Goal: Task Accomplishment & Management: Use online tool/utility

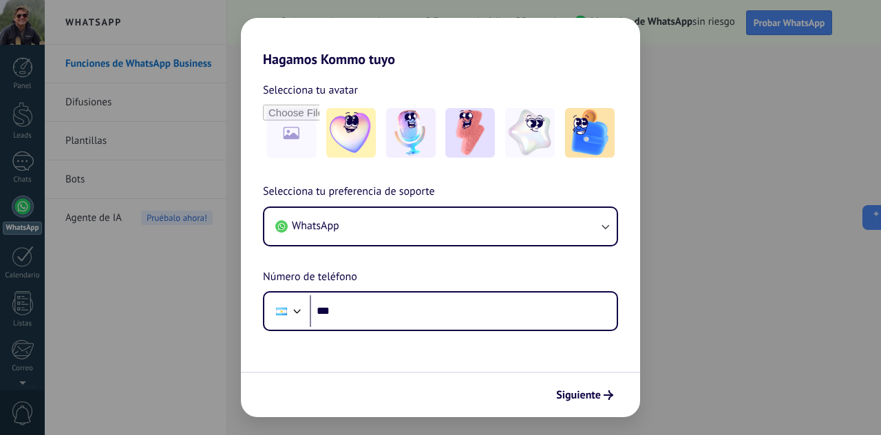
drag, startPoint x: 595, startPoint y: 398, endPoint x: 510, endPoint y: 368, distance: 90.0
click at [595, 398] on span "Siguiente" at bounding box center [578, 395] width 45 height 10
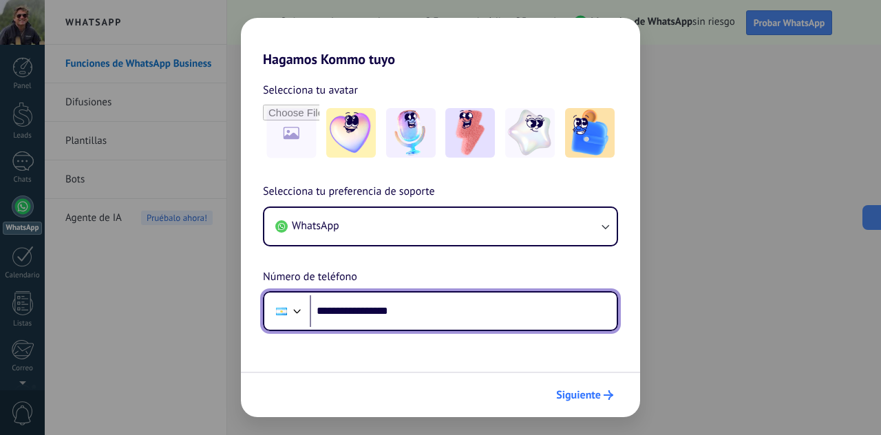
type input "**********"
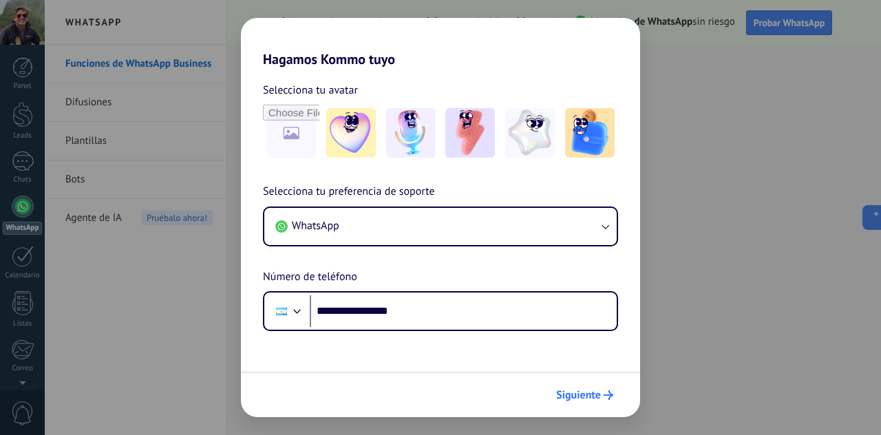
click at [569, 390] on span "Siguiente" at bounding box center [578, 395] width 45 height 10
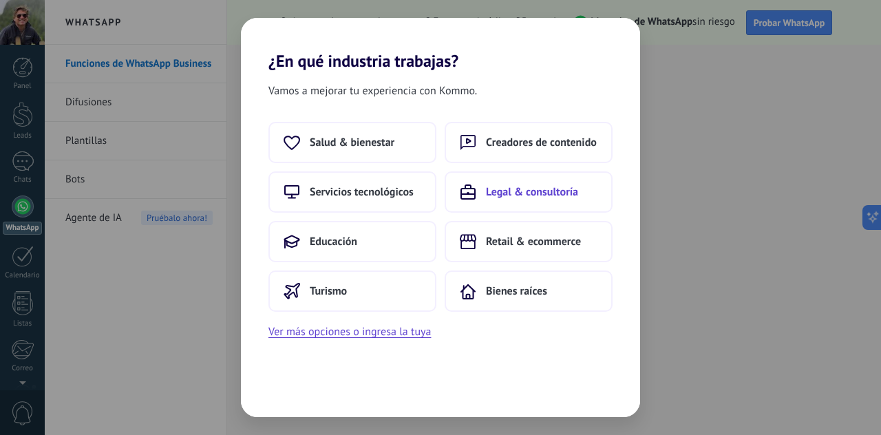
click at [503, 191] on span "Legal & consultoría" at bounding box center [532, 192] width 92 height 14
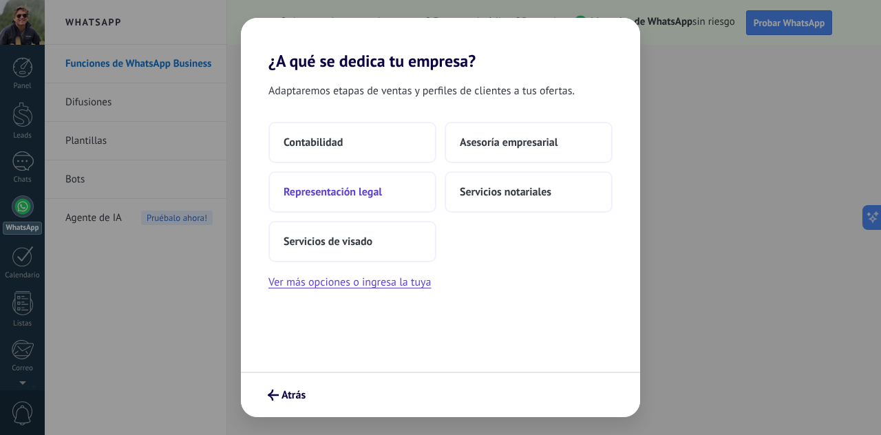
click at [368, 198] on span "Representación legal" at bounding box center [333, 192] width 98 height 14
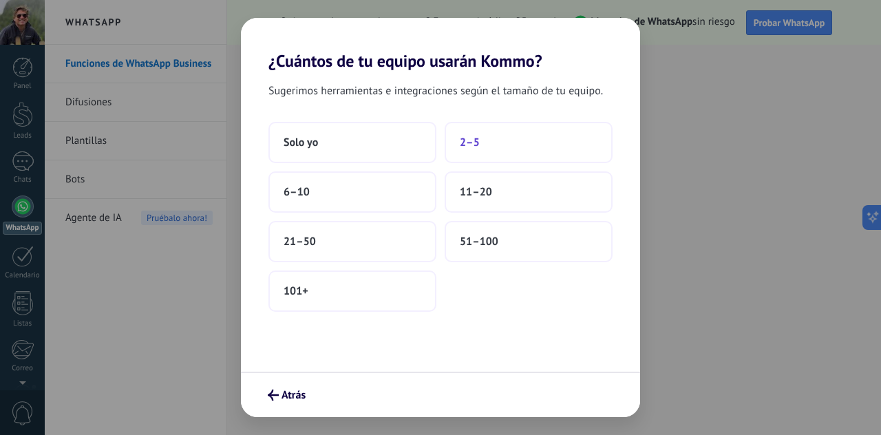
click at [472, 138] on span "2–5" at bounding box center [470, 143] width 20 height 14
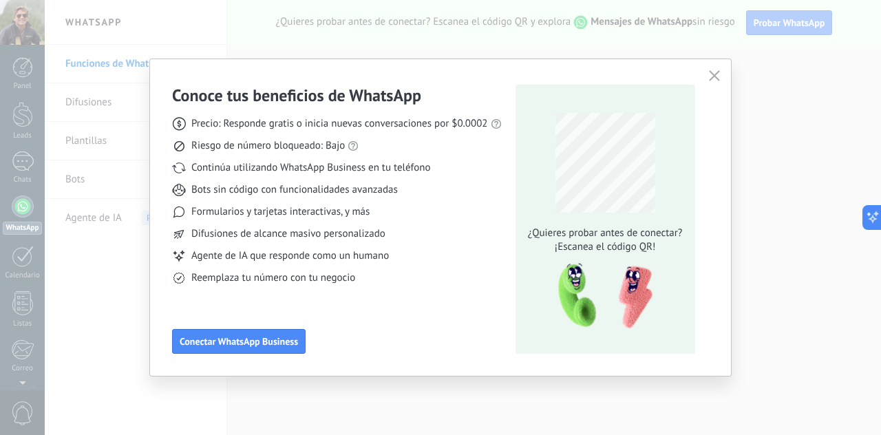
click at [709, 78] on icon "button" at bounding box center [714, 75] width 11 height 11
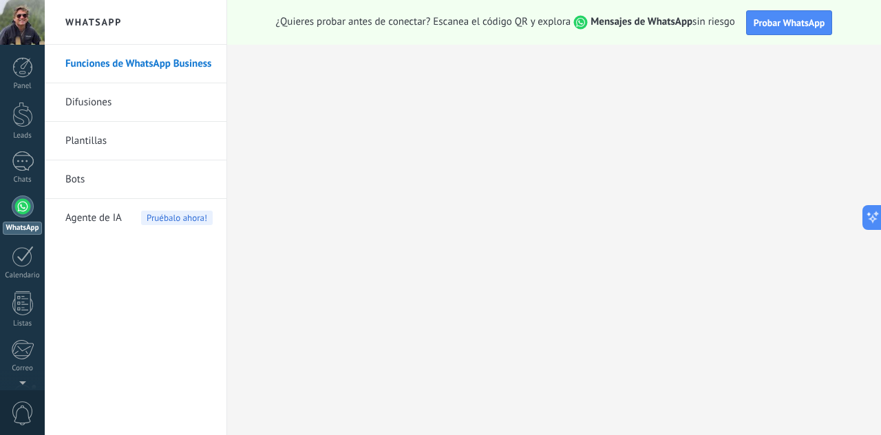
scroll to position [138, 0]
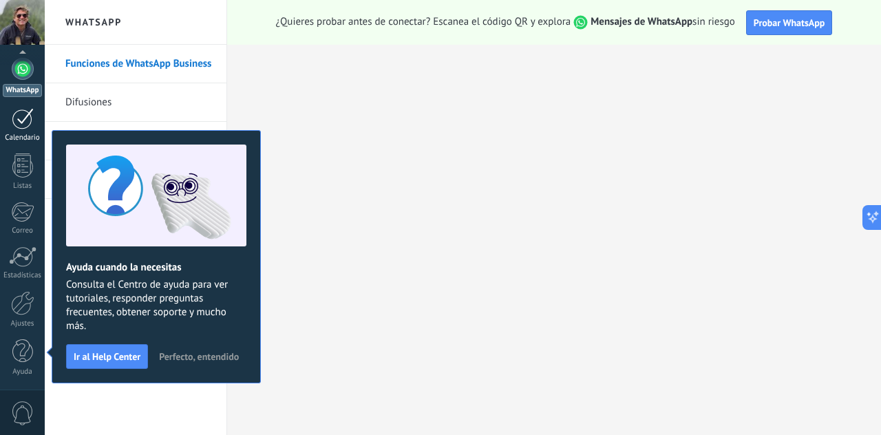
click at [23, 134] on div "Calendario" at bounding box center [23, 138] width 40 height 9
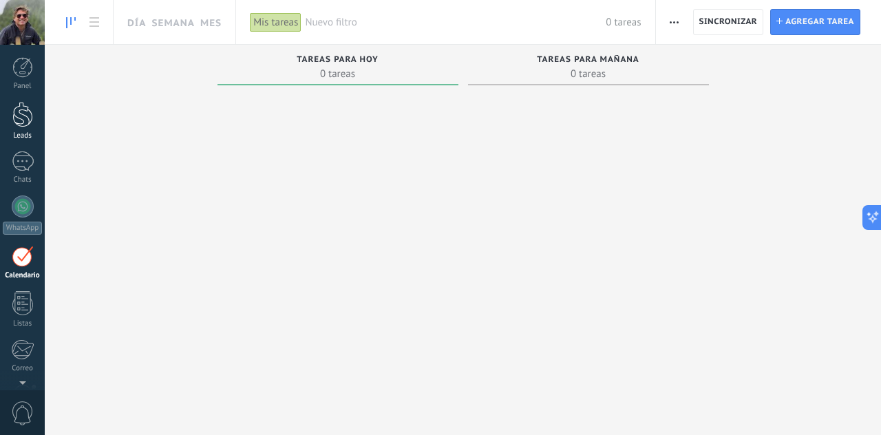
click at [20, 118] on div at bounding box center [22, 114] width 21 height 25
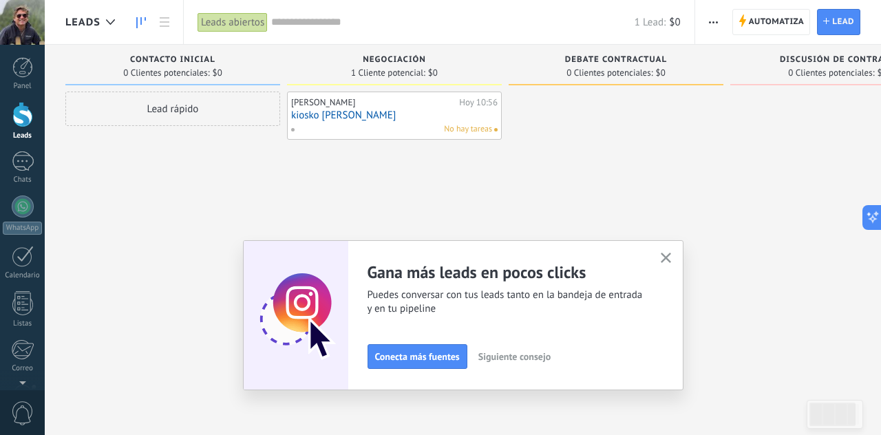
click at [668, 259] on use "button" at bounding box center [666, 258] width 10 height 10
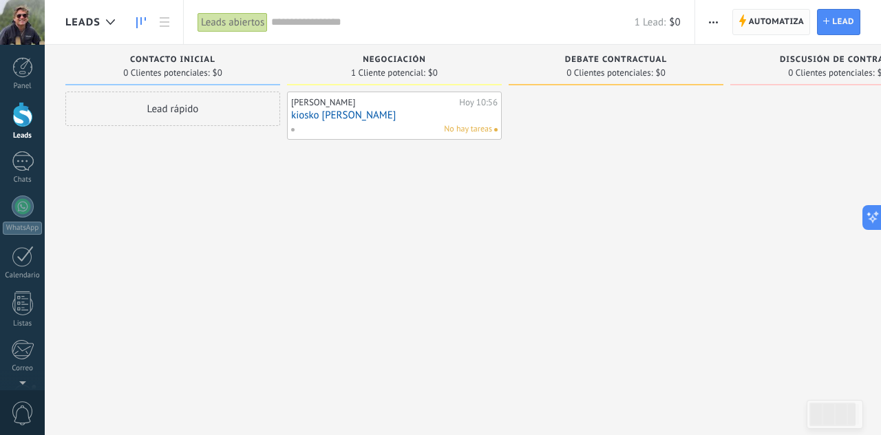
click at [777, 22] on span "Automatiza" at bounding box center [777, 22] width 56 height 25
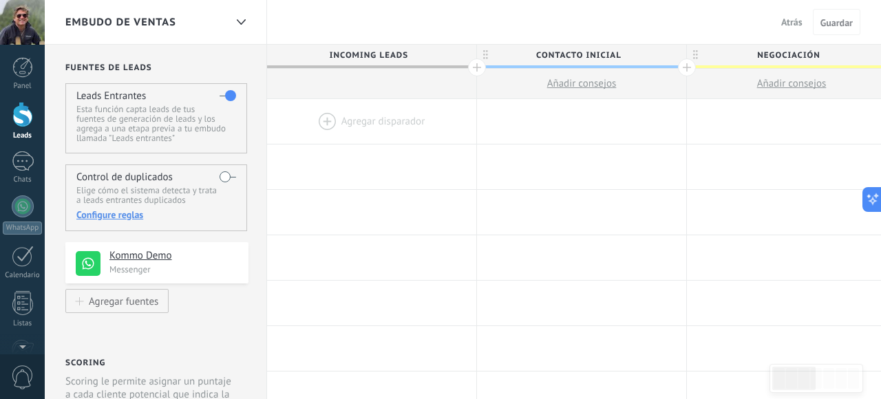
click at [127, 259] on h4 "Kommo Demo" at bounding box center [173, 256] width 129 height 14
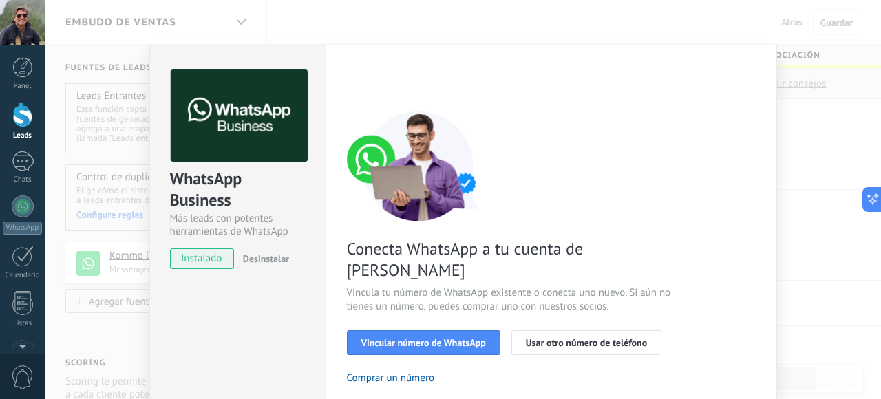
click at [810, 138] on div "WhatsApp Business Más leads con potentes herramientas de WhatsApp instalado Des…" at bounding box center [463, 199] width 837 height 399
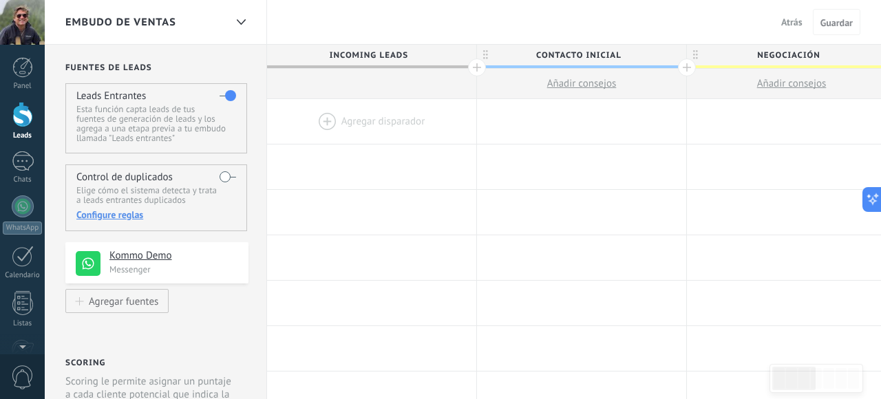
click at [389, 123] on div at bounding box center [371, 121] width 209 height 45
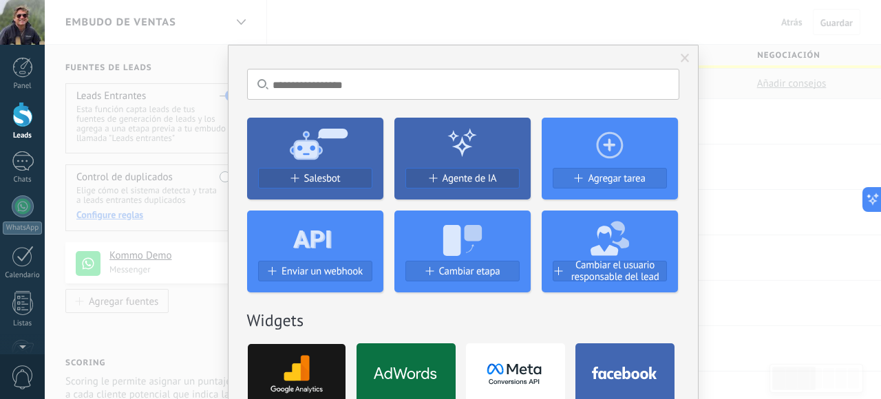
click at [391, 90] on input "text" at bounding box center [463, 84] width 432 height 31
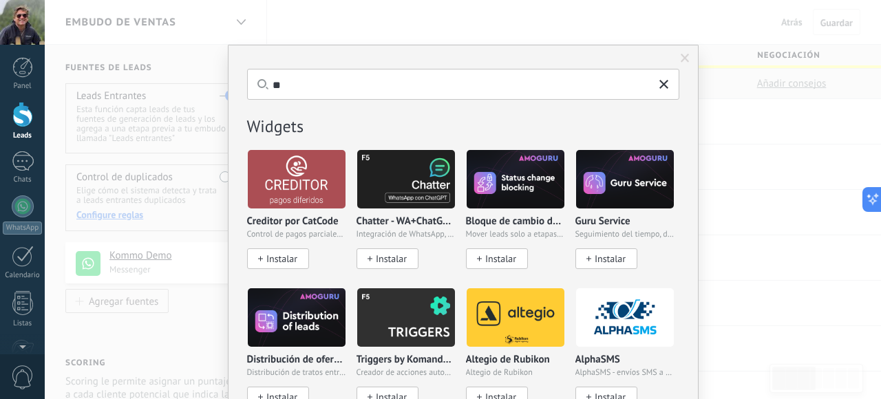
type input "*"
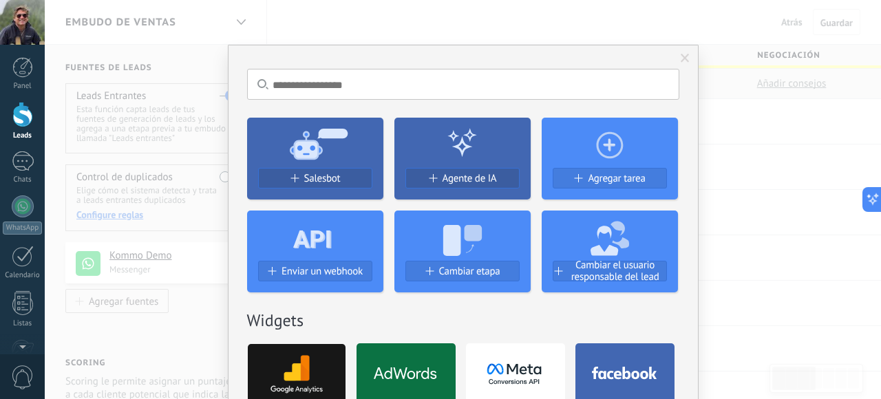
click at [679, 63] on span at bounding box center [685, 58] width 23 height 23
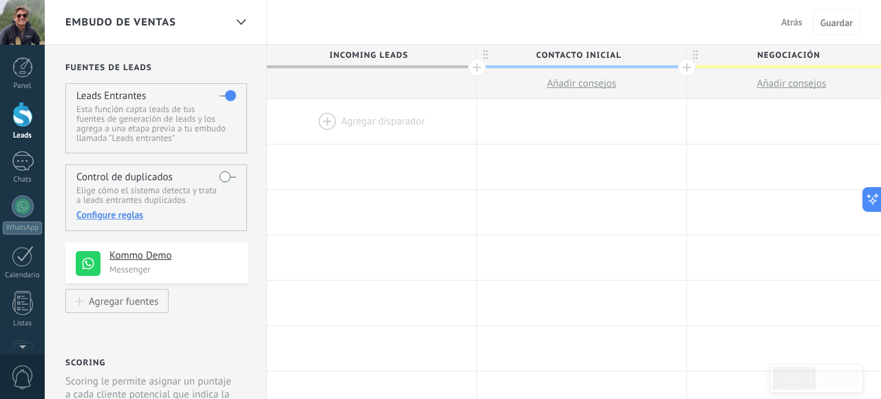
click at [352, 110] on div at bounding box center [371, 121] width 209 height 45
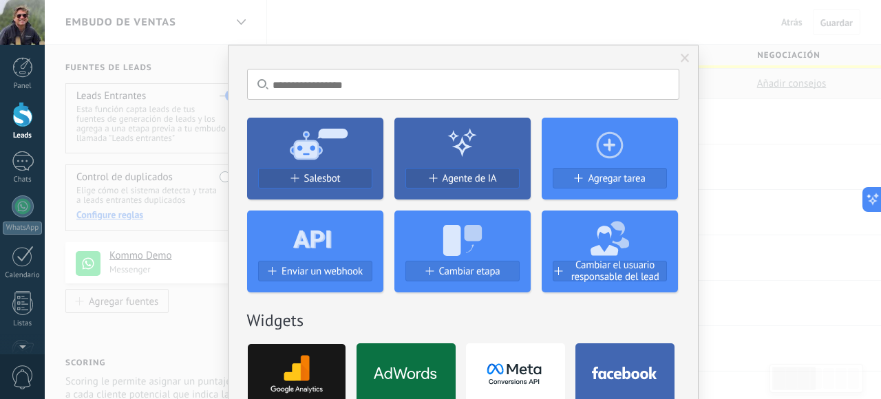
click at [682, 61] on span at bounding box center [685, 59] width 9 height 10
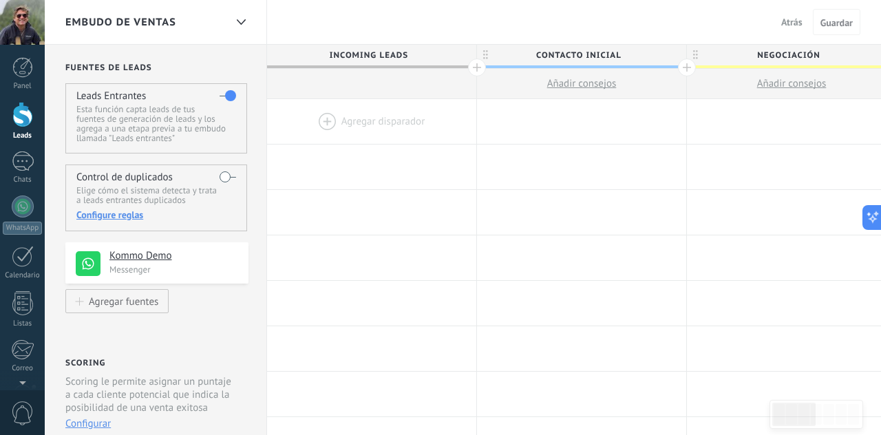
click at [359, 122] on div at bounding box center [371, 121] width 209 height 45
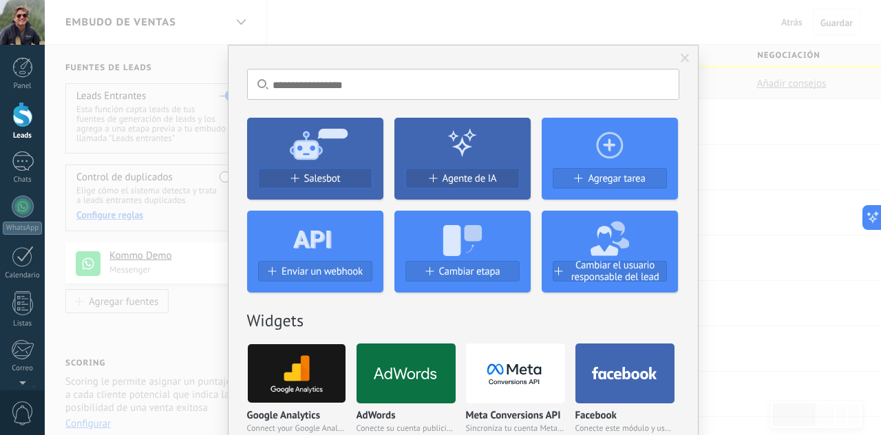
click at [190, 134] on div "No hay resultados Salesbot Agente de IA Agregar tarea Enviar un webhook Cambiar…" at bounding box center [463, 217] width 837 height 435
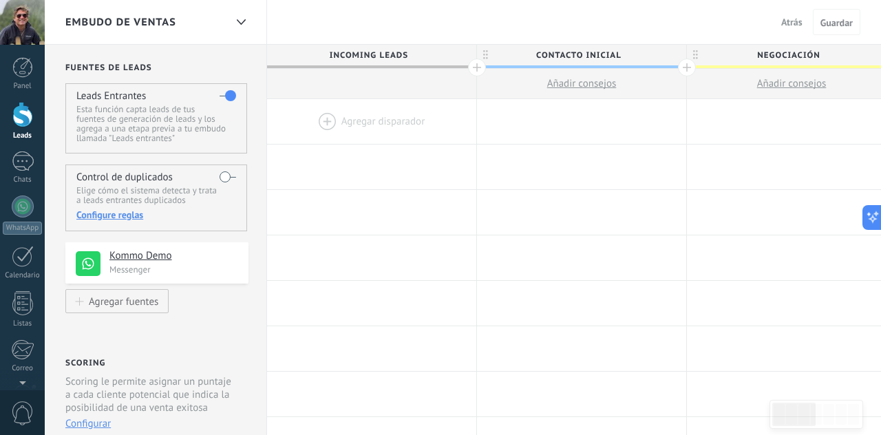
click at [134, 116] on p "Esta función capta leads de tus fuentes de generación de leads y los agrega a u…" at bounding box center [155, 124] width 159 height 39
click at [134, 112] on p "Esta función capta leads de tus fuentes de generación de leads y los agrega a u…" at bounding box center [155, 124] width 159 height 39
click at [125, 216] on div "Configure reglas" at bounding box center [155, 215] width 159 height 12
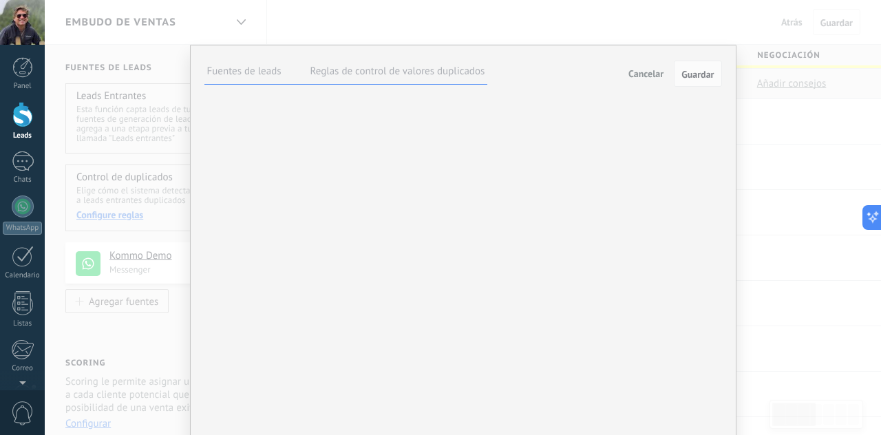
click at [648, 70] on span "Cancelar" at bounding box center [646, 73] width 35 height 12
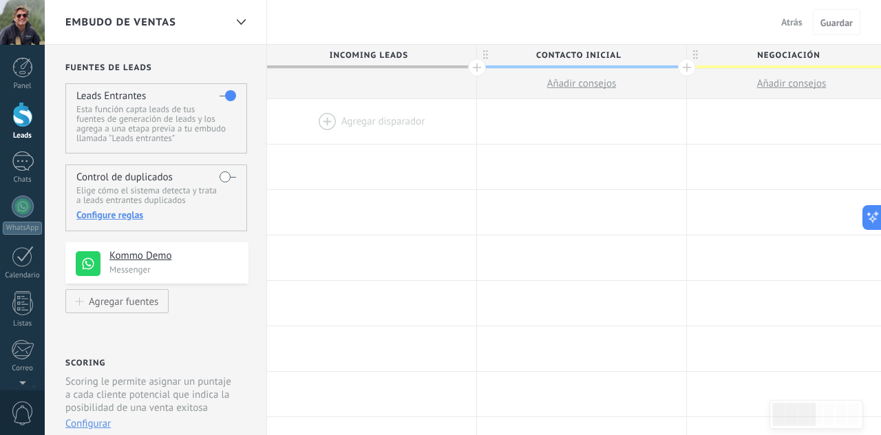
click at [155, 118] on p "Esta función capta leads de tus fuentes de generación de leads y los agrega a u…" at bounding box center [155, 124] width 159 height 39
click at [133, 112] on p "Esta función capta leads de tus fuentes de generación de leads y los agrega a u…" at bounding box center [155, 124] width 159 height 39
click at [138, 297] on div "Agregar fuentes" at bounding box center [124, 301] width 70 height 12
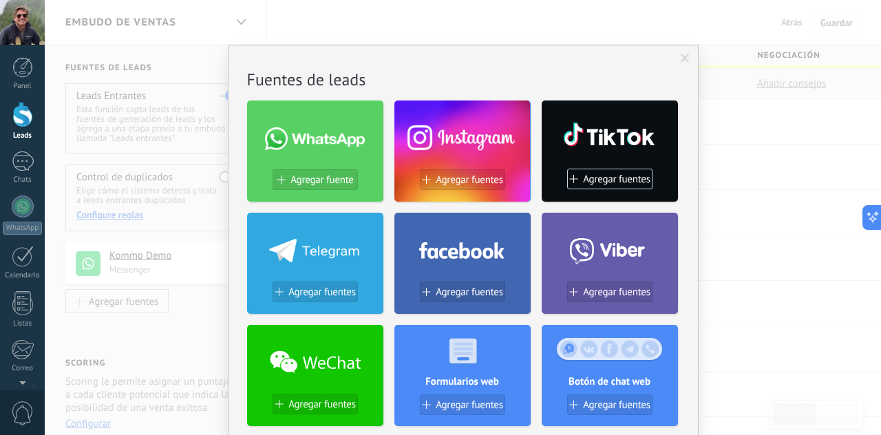
click at [681, 63] on span at bounding box center [685, 59] width 9 height 10
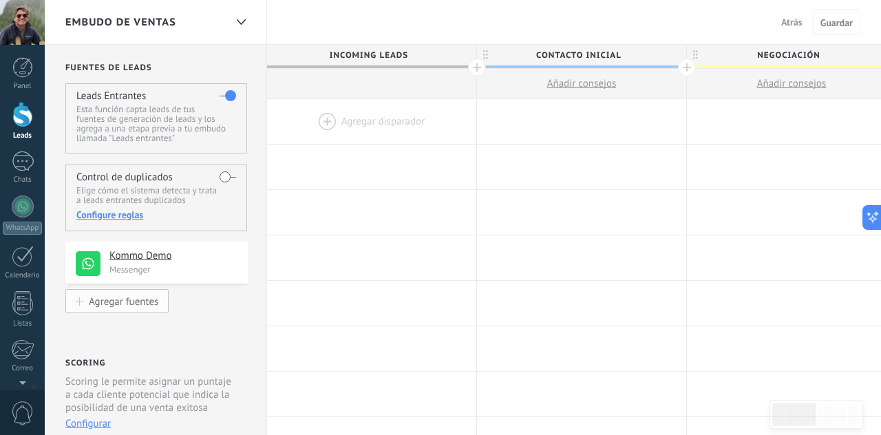
click at [132, 302] on div "Agregar fuentes" at bounding box center [124, 301] width 70 height 12
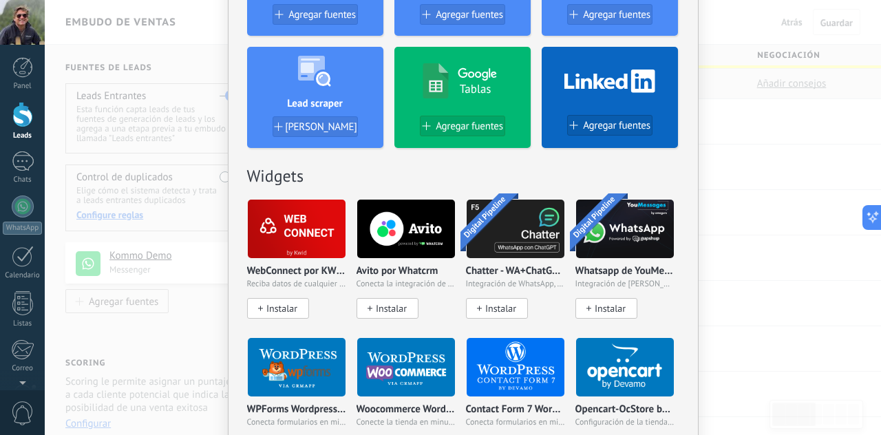
scroll to position [497, 0]
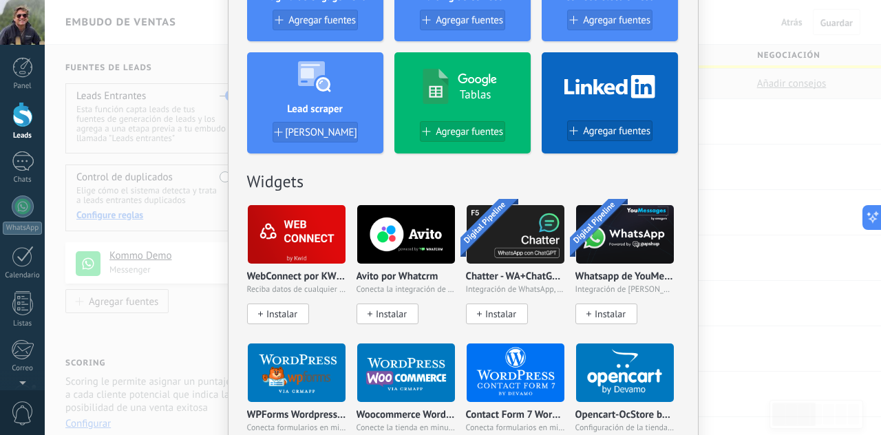
click at [461, 131] on span "Agregar fuentes" at bounding box center [469, 132] width 67 height 12
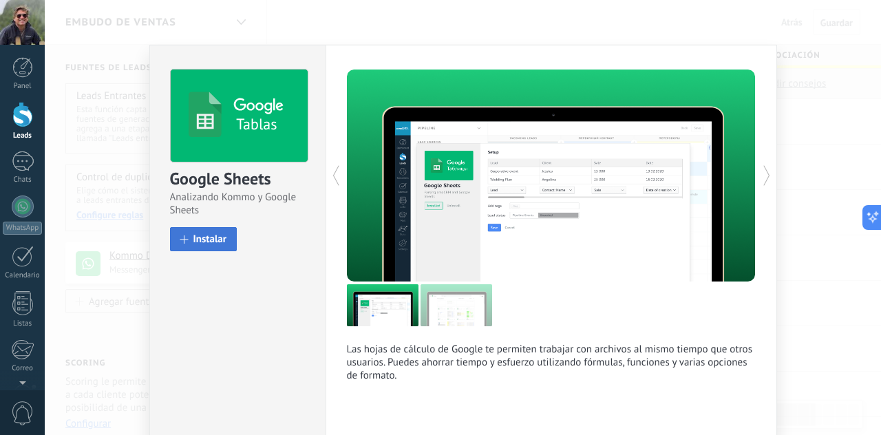
click at [224, 237] on button "Instalar" at bounding box center [203, 239] width 67 height 24
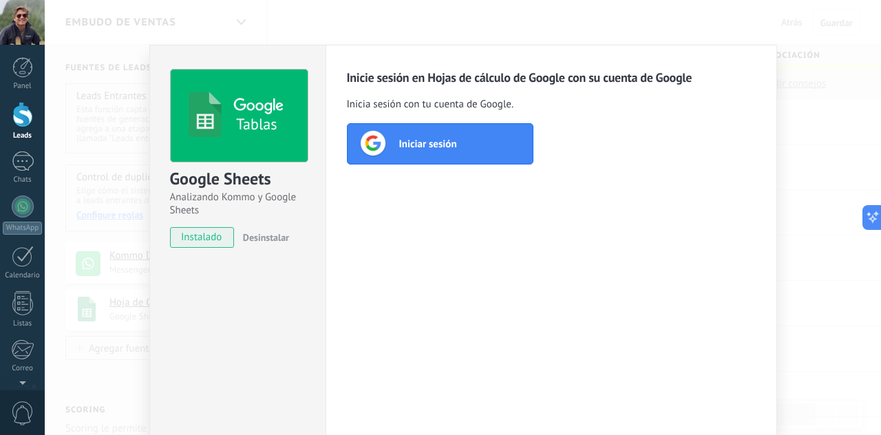
click at [411, 143] on span "Iniciar sesión" at bounding box center [428, 144] width 58 height 14
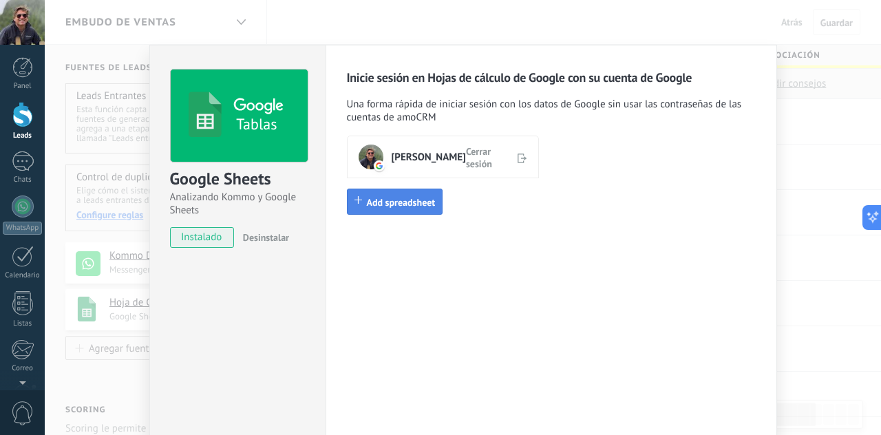
click at [397, 203] on span "Add spreadsheet" at bounding box center [401, 202] width 69 height 12
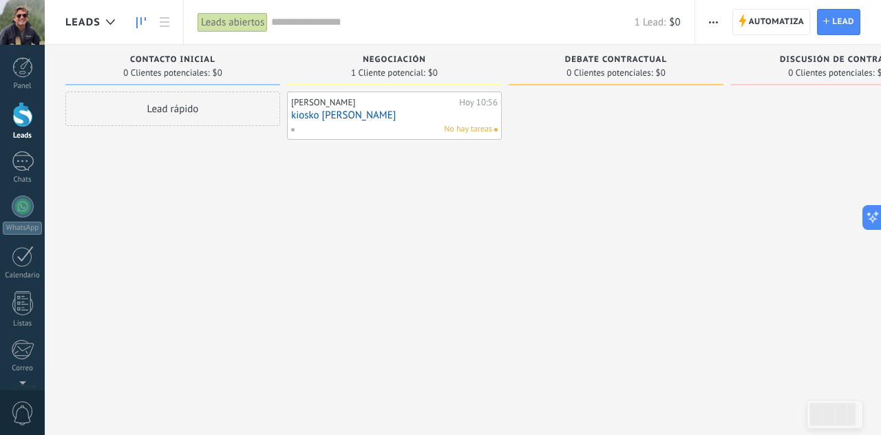
scroll to position [0, 85]
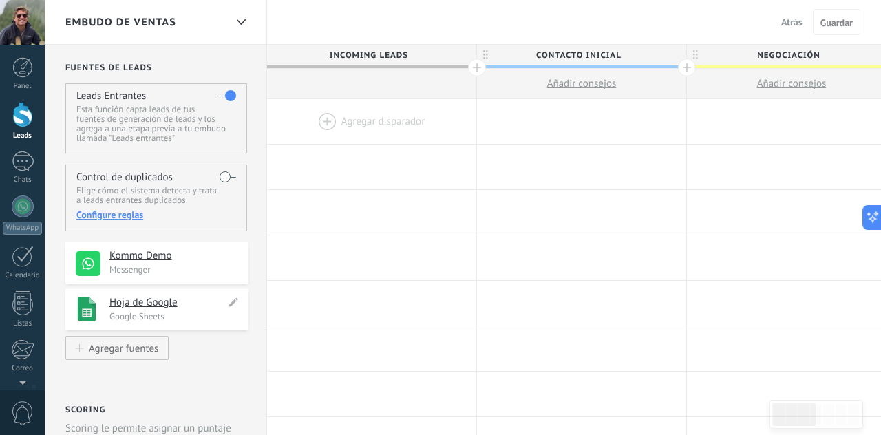
click at [201, 300] on h4 "Hoja de Google" at bounding box center [167, 303] width 116 height 14
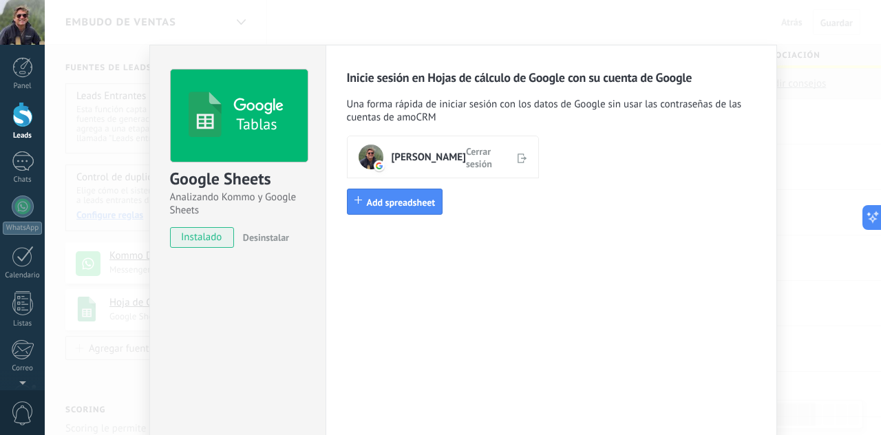
click at [406, 154] on span "[PERSON_NAME]" at bounding box center [429, 157] width 74 height 14
click at [409, 205] on span "Add spreadsheet" at bounding box center [401, 202] width 69 height 12
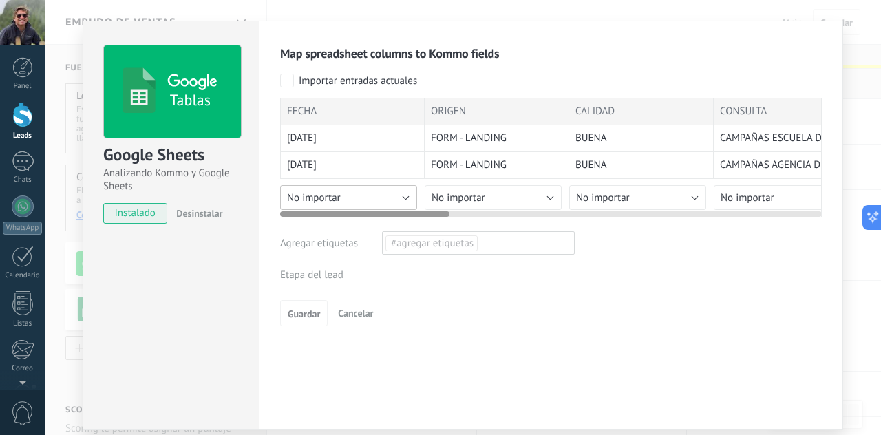
click at [401, 198] on button "No importar" at bounding box center [348, 197] width 137 height 25
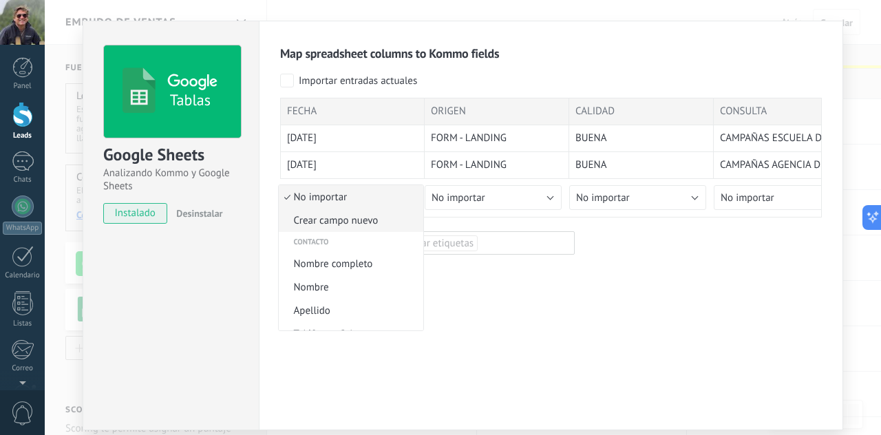
click at [299, 218] on span "Crear campo nuevo" at bounding box center [349, 220] width 140 height 13
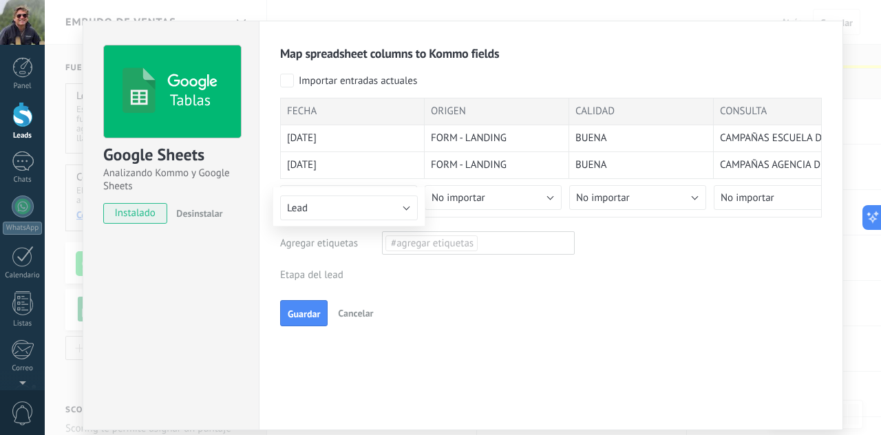
type input "*****"
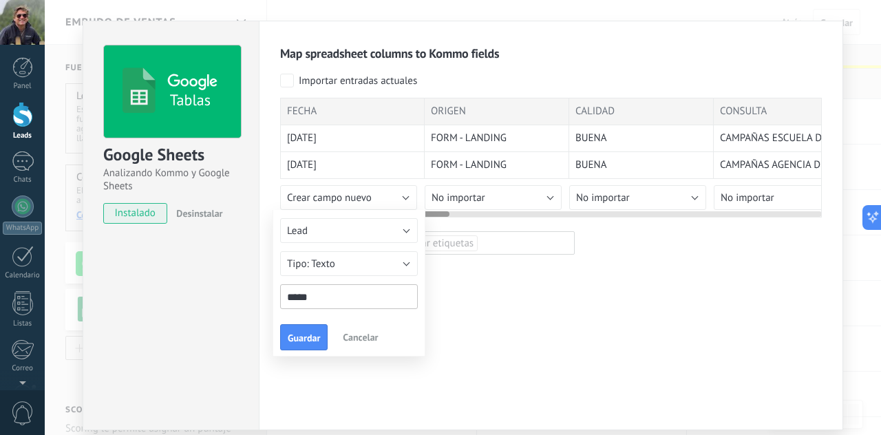
click at [506, 195] on div at bounding box center [551, 158] width 542 height 120
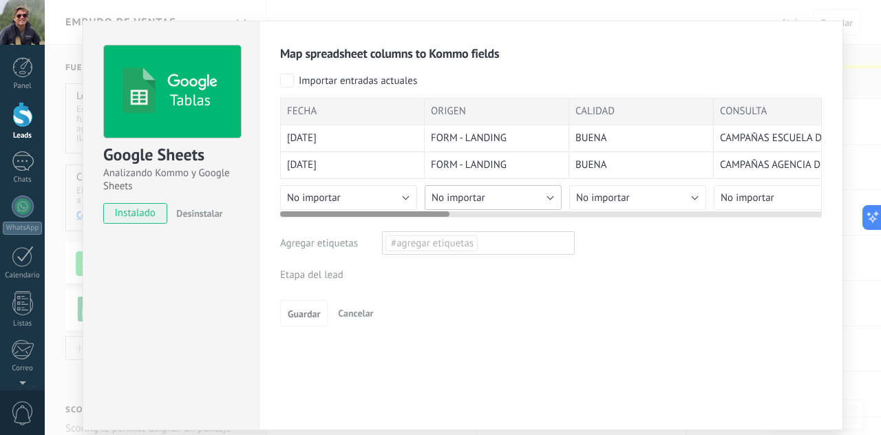
click at [507, 194] on button "No importar" at bounding box center [493, 197] width 137 height 25
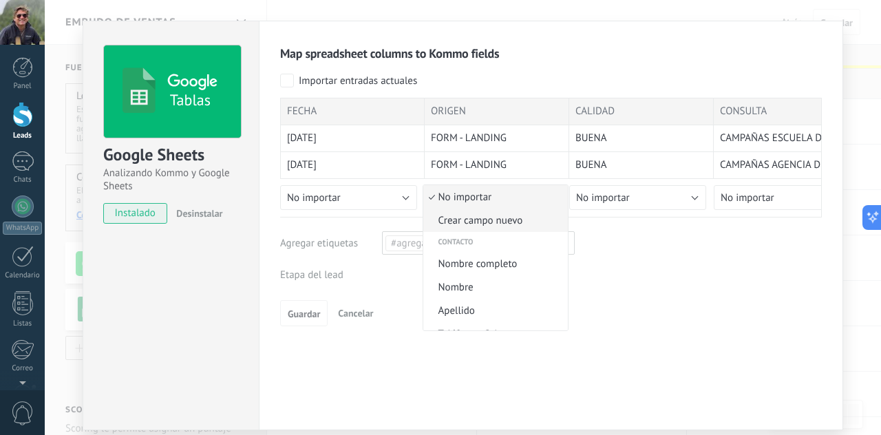
click at [494, 222] on span "Crear campo nuevo" at bounding box center [493, 220] width 140 height 13
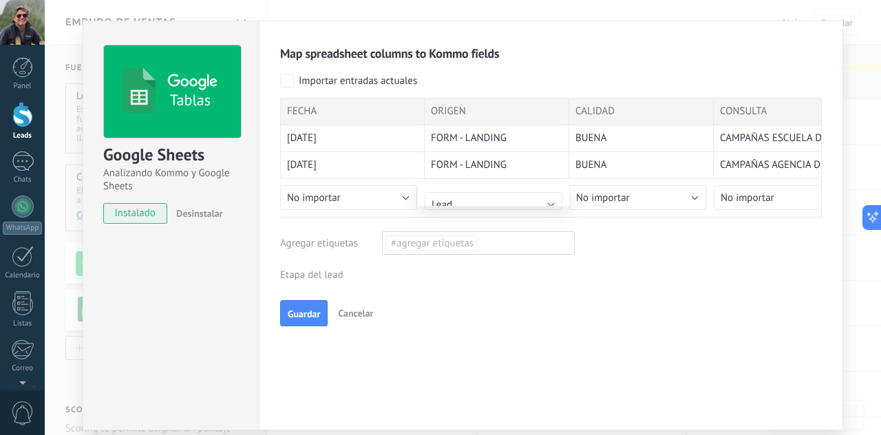
type input "******"
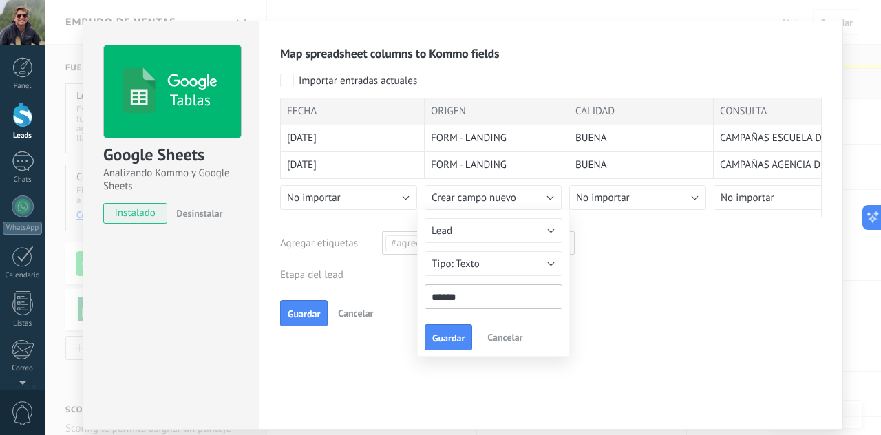
click at [450, 294] on input "******" at bounding box center [494, 296] width 138 height 25
click at [478, 297] on input "******" at bounding box center [494, 296] width 138 height 25
click at [454, 339] on span "Guardar" at bounding box center [448, 338] width 32 height 10
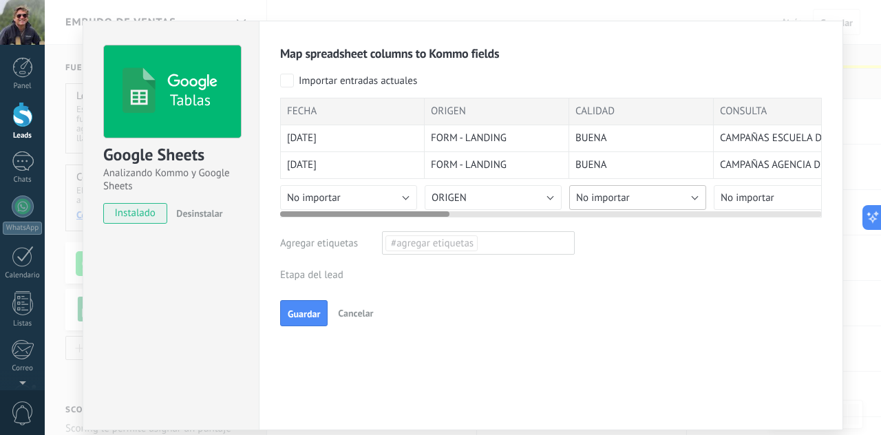
click at [616, 198] on span "No importar" at bounding box center [603, 197] width 54 height 13
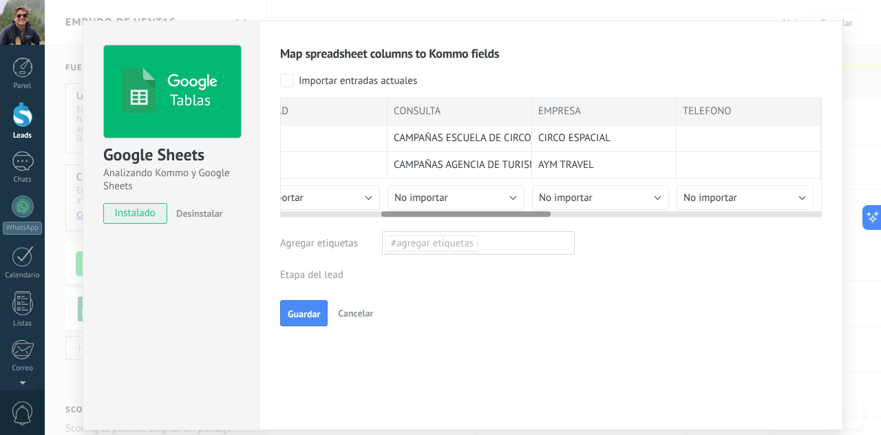
scroll to position [0, 331]
click at [638, 191] on button "No importar" at bounding box center [595, 197] width 137 height 25
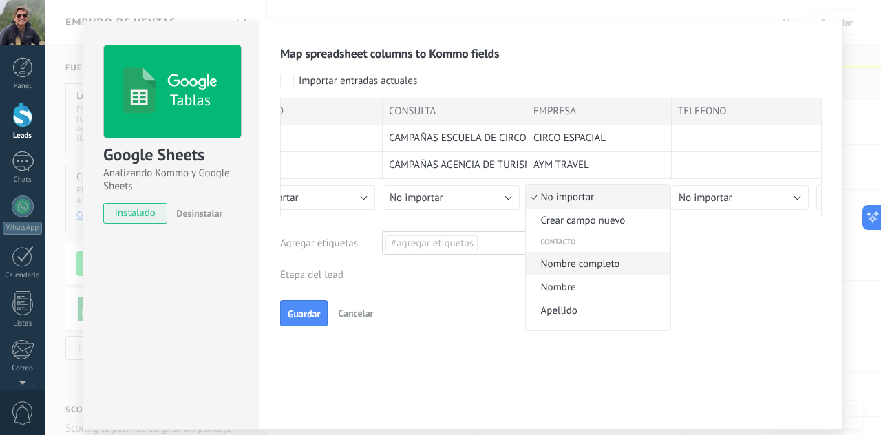
click at [580, 264] on span "Nombre completo" at bounding box center [596, 264] width 140 height 13
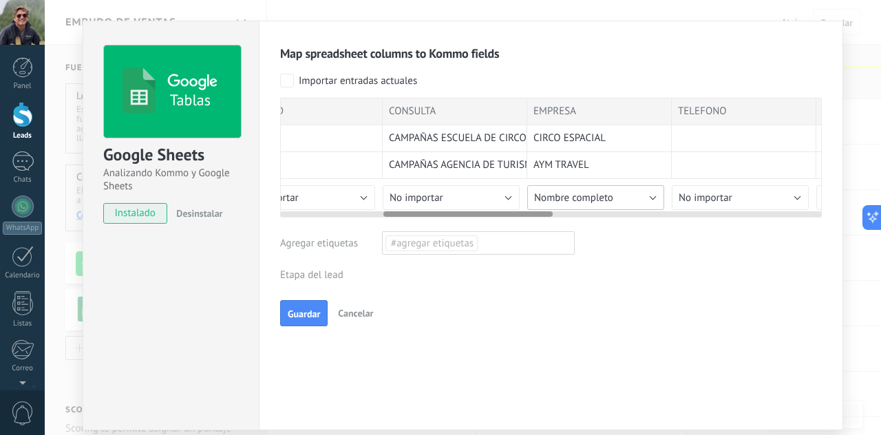
scroll to position [0, 331]
click at [722, 193] on span "No importar" at bounding box center [707, 197] width 54 height 13
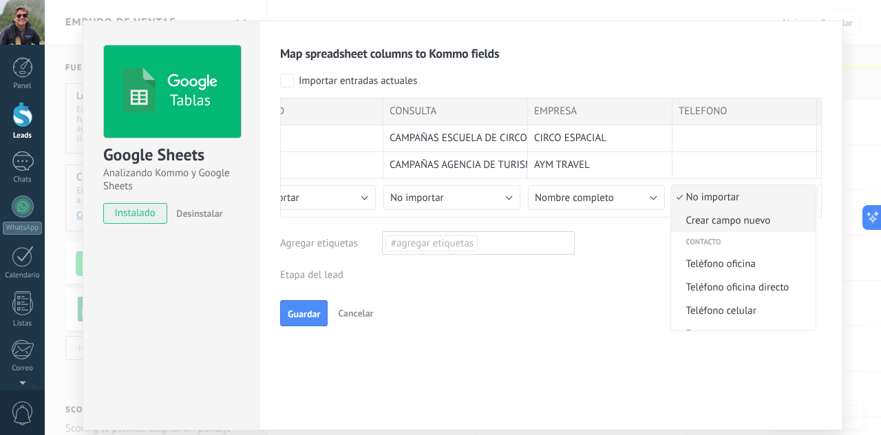
click at [750, 220] on span "Crear campo nuevo" at bounding box center [741, 220] width 140 height 13
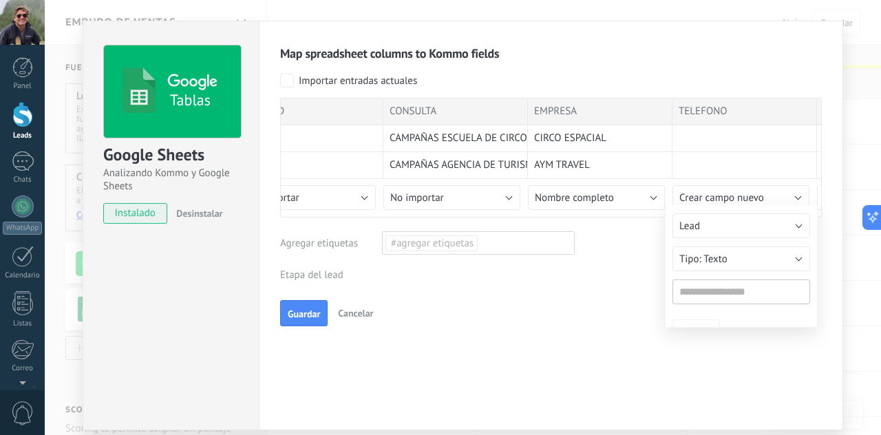
type input "********"
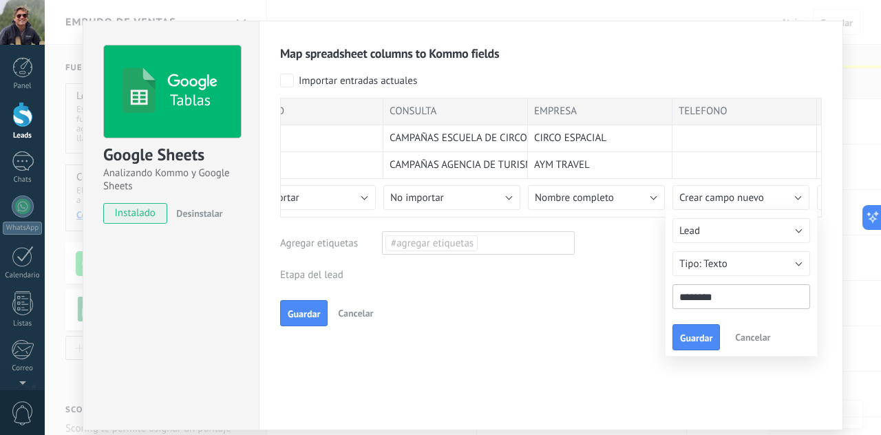
click at [704, 334] on span "Guardar" at bounding box center [696, 338] width 32 height 10
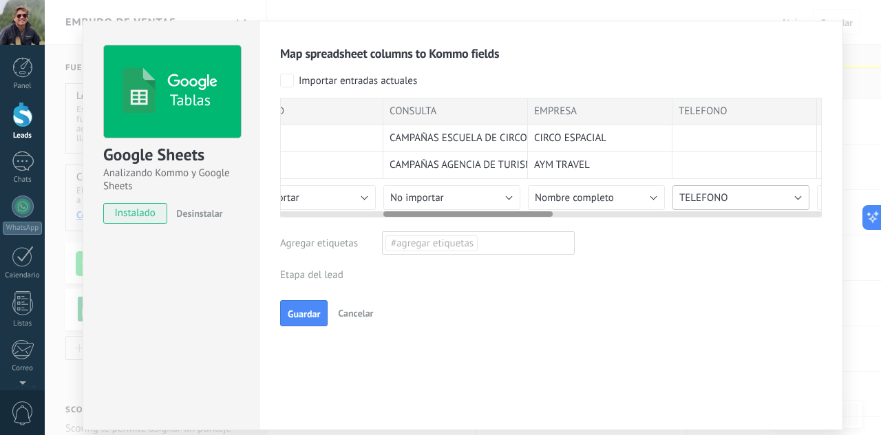
click at [719, 193] on span "TELEFONO" at bounding box center [704, 197] width 49 height 13
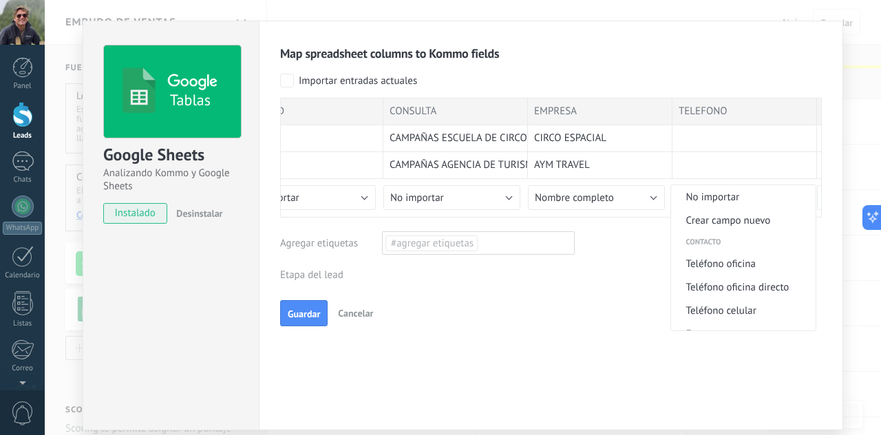
scroll to position [543, 0]
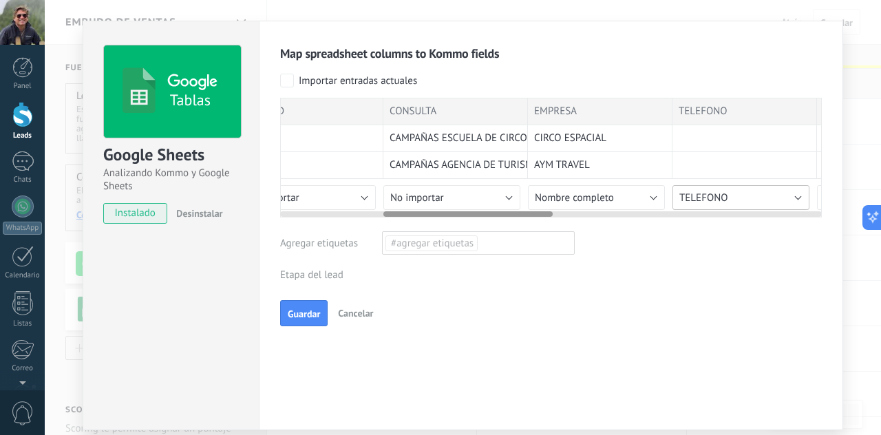
click at [730, 193] on button "TELEFONO" at bounding box center [741, 197] width 137 height 25
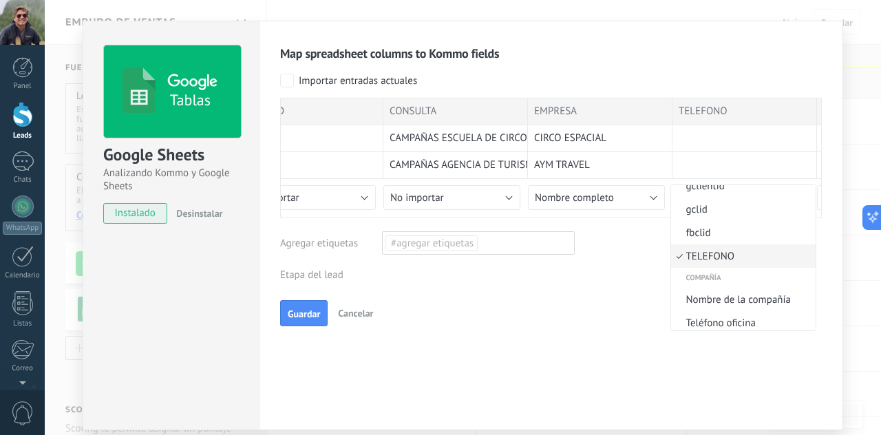
click at [714, 256] on span "TELEFONO" at bounding box center [741, 256] width 140 height 13
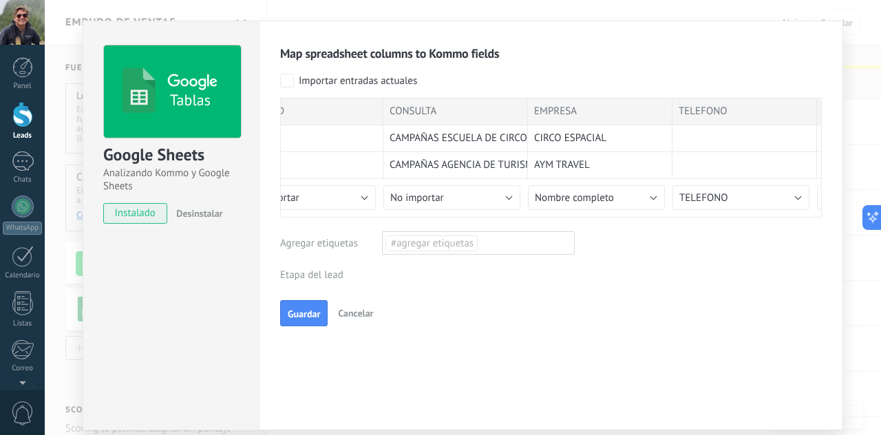
click at [651, 273] on div "Map spreadsheet columns to Kommo fields Importar entradas actuales FECHA ORIGEN…" at bounding box center [551, 185] width 542 height 281
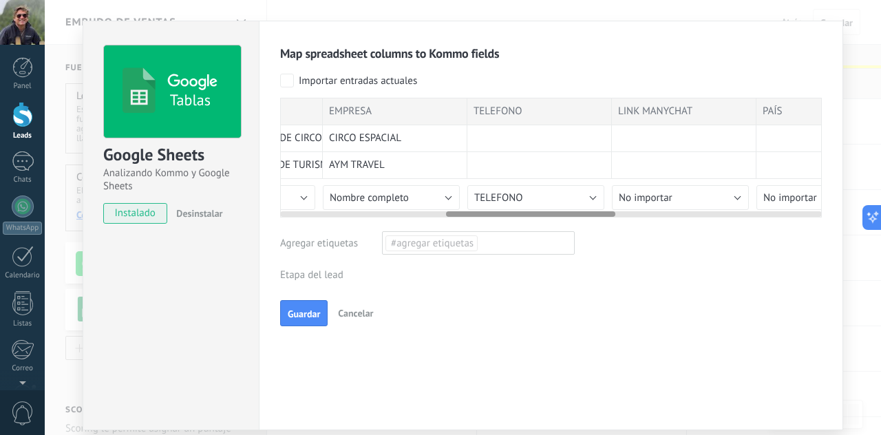
scroll to position [0, 538]
click at [697, 191] on button "No importar" at bounding box center [677, 197] width 137 height 25
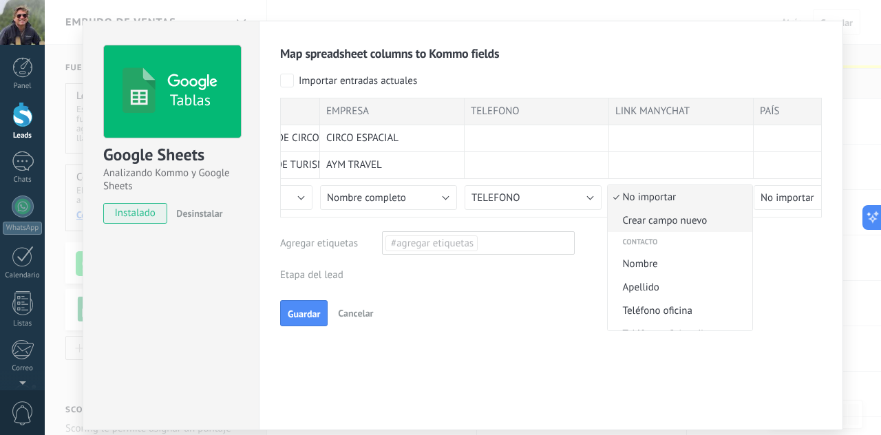
click at [676, 218] on span "Crear campo nuevo" at bounding box center [678, 220] width 140 height 13
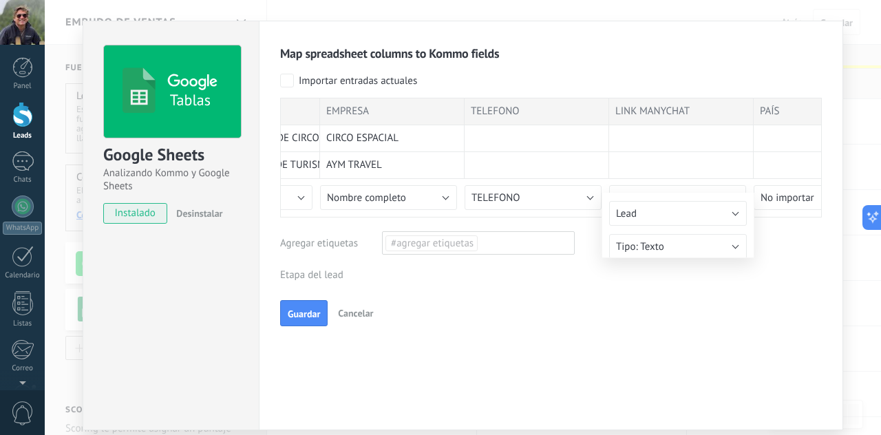
type input "**********"
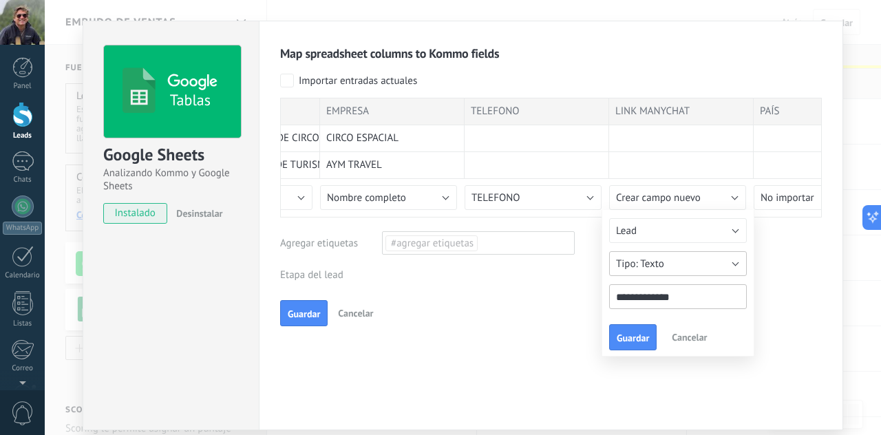
click at [689, 266] on button "Texto" at bounding box center [678, 263] width 138 height 25
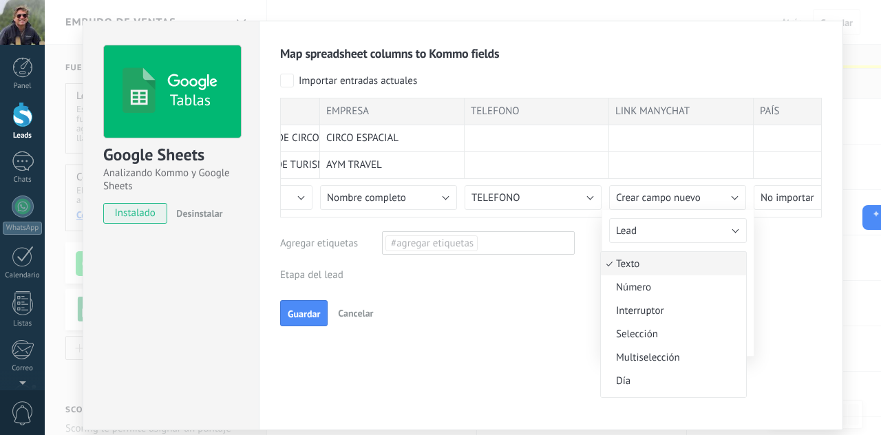
click at [569, 199] on div at bounding box center [551, 158] width 542 height 120
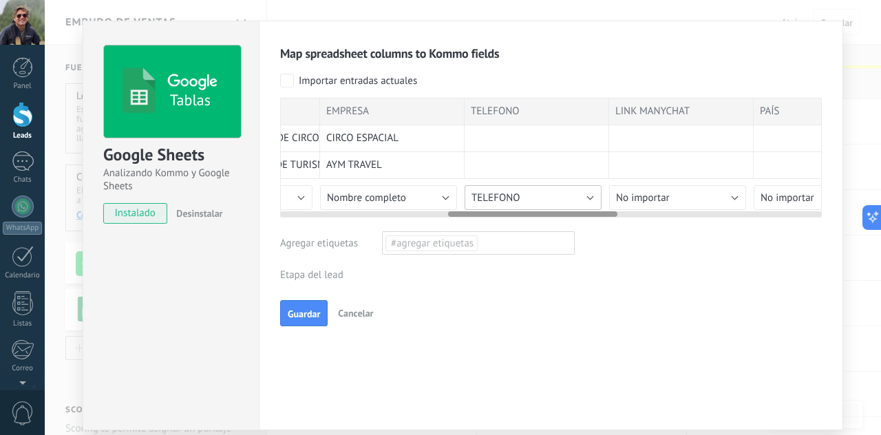
click at [580, 197] on button "TELEFONO" at bounding box center [533, 197] width 137 height 25
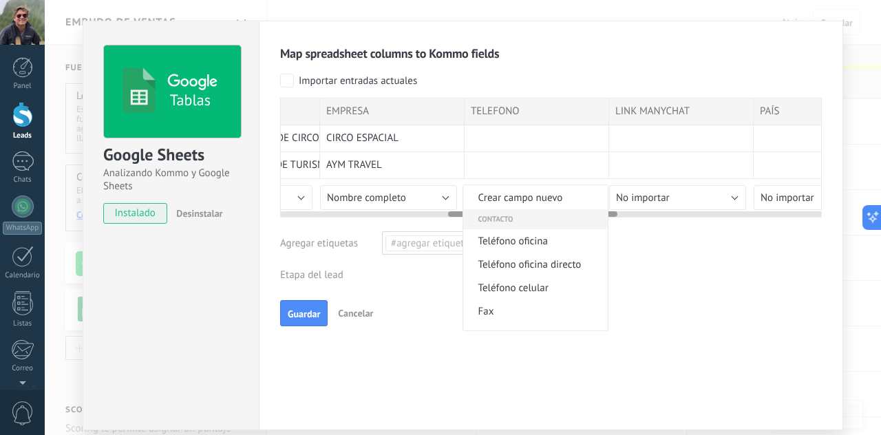
scroll to position [17, 0]
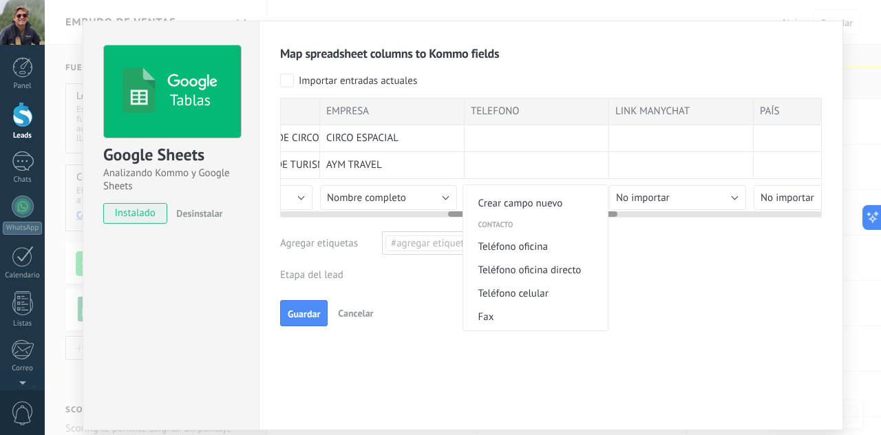
click at [499, 290] on span "Teléfono celular" at bounding box center [533, 293] width 140 height 13
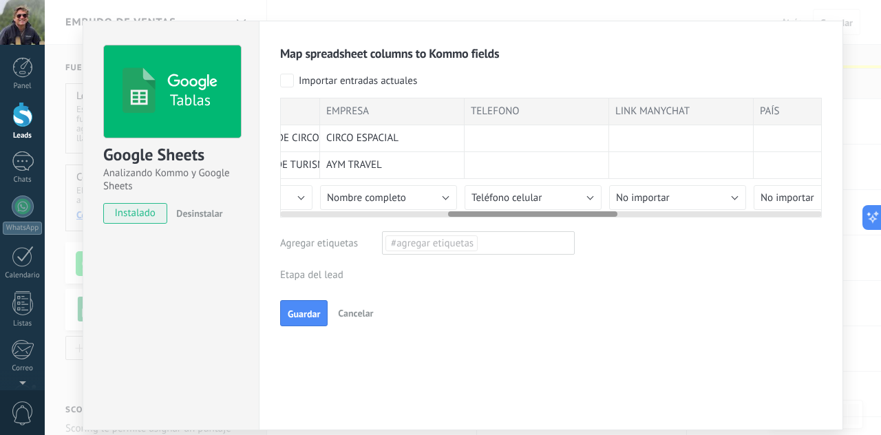
click at [609, 249] on div "Map spreadsheet columns to Kommo fields Importar entradas actuales FECHA ORIGEN…" at bounding box center [551, 185] width 542 height 281
click at [443, 194] on button "Nombre completo" at bounding box center [388, 197] width 137 height 25
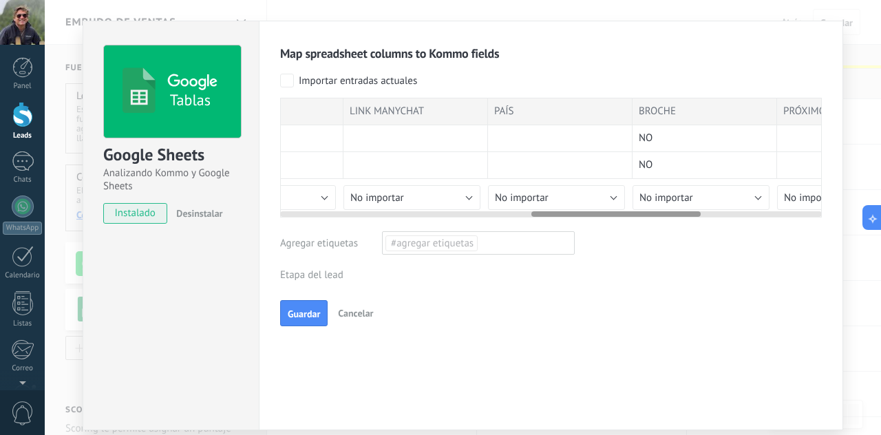
scroll to position [0, 805]
click at [607, 191] on button "No importar" at bounding box center [556, 197] width 137 height 25
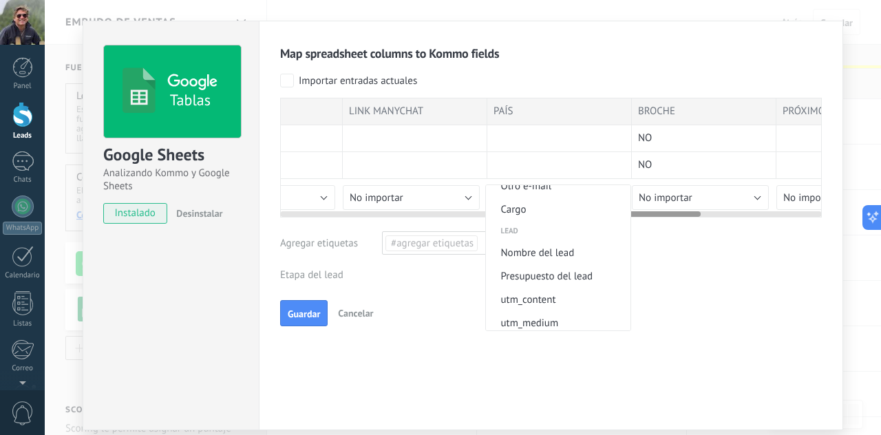
scroll to position [0, 0]
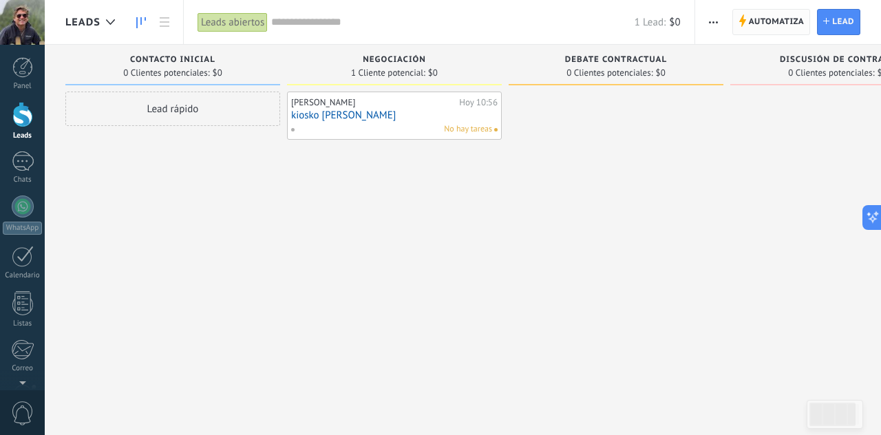
click at [768, 21] on span "Automatiza" at bounding box center [777, 22] width 56 height 25
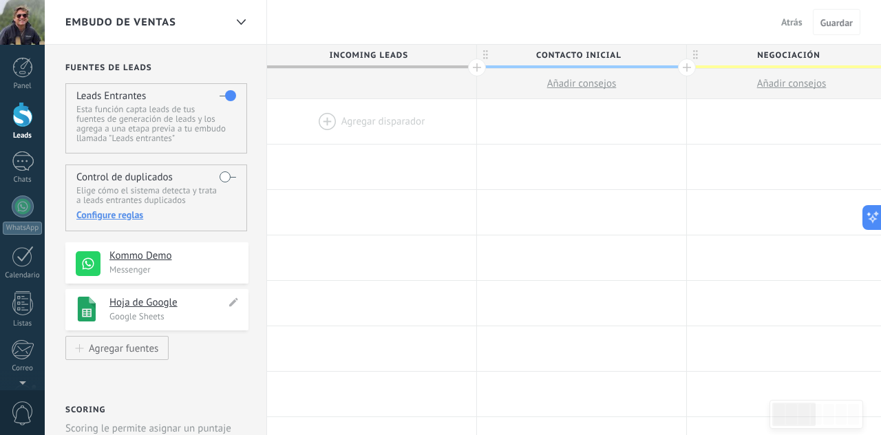
click at [173, 303] on h4 "Hoja de Google" at bounding box center [167, 303] width 116 height 14
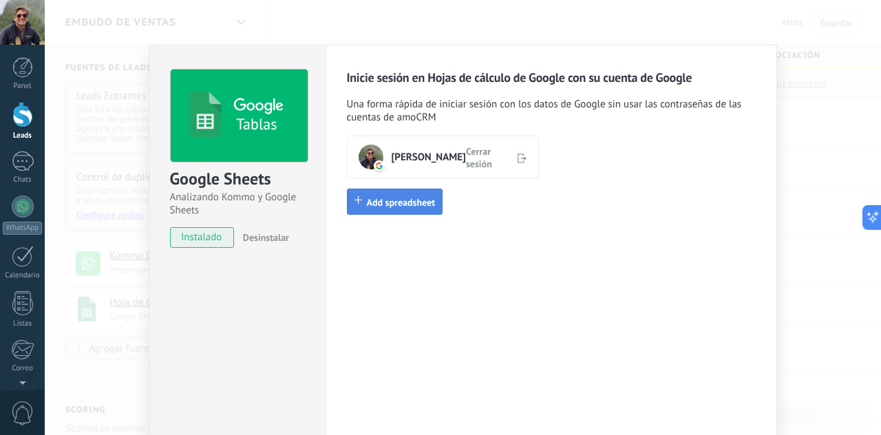
click at [410, 210] on button "Add spreadsheet" at bounding box center [395, 202] width 96 height 26
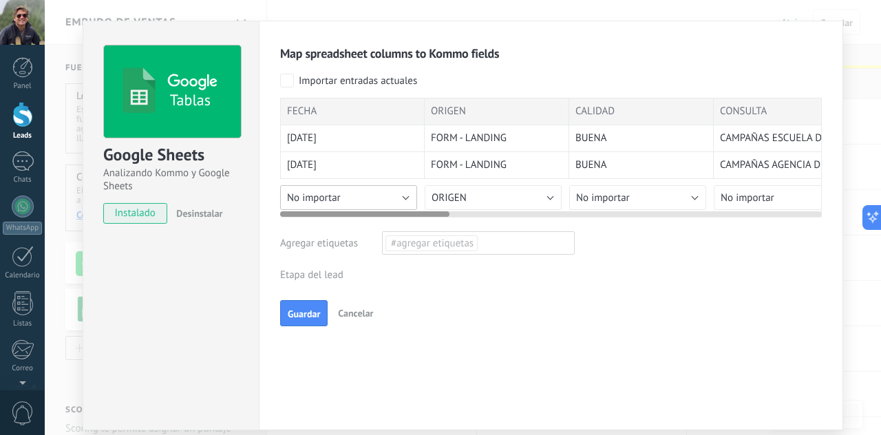
click at [401, 195] on button "No importar" at bounding box center [348, 197] width 137 height 25
click at [543, 196] on button "ORIGEN" at bounding box center [493, 197] width 137 height 25
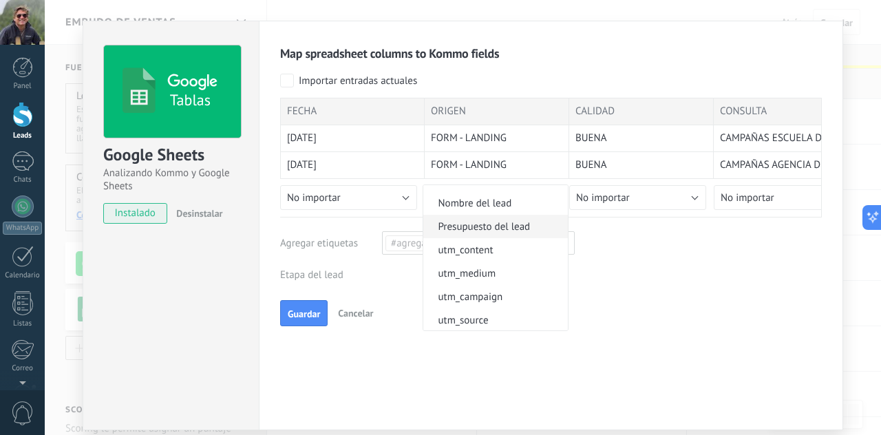
scroll to position [403, 0]
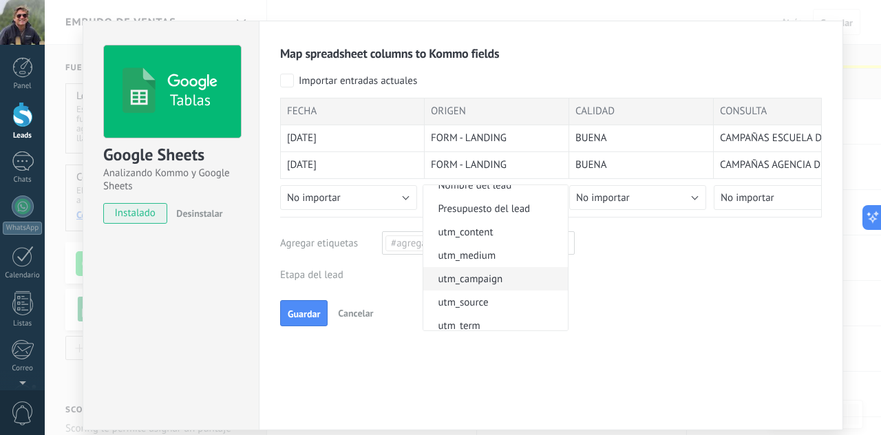
click at [489, 278] on span "utm_campaign" at bounding box center [493, 279] width 140 height 13
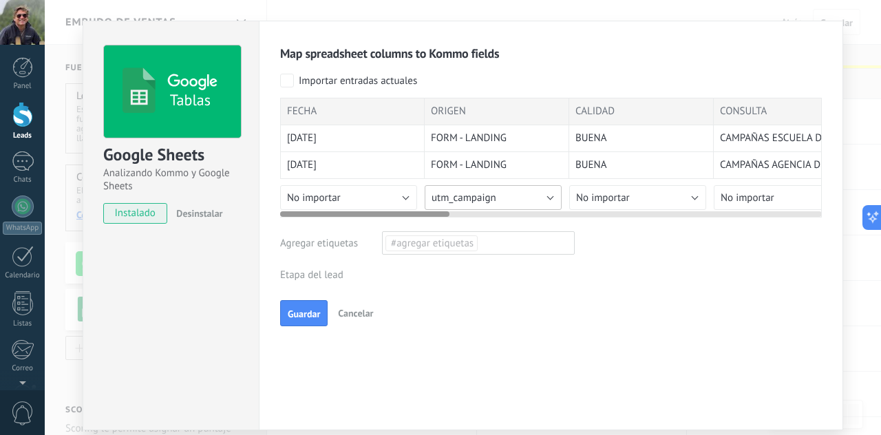
scroll to position [1, 0]
click at [676, 195] on button "No importar" at bounding box center [637, 197] width 137 height 25
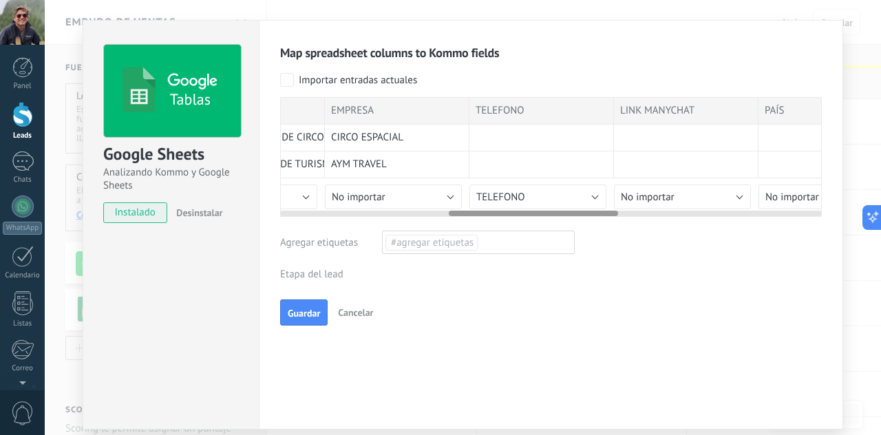
scroll to position [0, 545]
click at [437, 194] on button "No importar" at bounding box center [382, 197] width 137 height 25
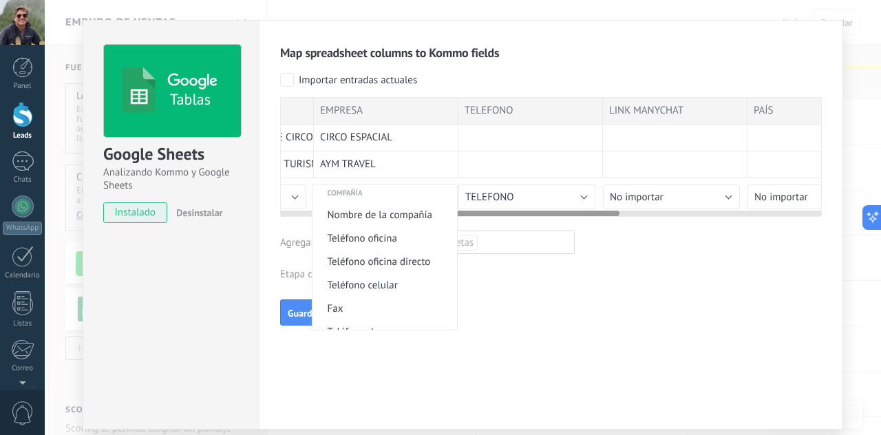
scroll to position [678, 0]
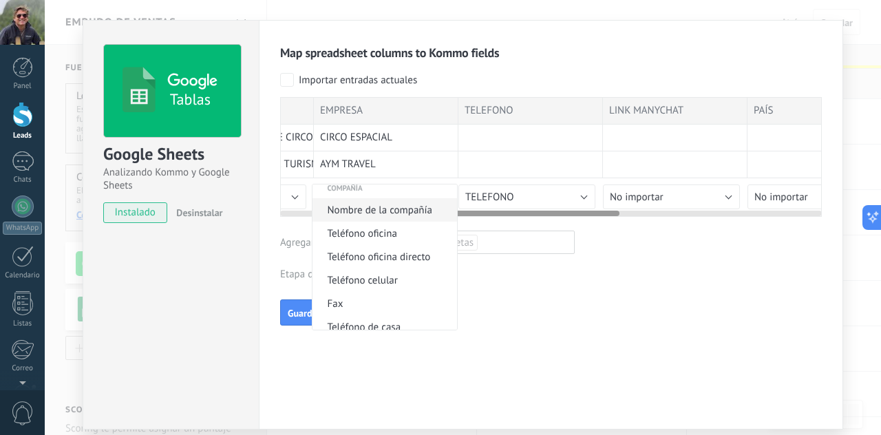
click at [415, 212] on span "Nombre de la compañía" at bounding box center [383, 210] width 140 height 13
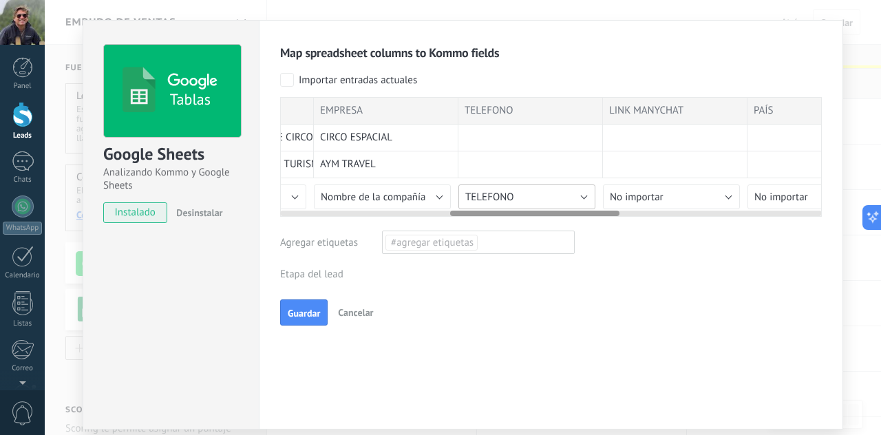
click at [514, 196] on button "TELEFONO" at bounding box center [527, 197] width 137 height 25
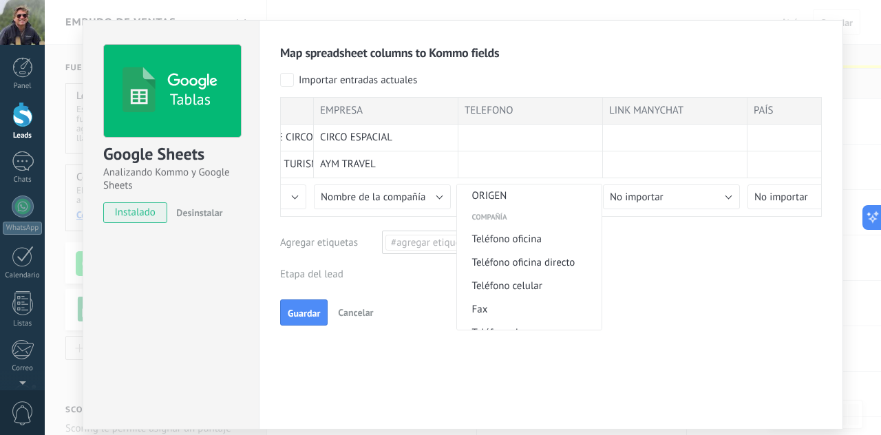
scroll to position [671, 0]
click at [520, 249] on li "Teléfono oficina" at bounding box center [529, 240] width 145 height 23
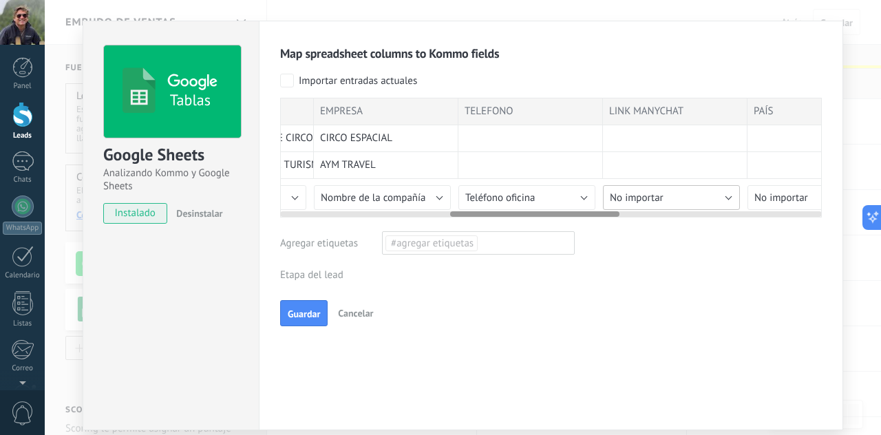
click at [729, 202] on button "No importar" at bounding box center [671, 197] width 137 height 25
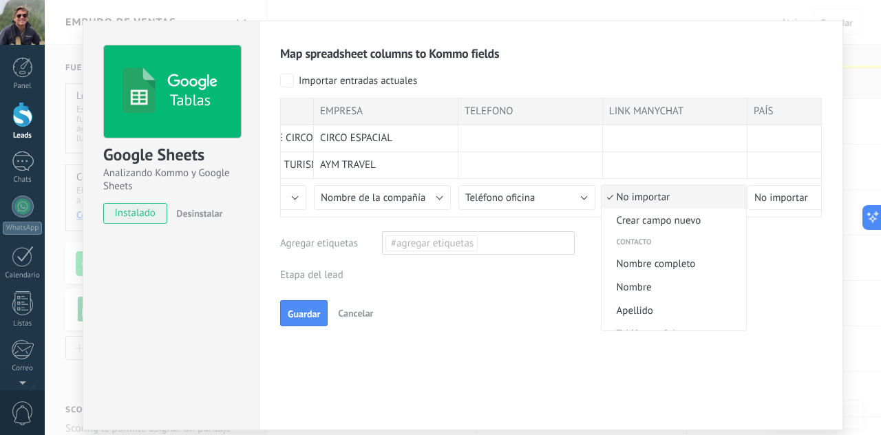
click at [724, 200] on span "No importar" at bounding box center [672, 197] width 140 height 13
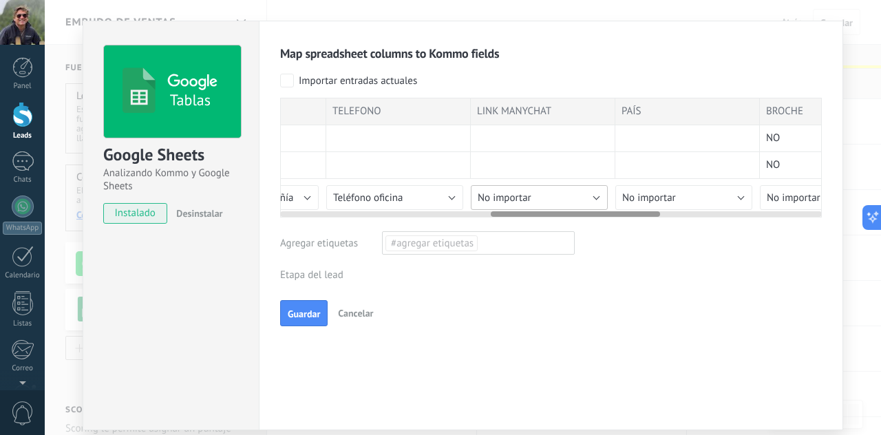
scroll to position [0, 678]
click at [718, 198] on button "No importar" at bounding box center [682, 197] width 137 height 25
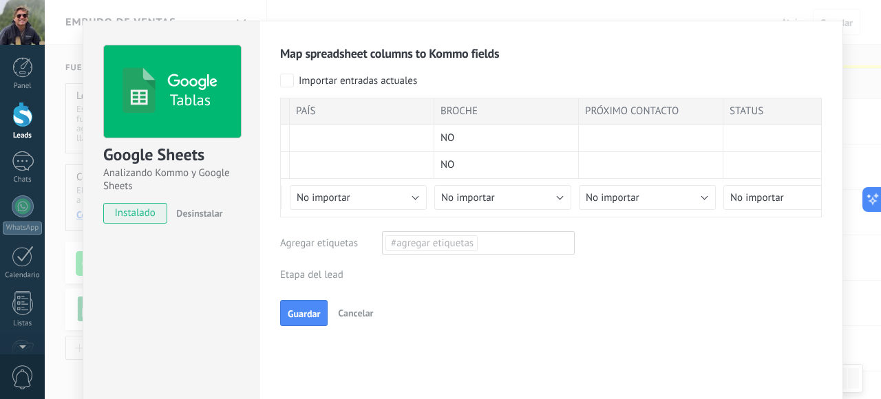
scroll to position [0, 1003]
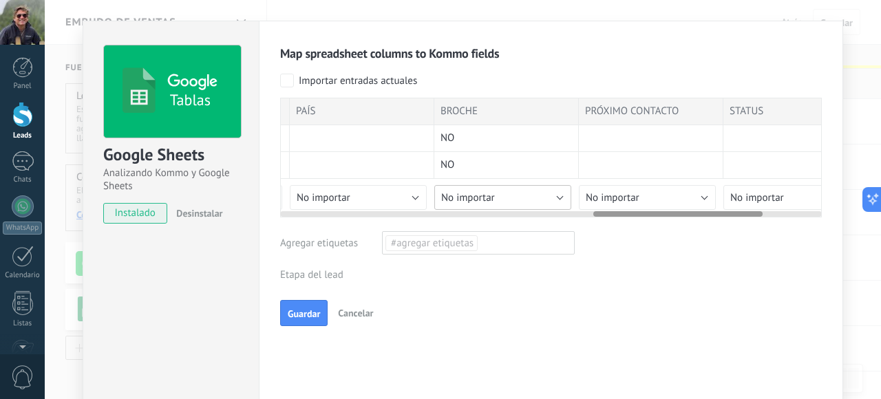
click at [534, 195] on button "No importar" at bounding box center [503, 197] width 137 height 25
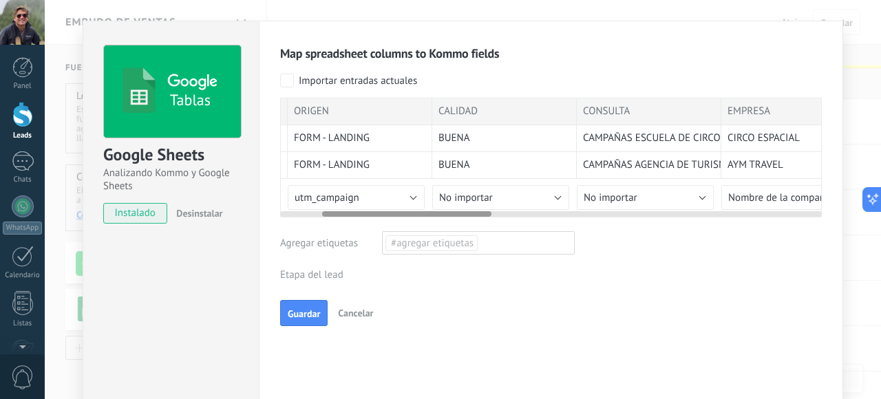
scroll to position [0, 135]
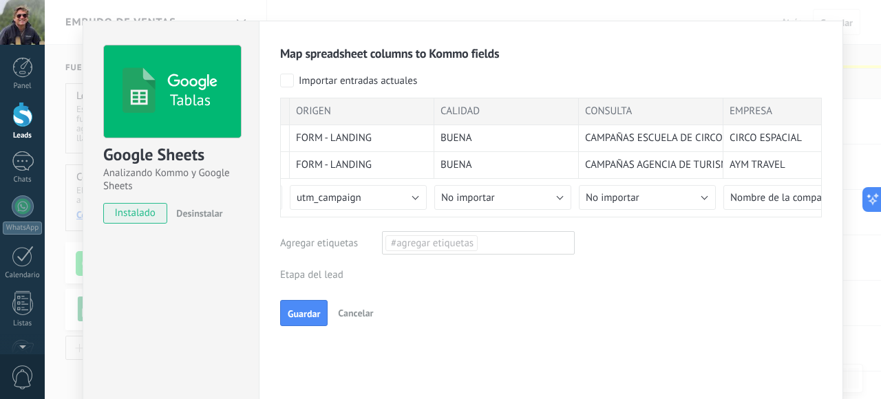
click at [0, 0] on div "Incoming leads Contacto inicial Negociación Debate contractual Discusión de con…" at bounding box center [0, 0] width 0 height 0
click at [0, 0] on label "Incoming leads" at bounding box center [0, 0] width 0 height 0
click at [317, 305] on button "Guardar" at bounding box center [304, 313] width 48 height 26
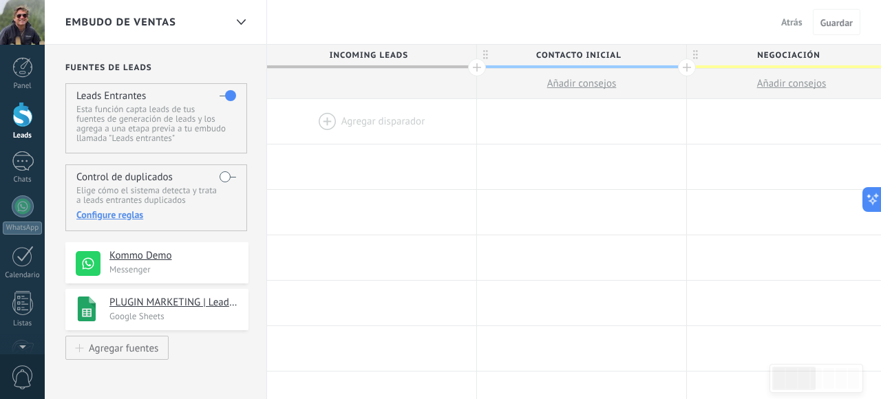
click at [358, 125] on div at bounding box center [371, 121] width 209 height 45
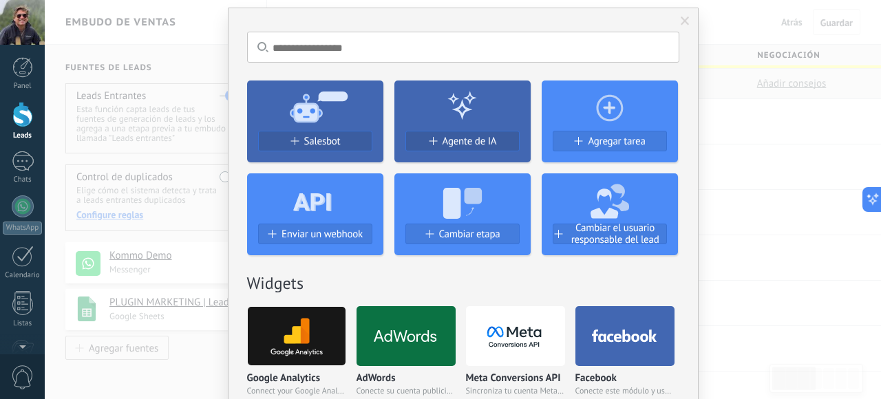
scroll to position [0, 0]
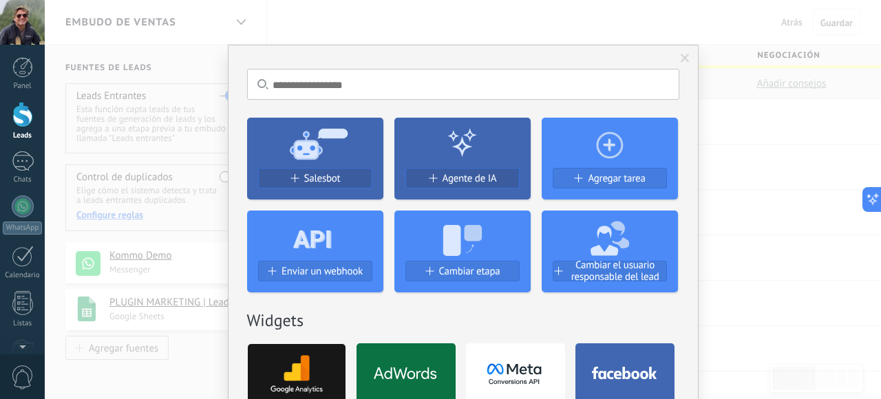
click at [547, 90] on input "text" at bounding box center [463, 84] width 432 height 31
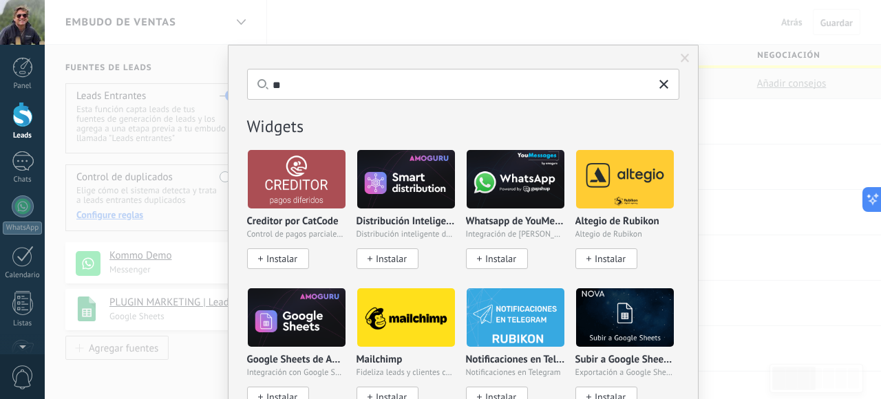
type input "*"
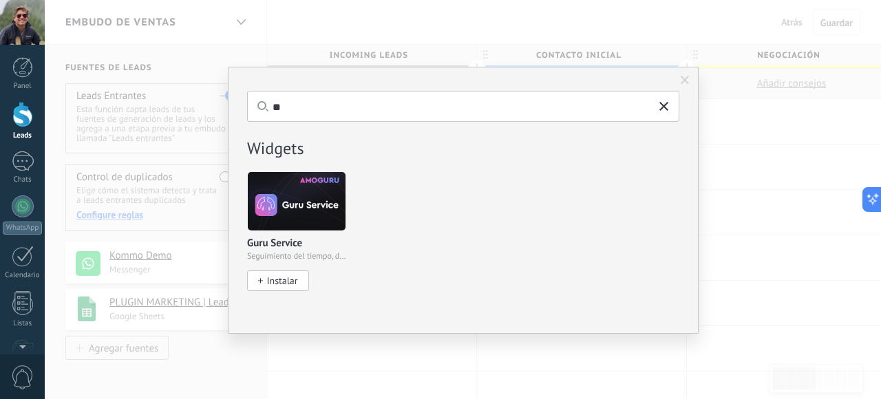
type input "*"
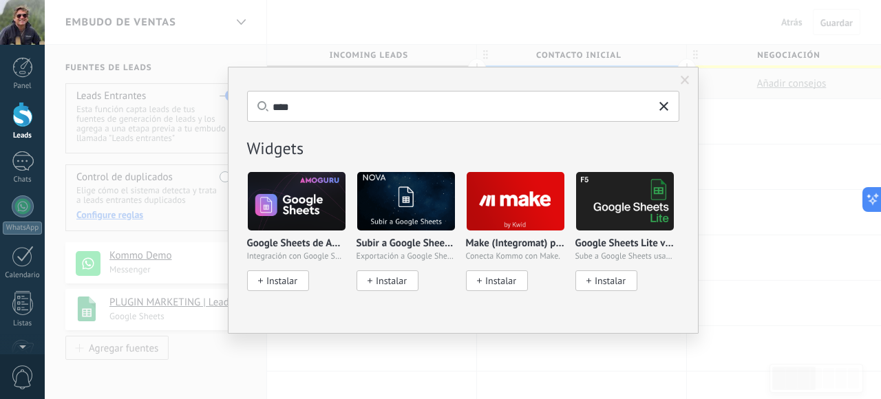
type input "****"
click at [625, 212] on img at bounding box center [625, 201] width 98 height 67
click at [618, 281] on span "Instalar" at bounding box center [610, 281] width 31 height 12
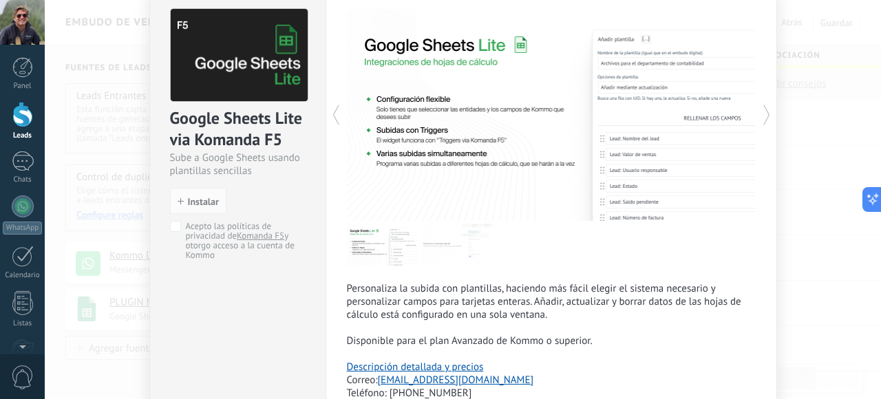
scroll to position [60, 0]
click at [196, 198] on span "Instalar" at bounding box center [203, 203] width 31 height 10
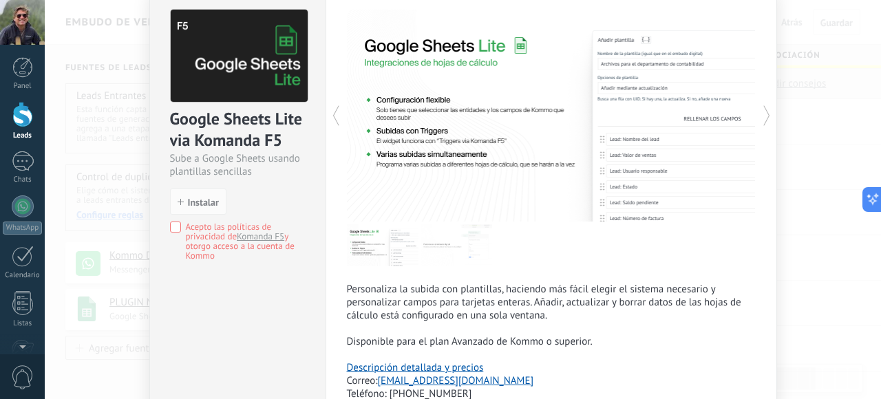
click at [198, 229] on span "Acepto las políticas de privacidad de Komanda F5 y otorgo acceso a la cuenta de…" at bounding box center [243, 241] width 115 height 39
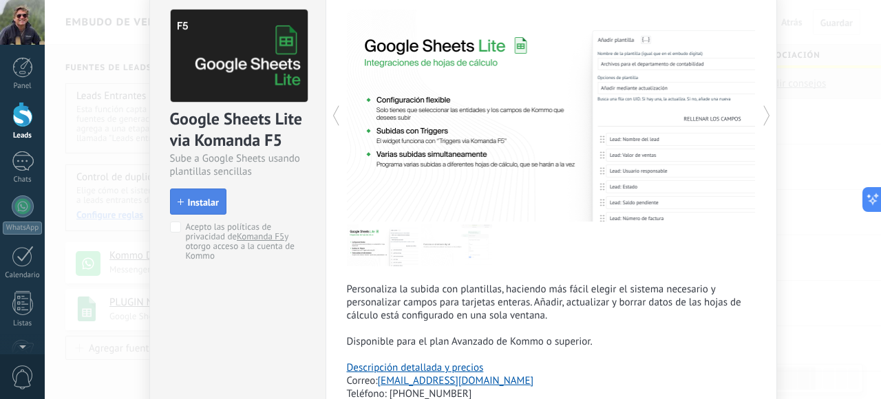
click at [212, 198] on span "Instalar" at bounding box center [203, 203] width 31 height 10
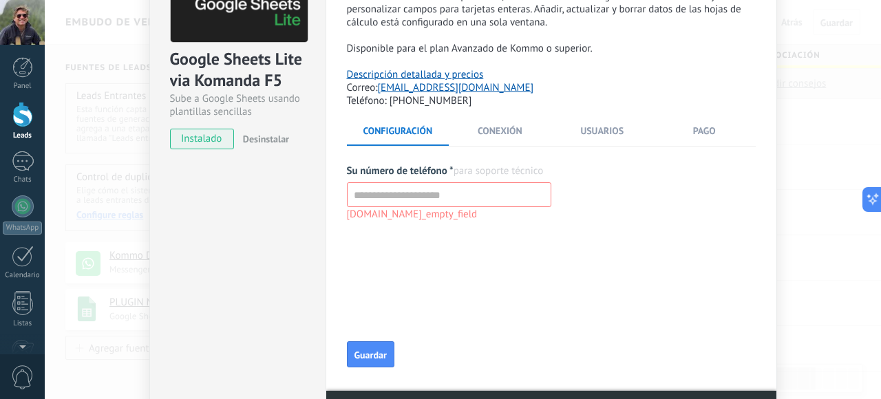
scroll to position [123, 0]
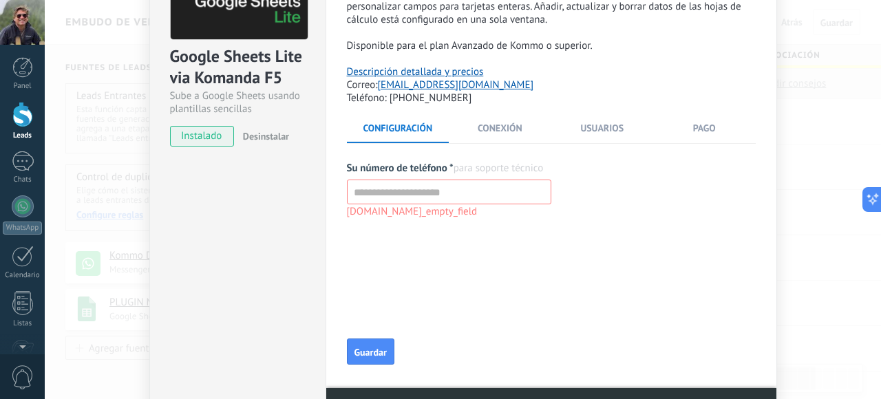
drag, startPoint x: 377, startPoint y: 355, endPoint x: 386, endPoint y: 353, distance: 9.2
click at [377, 355] on span "Guardar" at bounding box center [371, 353] width 32 height 10
click at [492, 196] on input "text" at bounding box center [449, 192] width 205 height 25
type input "**********"
click at [388, 352] on button "Guardar" at bounding box center [371, 352] width 48 height 26
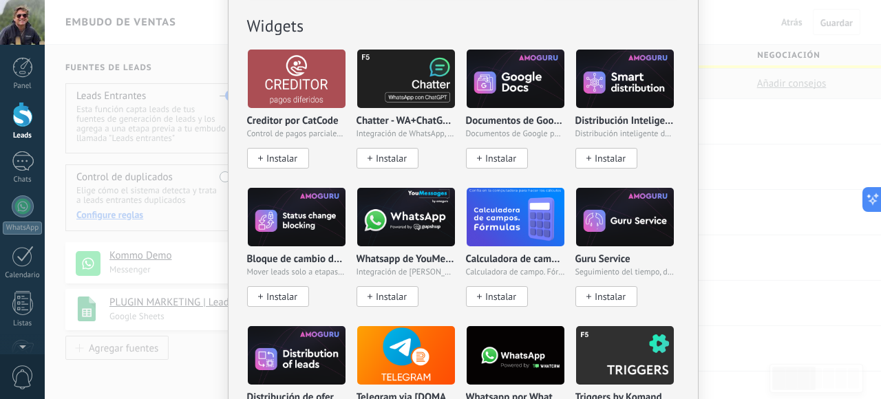
scroll to position [291, 0]
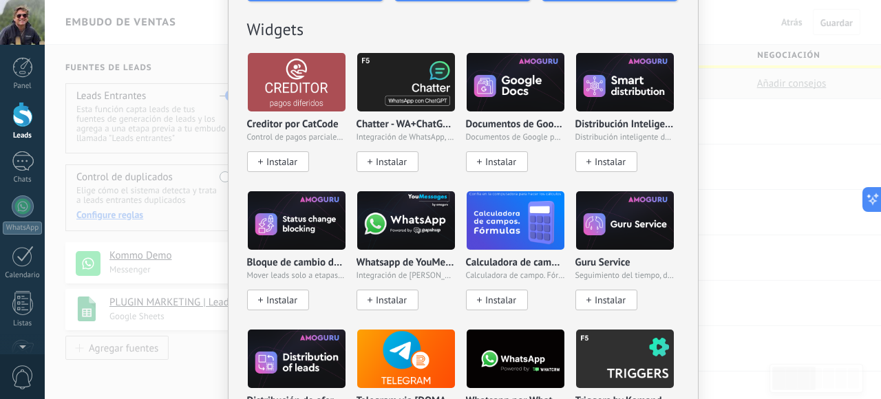
click at [762, 211] on div "No hay resultados Salesbot Agente de IA Agregar tarea Enviar un webhook Cambiar…" at bounding box center [463, 199] width 837 height 399
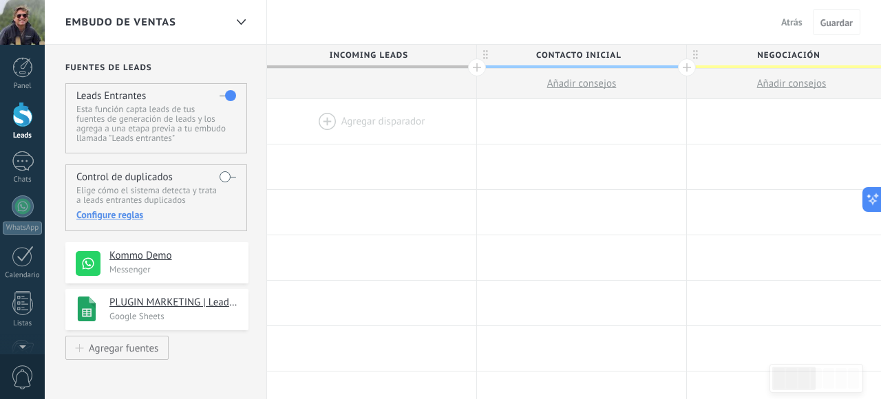
scroll to position [0, 0]
click at [364, 115] on div at bounding box center [371, 121] width 209 height 45
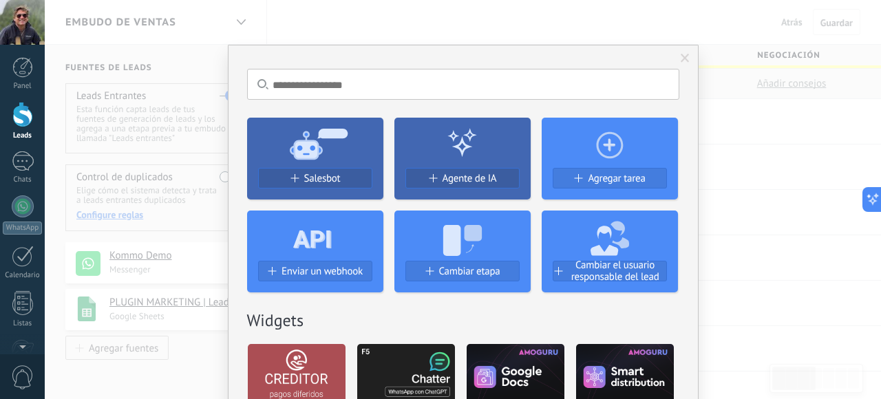
click at [388, 81] on input "text" at bounding box center [463, 84] width 432 height 31
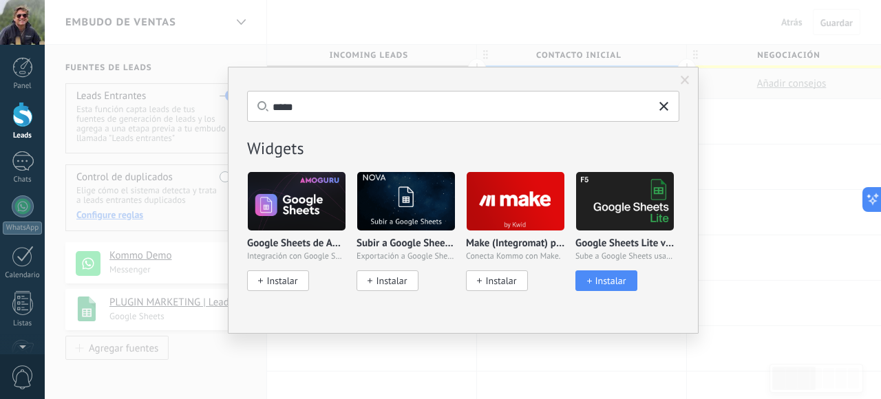
type input "*****"
click at [621, 202] on img at bounding box center [625, 201] width 98 height 67
click at [616, 281] on span "Instalar" at bounding box center [610, 281] width 31 height 12
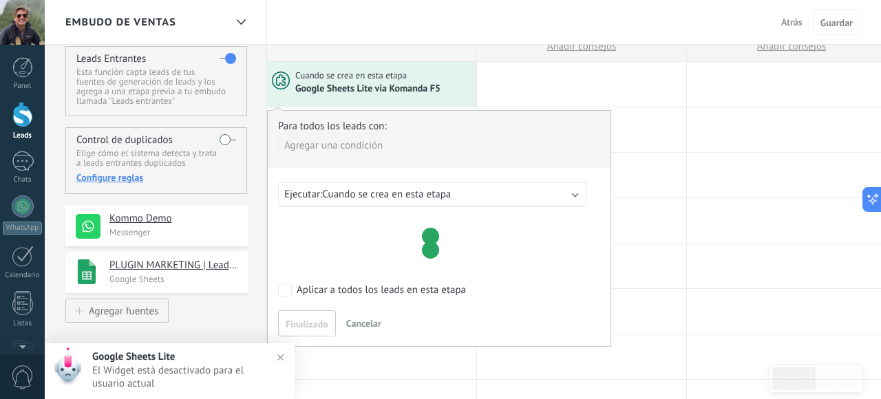
scroll to position [57, 0]
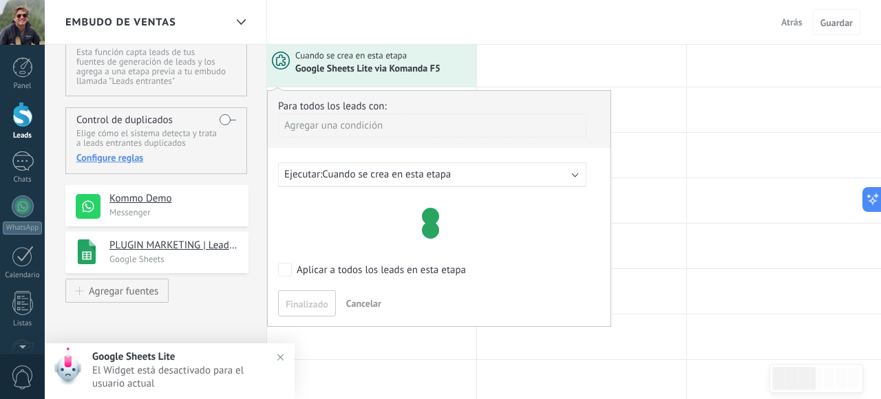
click at [506, 174] on div "Ejecutar: Cuando se crea en esta etapa" at bounding box center [426, 174] width 285 height 13
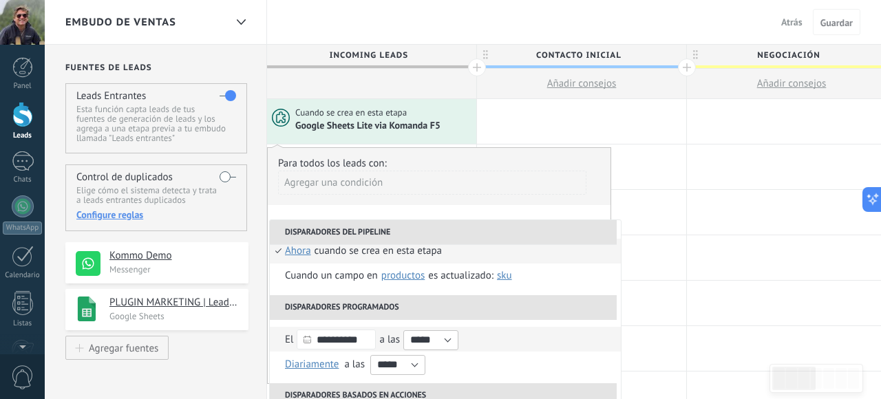
scroll to position [0, 0]
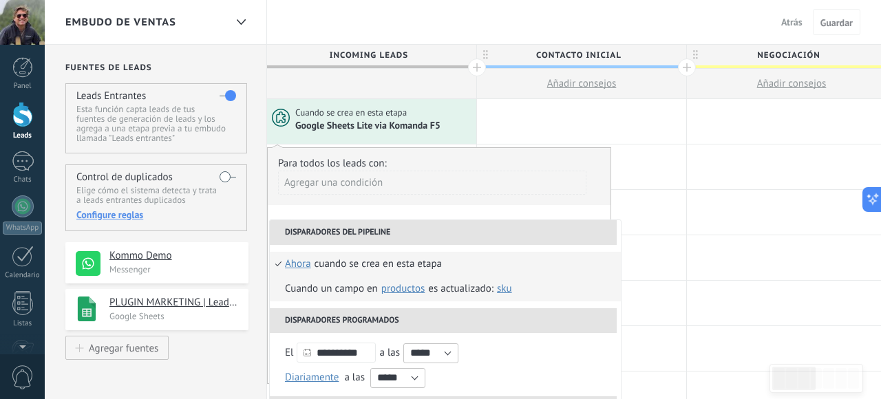
click at [404, 289] on span "Productos" at bounding box center [402, 288] width 43 height 13
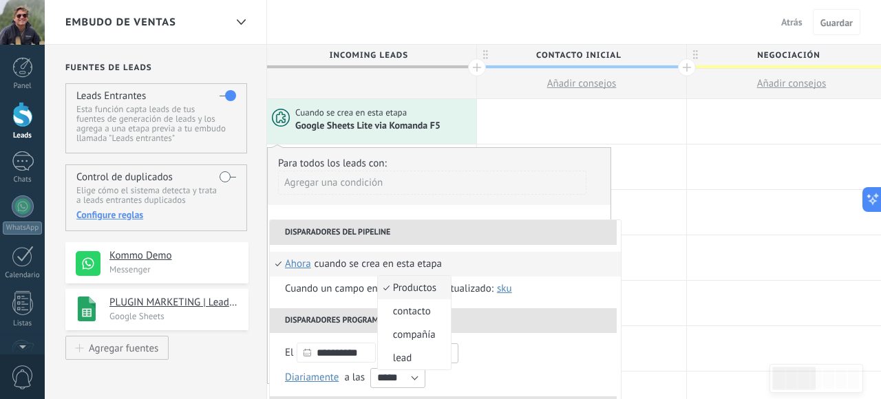
drag, startPoint x: 410, startPoint y: 311, endPoint x: 421, endPoint y: 308, distance: 10.7
click at [410, 311] on span "contacto" at bounding box center [407, 311] width 59 height 13
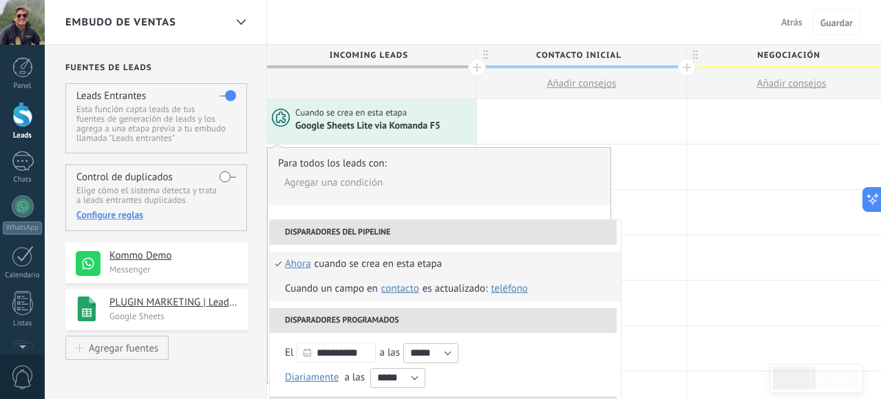
click at [408, 290] on span "contacto" at bounding box center [400, 288] width 38 height 13
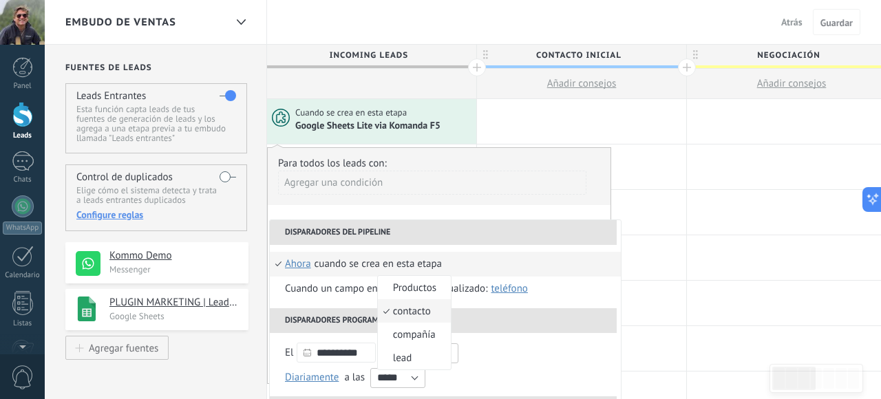
click at [410, 313] on span "contacto" at bounding box center [407, 311] width 59 height 13
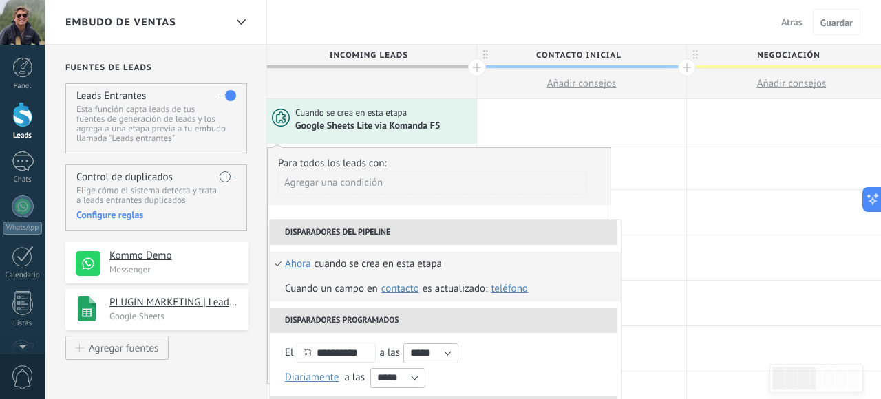
click at [512, 290] on span "Teléfono" at bounding box center [509, 288] width 36 height 13
click at [400, 291] on span "contacto" at bounding box center [400, 288] width 38 height 13
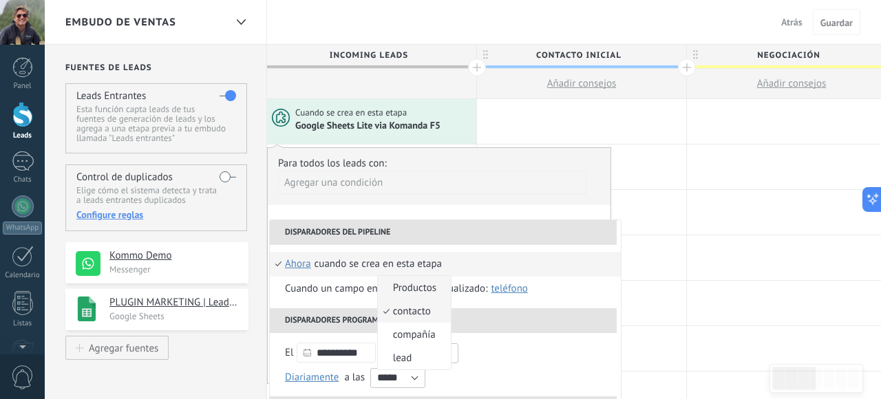
click at [405, 284] on span "Productos" at bounding box center [407, 288] width 59 height 13
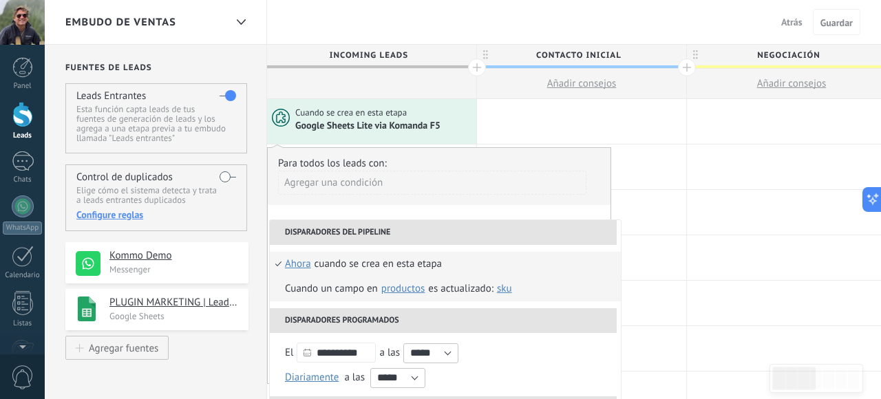
click at [504, 289] on span "SKU" at bounding box center [504, 288] width 15 height 13
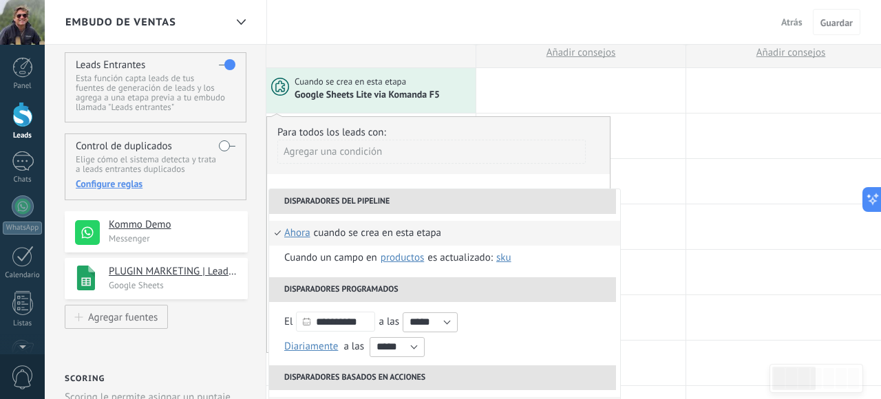
scroll to position [23, 0]
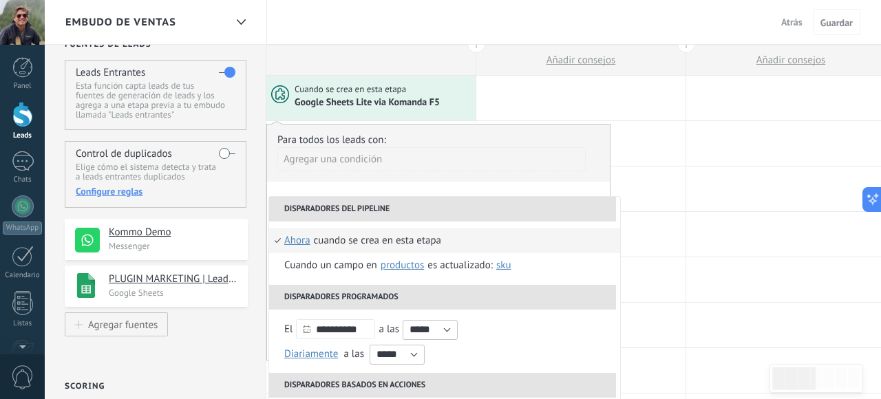
click at [412, 95] on div "Cuando se crea en esta etapa" at bounding box center [384, 89] width 178 height 12
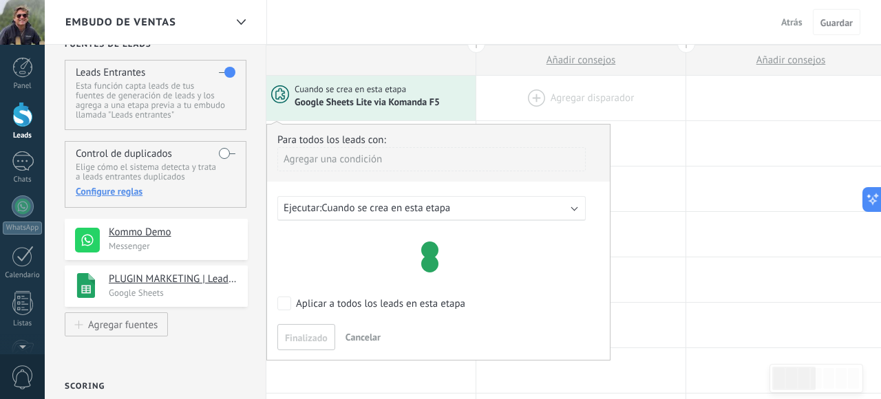
click at [482, 103] on div at bounding box center [581, 98] width 209 height 45
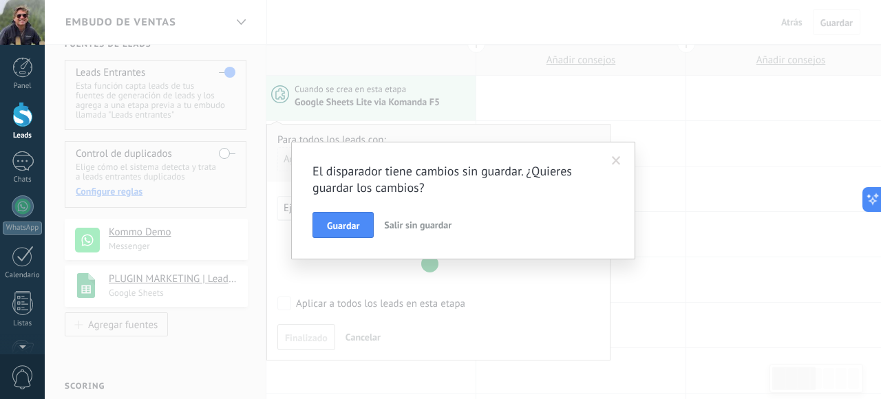
click at [618, 159] on span at bounding box center [616, 161] width 9 height 10
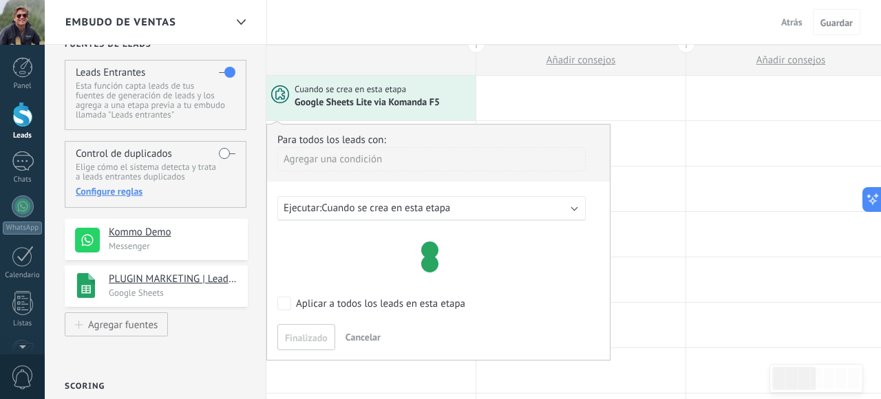
scroll to position [28, 0]
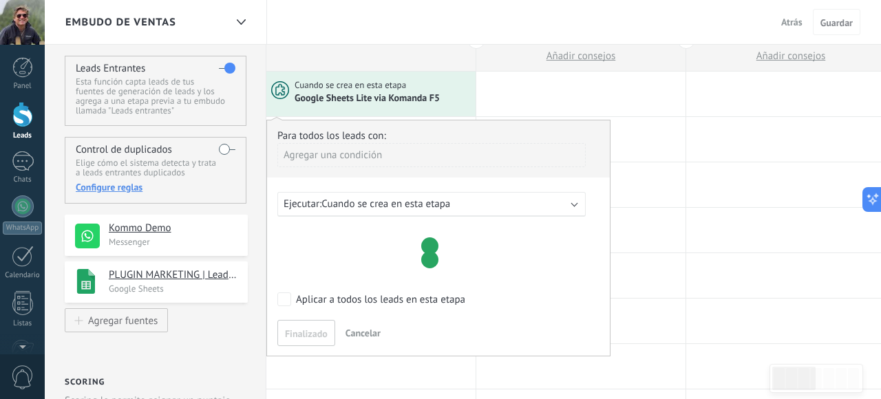
click at [362, 200] on span "Cuando se crea en esta etapa" at bounding box center [386, 204] width 129 height 13
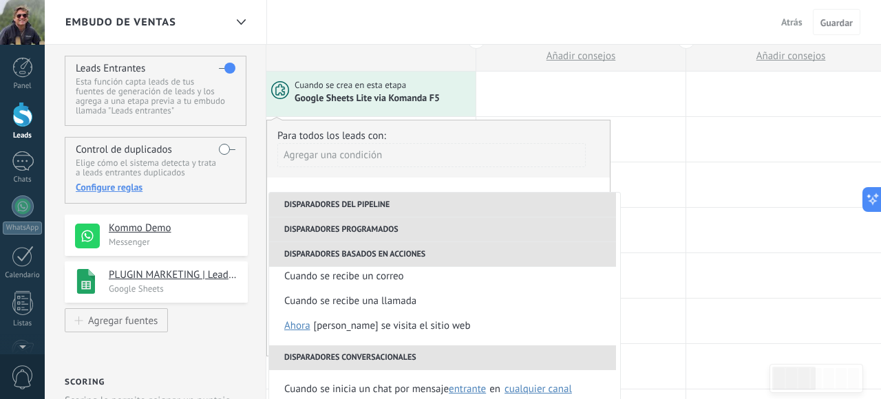
scroll to position [160, 0]
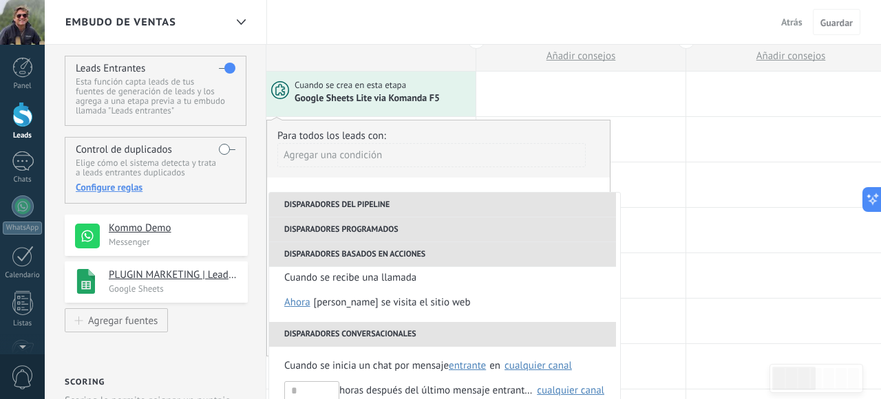
click at [412, 247] on li "Disparadores basados en acciones" at bounding box center [442, 254] width 347 height 25
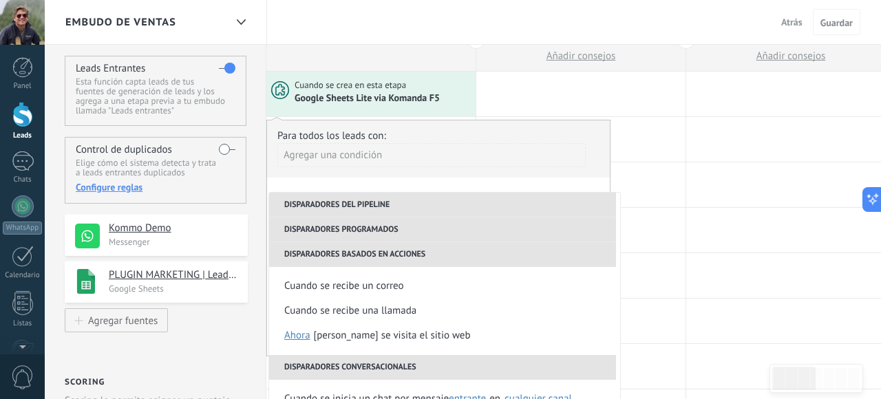
click at [410, 368] on li "Disparadores conversacionales" at bounding box center [442, 367] width 347 height 25
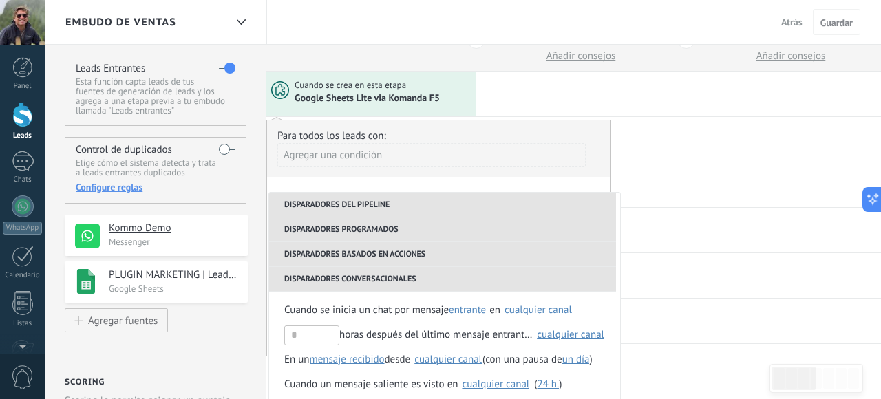
click at [399, 280] on li "Disparadores conversacionales" at bounding box center [442, 279] width 347 height 25
click at [419, 275] on li "Disparadores conversacionales" at bounding box center [442, 279] width 347 height 25
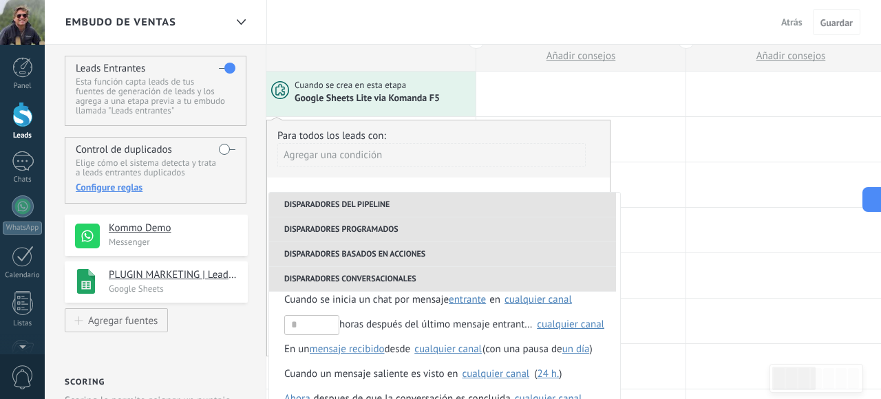
scroll to position [0, 0]
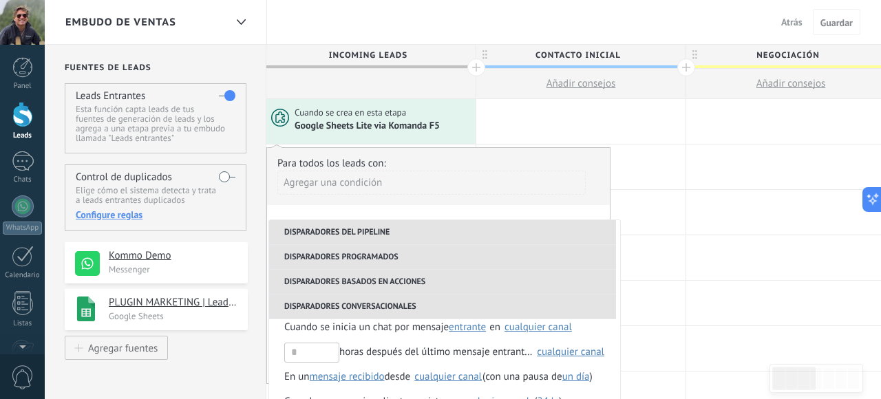
click at [328, 231] on li "Disparadores del pipeline" at bounding box center [442, 232] width 347 height 25
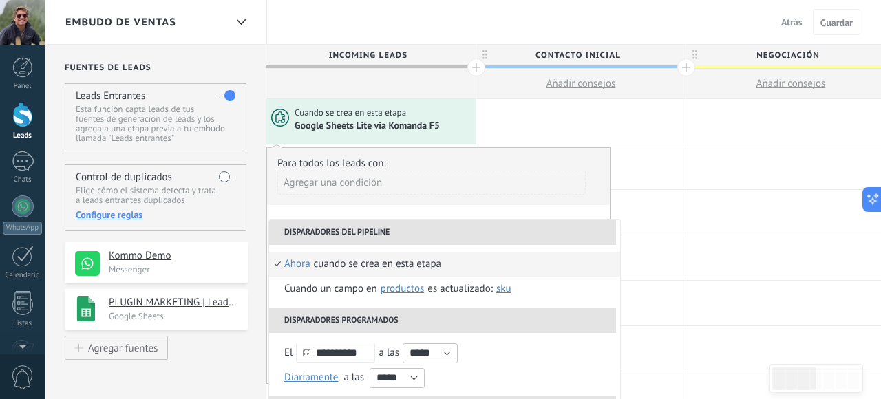
click at [320, 229] on li "Disparadores del pipeline" at bounding box center [442, 232] width 347 height 25
click at [329, 178] on div "Agregar una condición" at bounding box center [432, 183] width 308 height 24
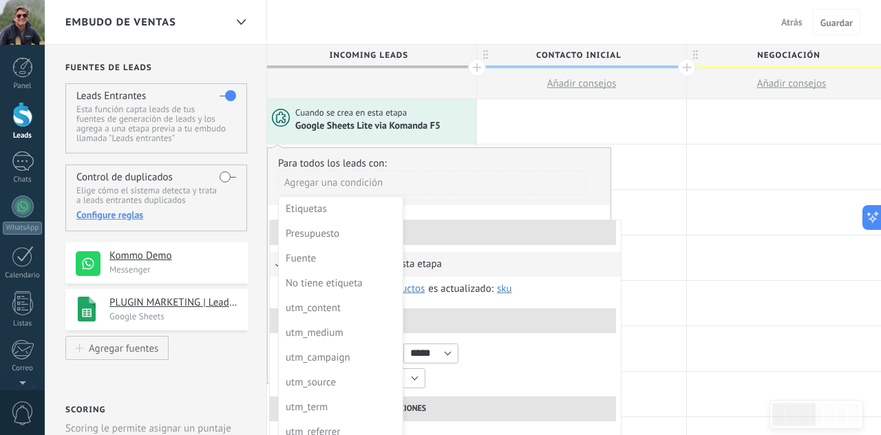
click at [450, 172] on div at bounding box center [440, 266] width 344 height 236
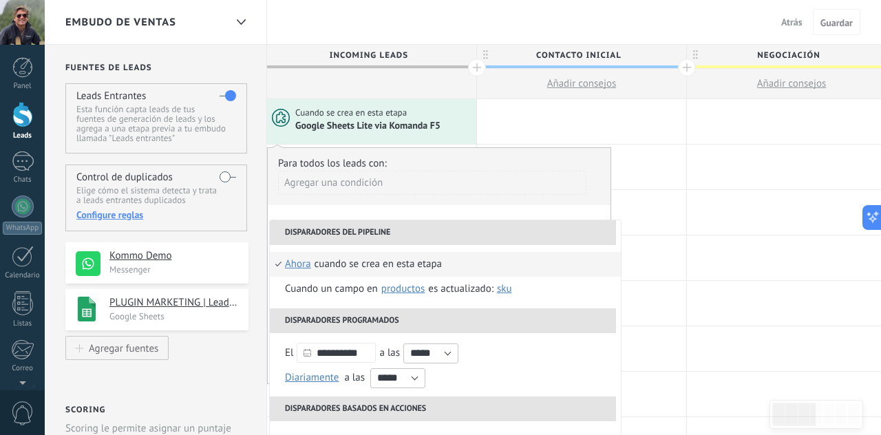
click at [355, 186] on div "Agregar una condición" at bounding box center [432, 183] width 308 height 24
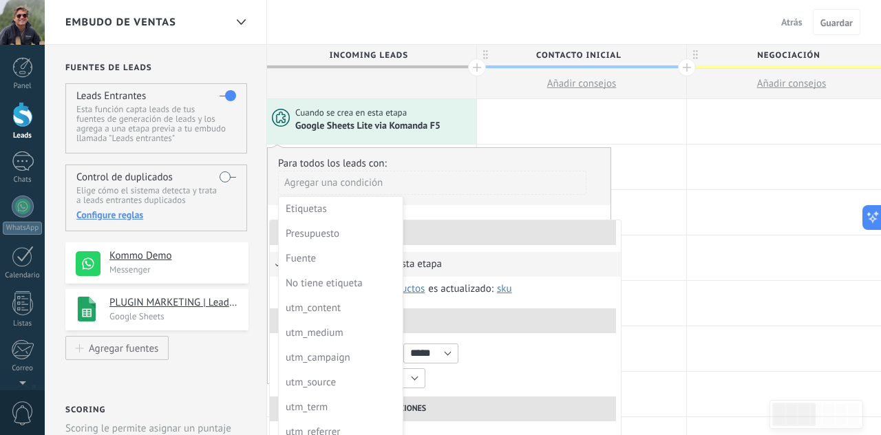
click at [449, 180] on div at bounding box center [439, 266] width 343 height 236
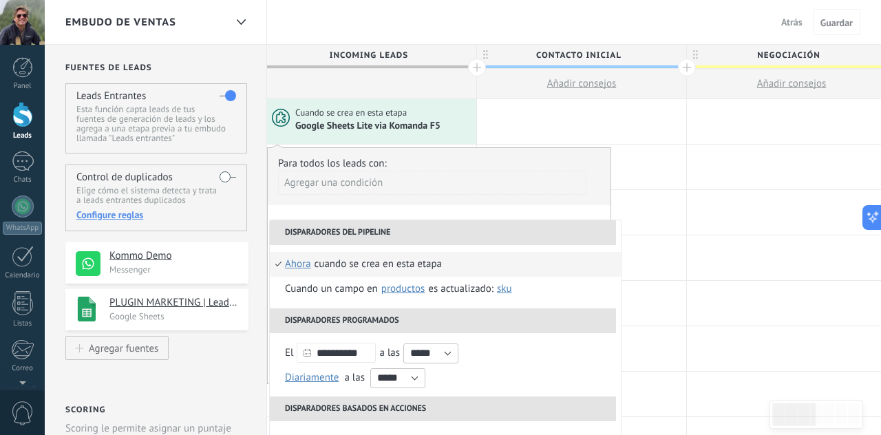
click at [380, 180] on div "Agregar una condición" at bounding box center [432, 183] width 308 height 24
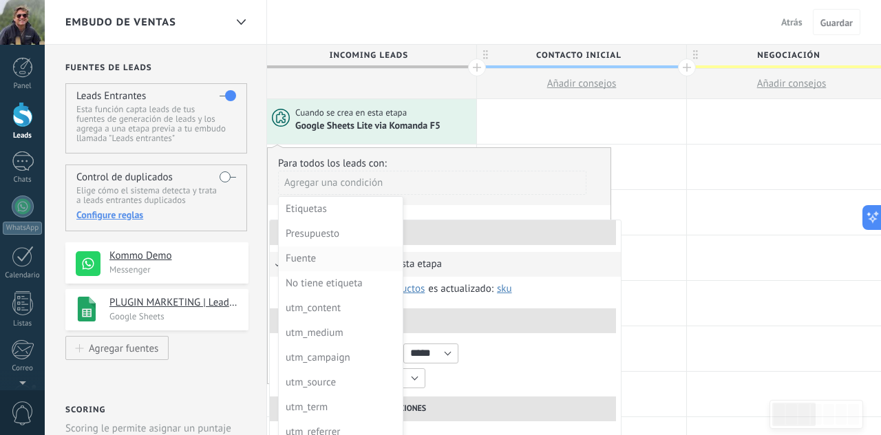
click at [304, 257] on div "Fuente" at bounding box center [339, 258] width 107 height 19
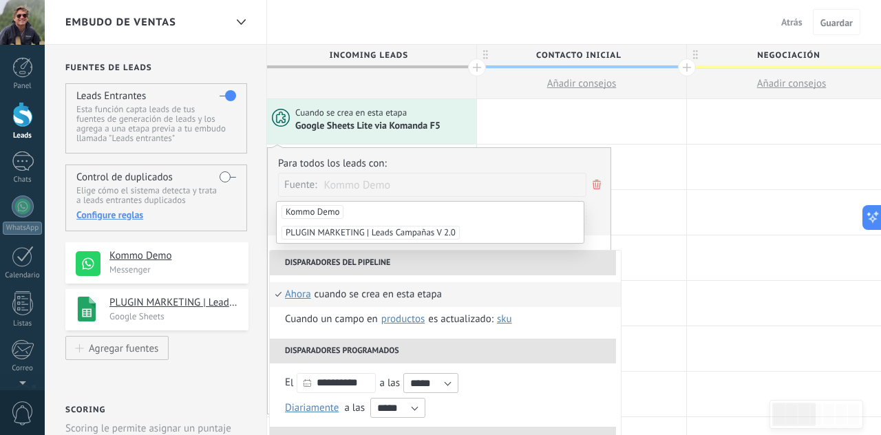
click at [319, 211] on span "Kommo Demo" at bounding box center [313, 212] width 62 height 14
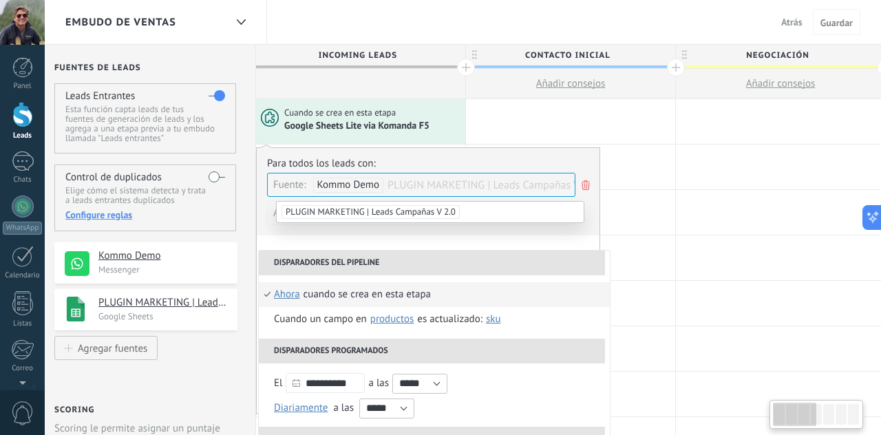
scroll to position [0, 14]
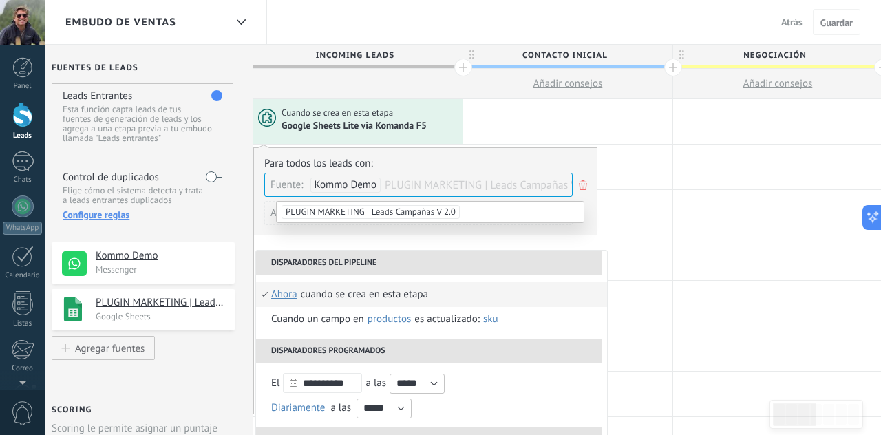
click at [136, 255] on h4 "Kommo Demo" at bounding box center [160, 256] width 129 height 14
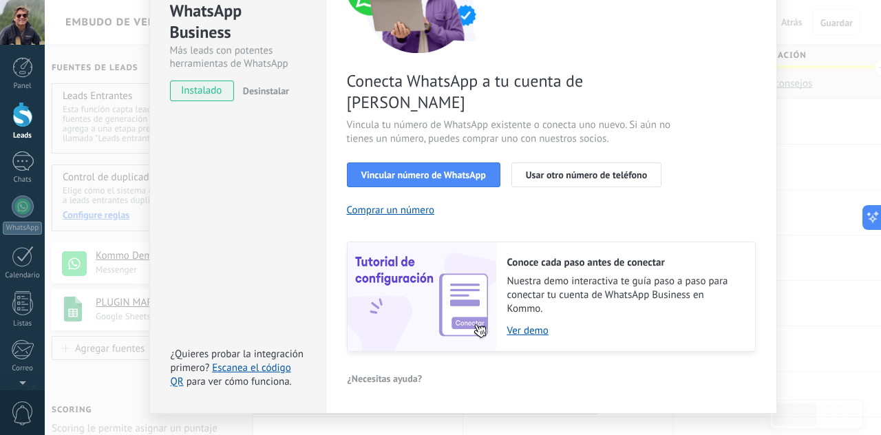
scroll to position [171, 0]
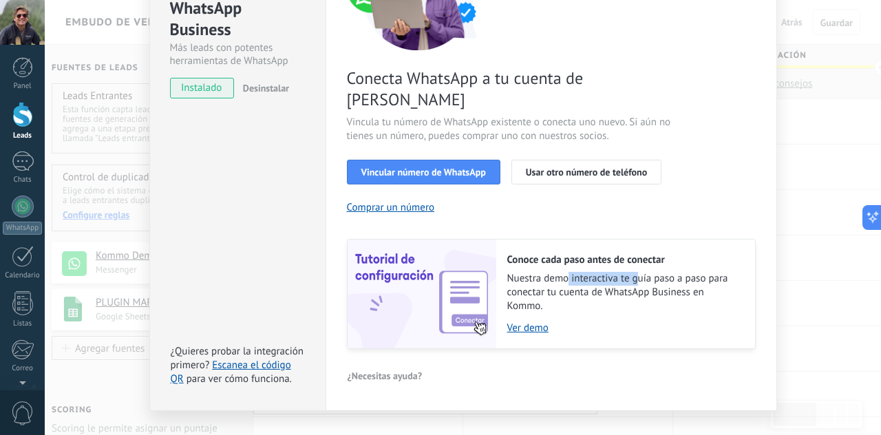
drag, startPoint x: 627, startPoint y: 258, endPoint x: 643, endPoint y: 258, distance: 16.5
click at [643, 272] on span "Nuestra demo interactiva te guía paso a paso para conectar tu cuenta de WhatsAp…" at bounding box center [624, 292] width 234 height 41
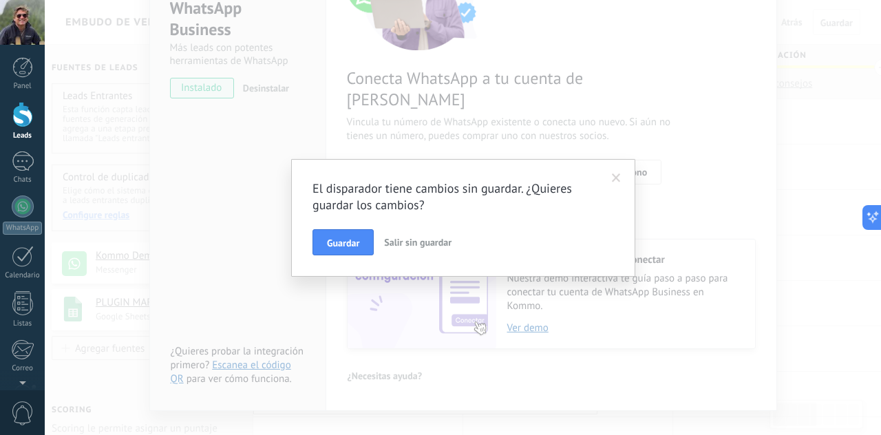
click at [656, 259] on div "El disparador tiene cambios sin guardar. ¿Quieres guardar los cambios? Guardar …" at bounding box center [463, 217] width 837 height 435
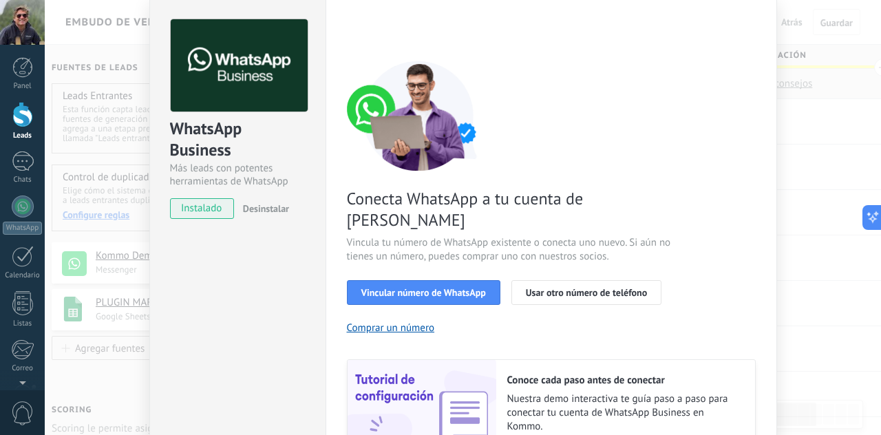
scroll to position [0, 0]
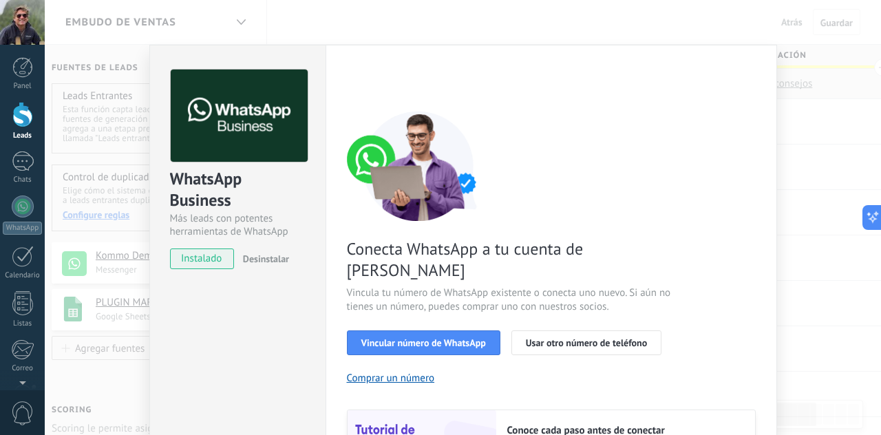
click at [788, 232] on div "WhatsApp Business Más leads con potentes herramientas de WhatsApp instalado Des…" at bounding box center [463, 217] width 837 height 435
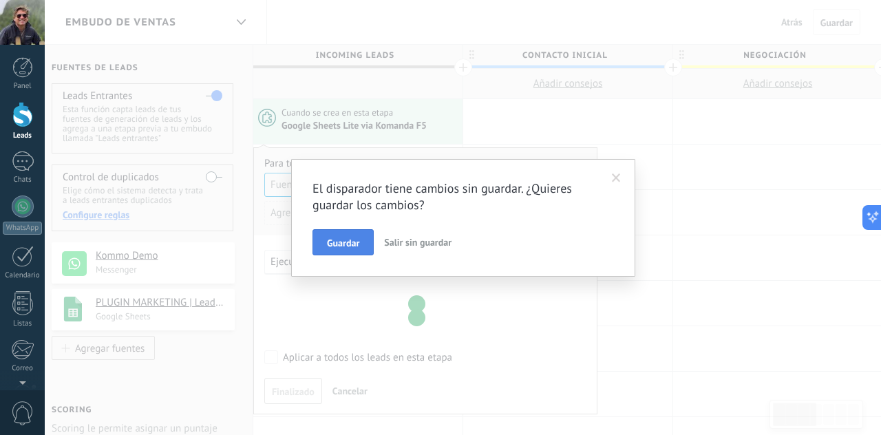
click at [366, 241] on button "Guardar" at bounding box center [343, 242] width 61 height 26
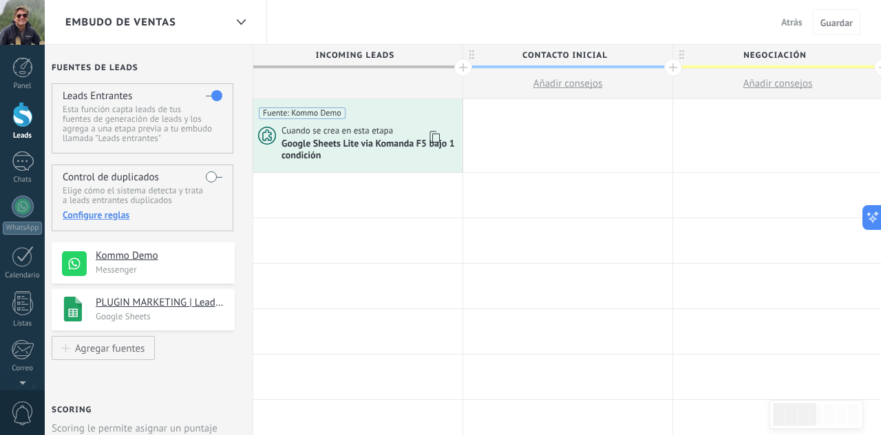
click at [350, 148] on span "Google Sheets Lite via Komanda F5 bajo 1 condición" at bounding box center [371, 149] width 178 height 23
click at [368, 145] on span "Google Sheets Lite via Komanda F5 bajo 1 condición" at bounding box center [371, 149] width 178 height 23
click at [362, 129] on span "Cuando se crea en esta etapa" at bounding box center [339, 131] width 114 height 12
click at [341, 132] on span "Cuando se crea en esta etapa" at bounding box center [339, 131] width 114 height 12
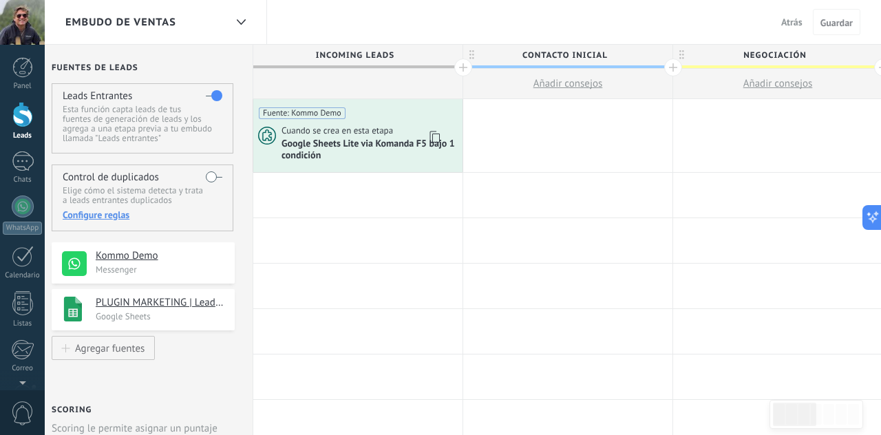
click at [341, 132] on span "Cuando se crea en esta etapa" at bounding box center [339, 131] width 114 height 12
click at [300, 134] on span "Cuando se crea en esta etapa" at bounding box center [339, 131] width 114 height 12
click at [280, 132] on div "Cuando se crea en esta etapa Google Sheets Lite via Komanda F5 bajo 1 condición" at bounding box center [357, 143] width 209 height 37
click at [260, 129] on use at bounding box center [267, 135] width 17 height 17
click at [434, 138] on icon at bounding box center [434, 137] width 14 height 18
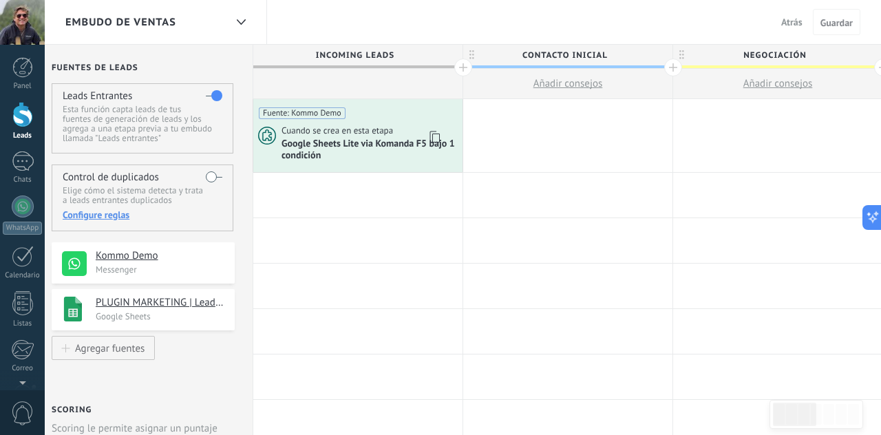
click at [333, 135] on span "Cuando se crea en esta etapa" at bounding box center [339, 131] width 114 height 12
click at [322, 135] on span "Cuando se crea en esta etapa" at bounding box center [339, 131] width 114 height 12
click at [328, 139] on span "Google Sheets Lite via Komanda F5 bajo 1 condición" at bounding box center [371, 149] width 178 height 23
click at [333, 138] on span "Google Sheets Lite via Komanda F5 bajo 1 condición" at bounding box center [371, 149] width 178 height 23
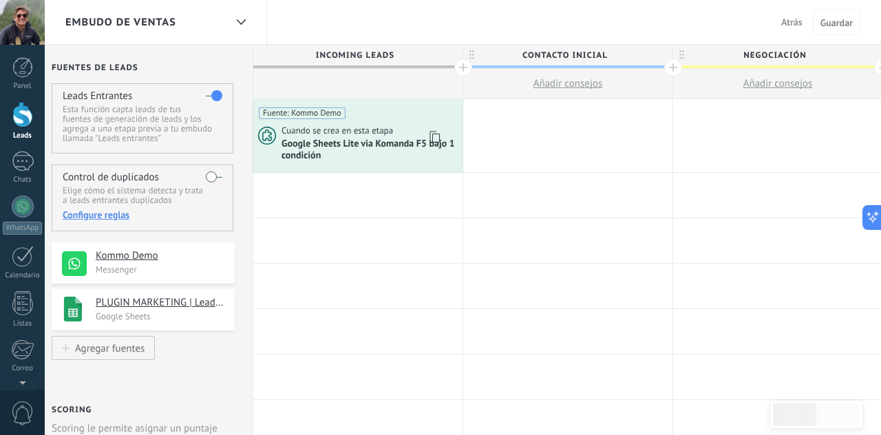
drag, startPoint x: 333, startPoint y: 138, endPoint x: 319, endPoint y: 140, distance: 14.0
click at [319, 140] on span "Google Sheets Lite via Komanda F5 bajo 1 condición" at bounding box center [371, 149] width 178 height 23
drag, startPoint x: 319, startPoint y: 140, endPoint x: 321, endPoint y: 133, distance: 7.9
click at [319, 140] on span "Google Sheets Lite via Komanda F5 bajo 1 condición" at bounding box center [371, 149] width 178 height 23
click at [319, 112] on span "Fuente: Kommo Demo" at bounding box center [302, 113] width 87 height 12
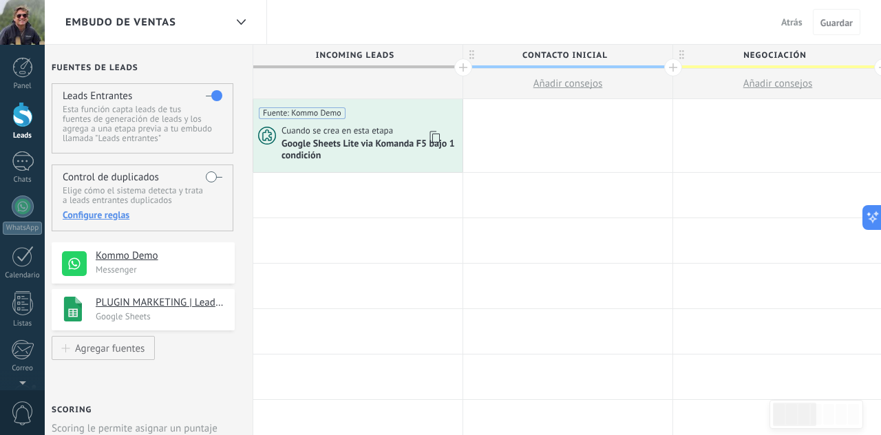
click at [313, 148] on span "Google Sheets Lite via Komanda F5 bajo 1 condición" at bounding box center [371, 149] width 178 height 23
click at [279, 270] on div at bounding box center [357, 286] width 209 height 45
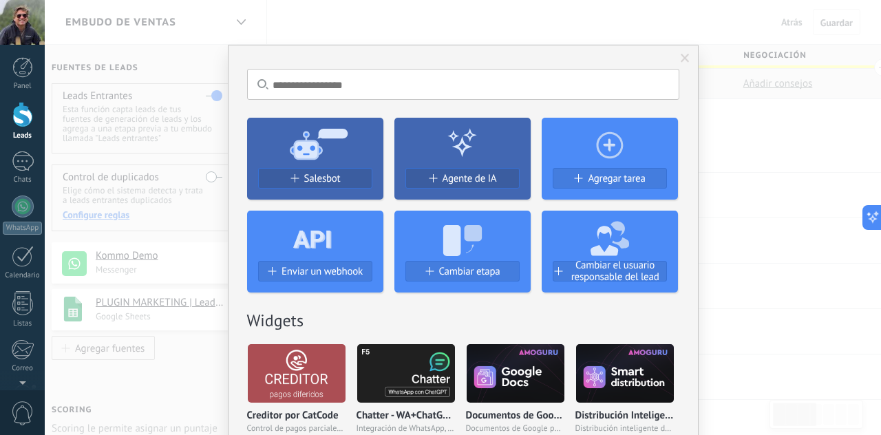
drag, startPoint x: 722, startPoint y: 134, endPoint x: 695, endPoint y: 78, distance: 62.5
click at [722, 134] on div "No hay resultados Salesbot Agente de IA Agregar tarea Enviar un webhook Cambiar…" at bounding box center [463, 217] width 837 height 435
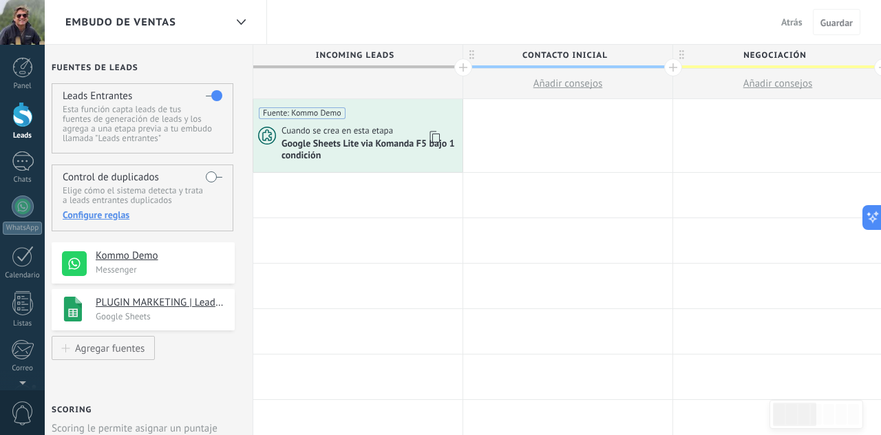
click at [358, 114] on div "Fuente: Kommo Demo" at bounding box center [358, 109] width 198 height 20
click at [328, 114] on span "Fuente: Kommo Demo" at bounding box center [302, 113] width 87 height 12
click at [305, 179] on div at bounding box center [357, 195] width 209 height 45
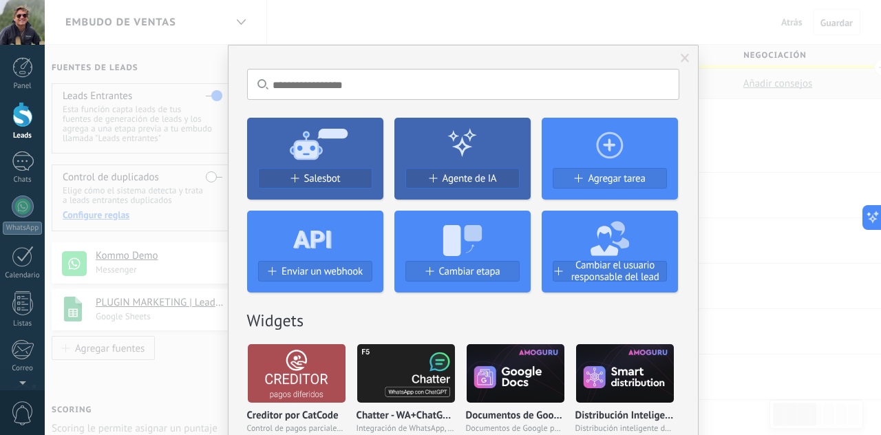
click at [324, 81] on input "text" at bounding box center [463, 84] width 432 height 31
click at [182, 289] on div "No hay resultados Salesbot Agente de IA Agregar tarea Enviar un webhook Cambiar…" at bounding box center [463, 217] width 837 height 435
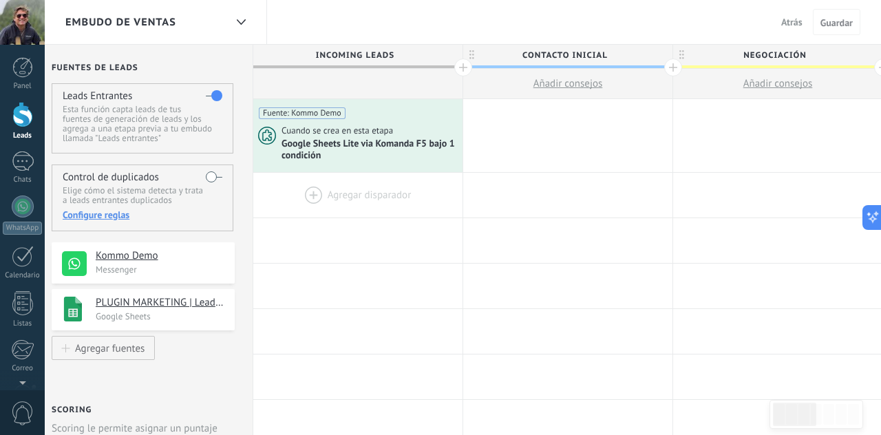
drag, startPoint x: 230, startPoint y: 275, endPoint x: 310, endPoint y: 189, distance: 116.9
click at [309, 189] on div at bounding box center [357, 195] width 209 height 45
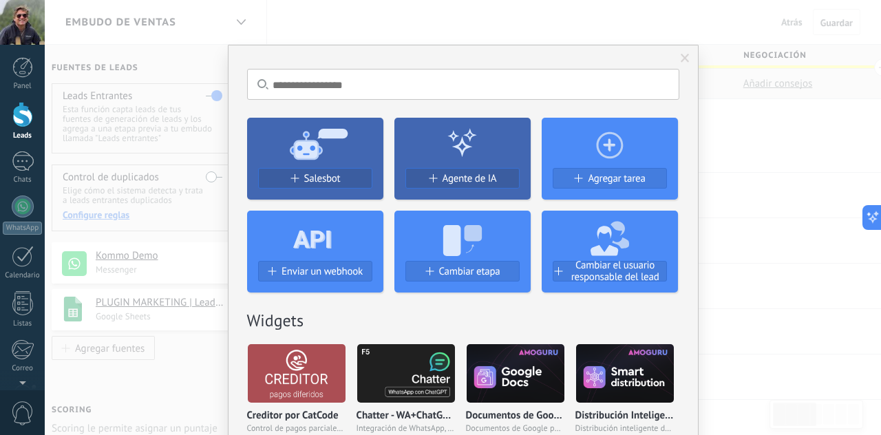
click at [355, 85] on input "text" at bounding box center [463, 84] width 432 height 31
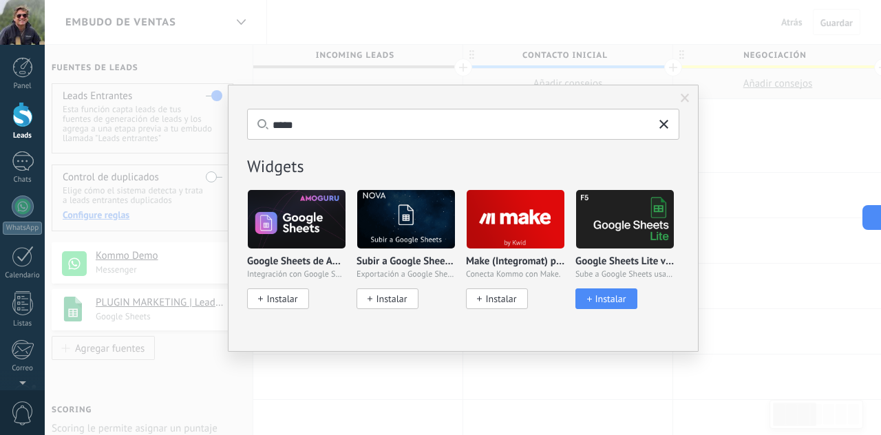
type input "*****"
drag, startPoint x: 618, startPoint y: 193, endPoint x: 607, endPoint y: 189, distance: 11.1
click at [618, 193] on img at bounding box center [625, 219] width 98 height 67
click at [308, 211] on img at bounding box center [297, 219] width 98 height 67
click at [276, 297] on span "Instalar" at bounding box center [281, 299] width 31 height 12
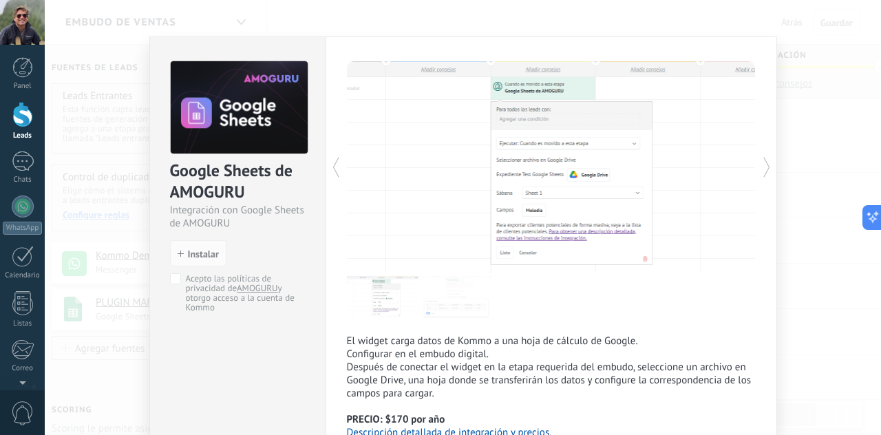
scroll to position [12, 0]
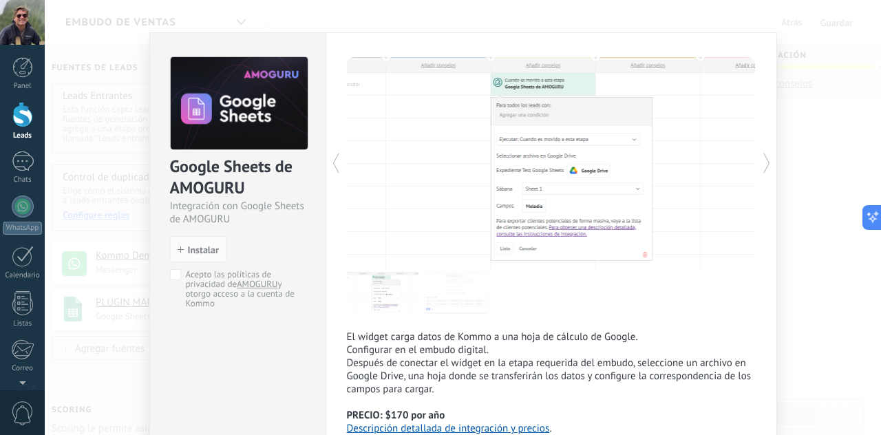
click at [826, 154] on div "Google Sheets de AMOGURU Integración con Google Sheets de AMOGURU install Insta…" at bounding box center [463, 217] width 837 height 435
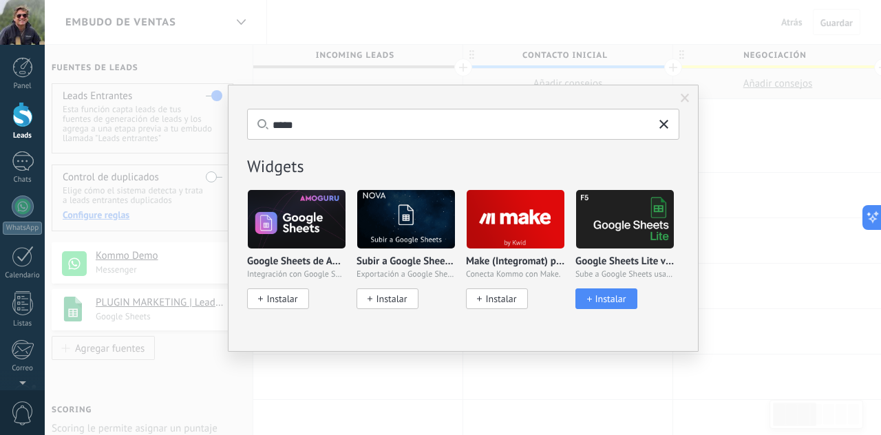
click at [620, 211] on img at bounding box center [625, 219] width 98 height 67
click at [600, 222] on img at bounding box center [625, 219] width 98 height 67
click at [596, 299] on span "Instalar" at bounding box center [610, 299] width 31 height 12
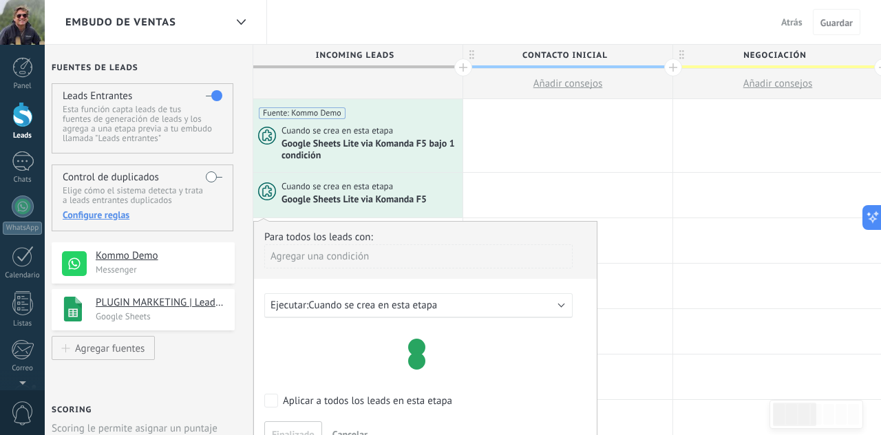
click at [400, 309] on span "Cuando se crea en esta etapa" at bounding box center [372, 305] width 129 height 13
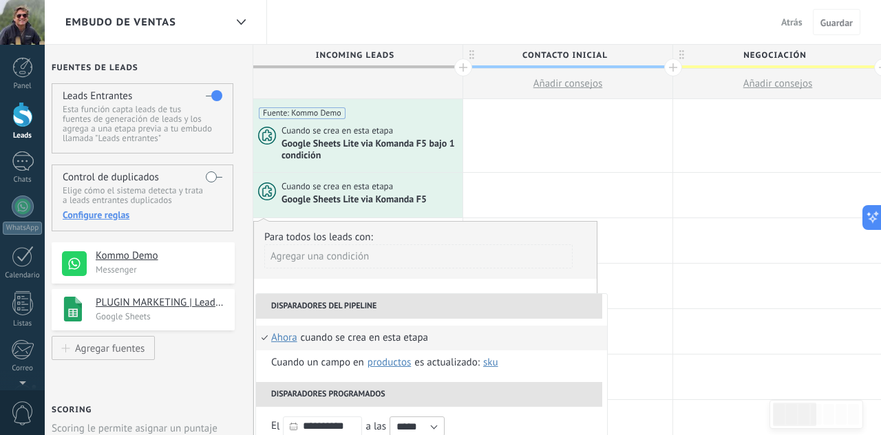
click at [368, 260] on div "Agregar una condición" at bounding box center [418, 256] width 308 height 24
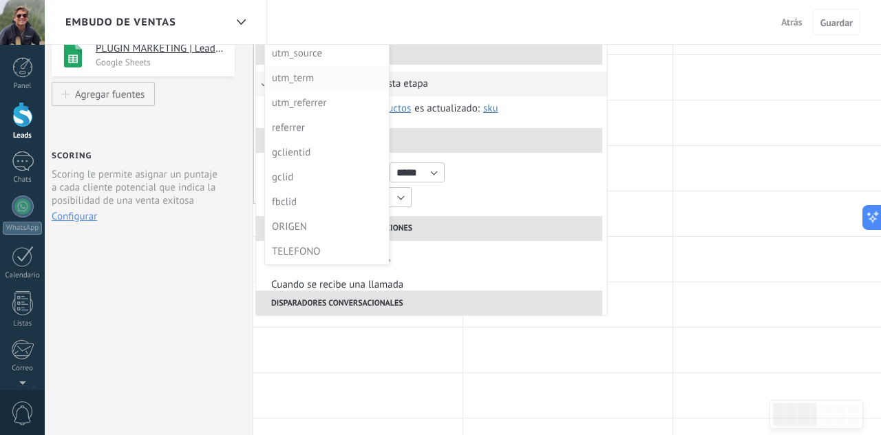
scroll to position [260, 0]
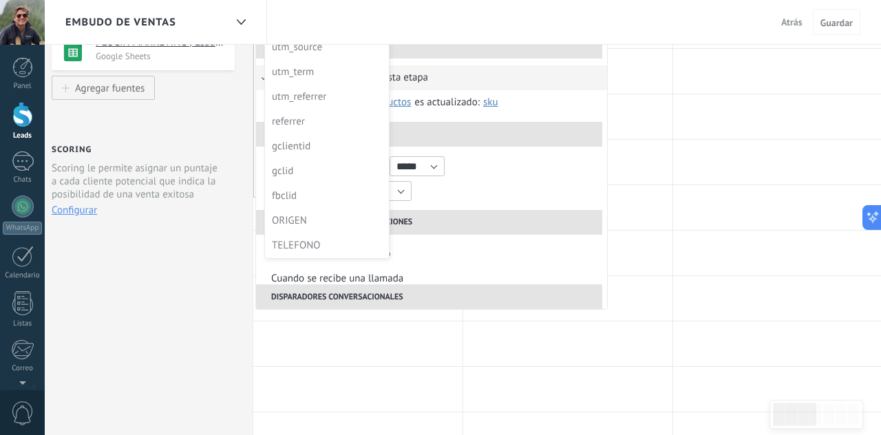
click at [560, 150] on div at bounding box center [425, 79] width 343 height 236
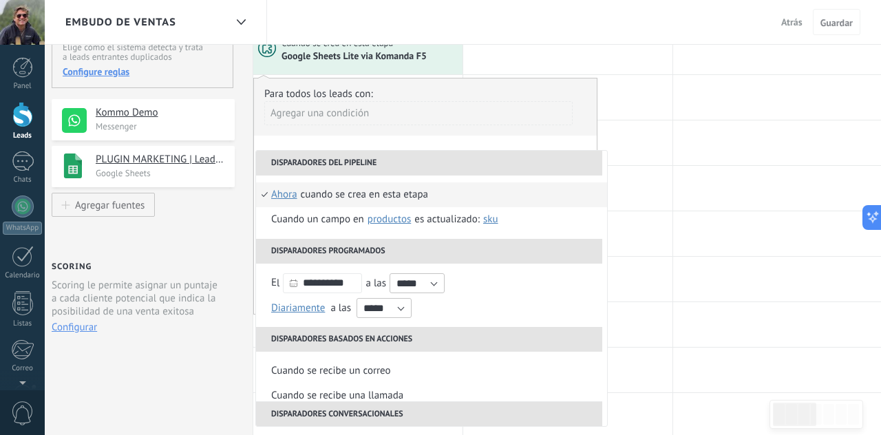
scroll to position [72, 0]
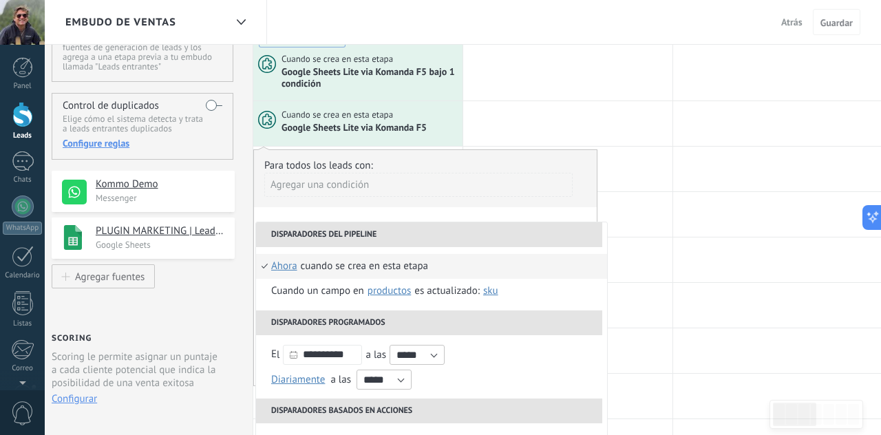
click at [346, 161] on div "Para todos los leads con:" at bounding box center [425, 165] width 322 height 13
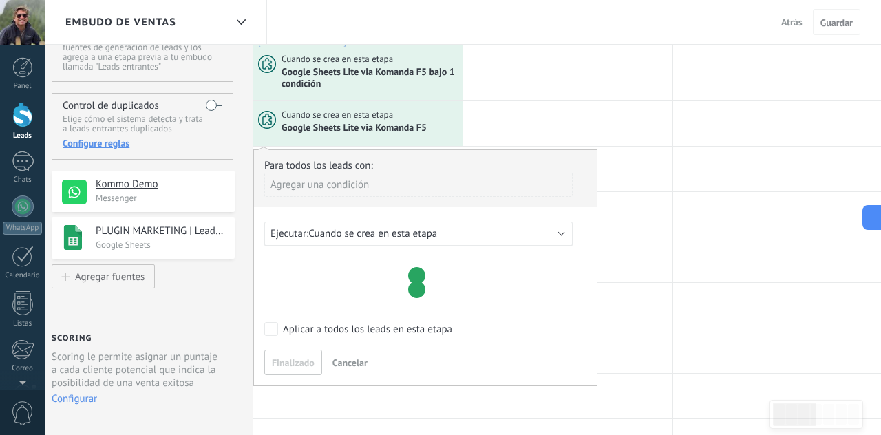
click at [336, 178] on div "Agregar una condición" at bounding box center [418, 185] width 308 height 24
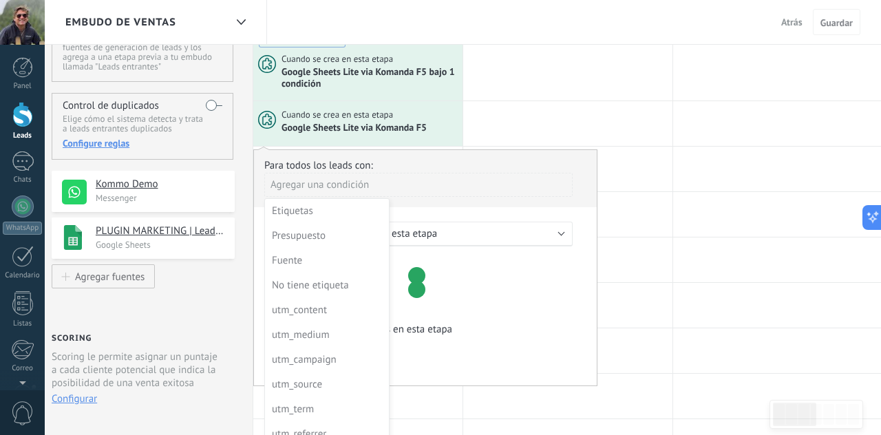
drag, startPoint x: 298, startPoint y: 169, endPoint x: 321, endPoint y: 174, distance: 23.1
click at [298, 170] on div at bounding box center [425, 268] width 343 height 236
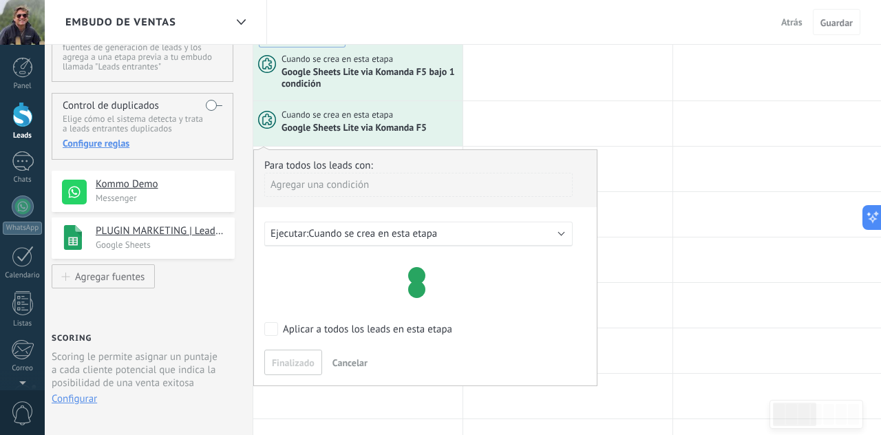
click at [353, 364] on span "Cancelar" at bounding box center [350, 363] width 35 height 12
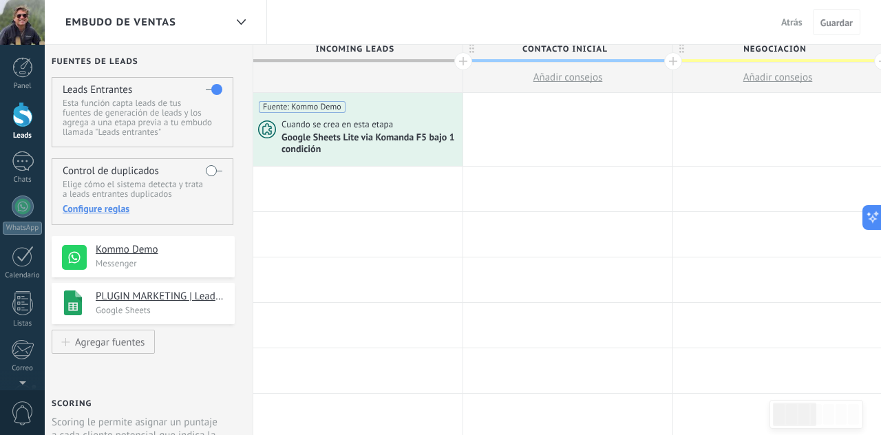
scroll to position [6, 0]
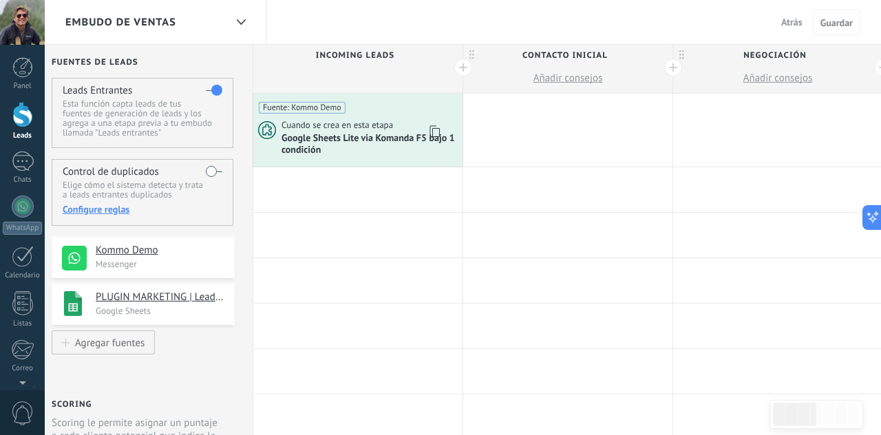
click at [406, 123] on div "Cuando se crea en esta etapa" at bounding box center [371, 125] width 178 height 12
drag, startPoint x: 522, startPoint y: 122, endPoint x: 492, endPoint y: 120, distance: 29.7
click at [492, 120] on div at bounding box center [567, 130] width 209 height 73
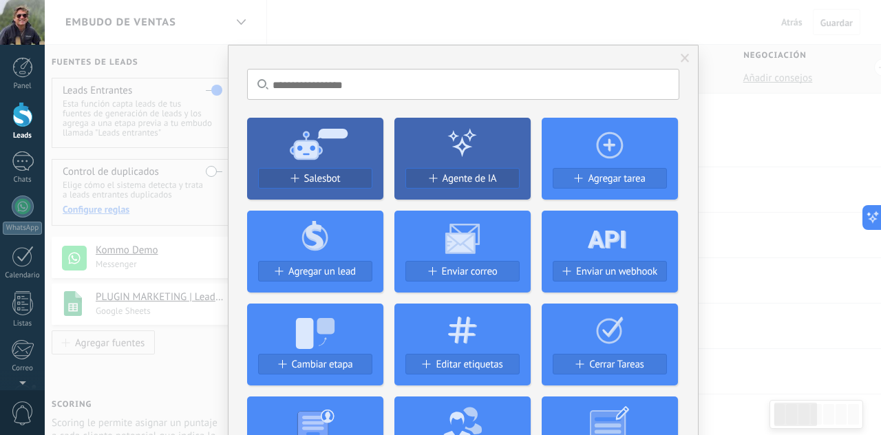
scroll to position [0, 30]
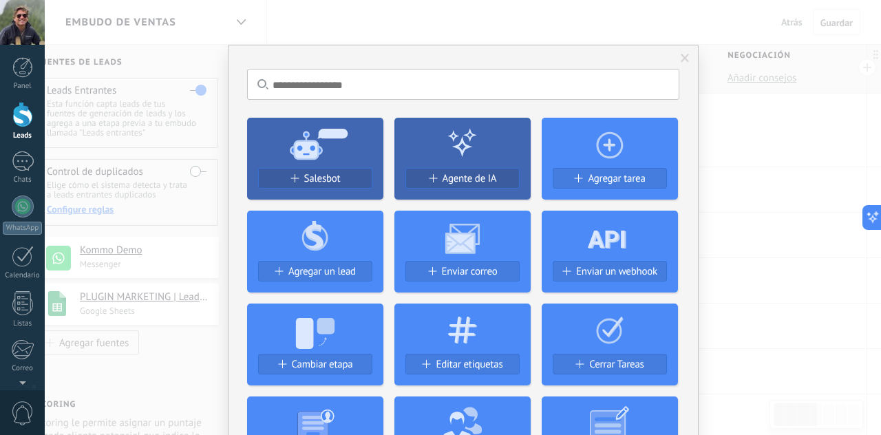
drag, startPoint x: 373, startPoint y: 110, endPoint x: 463, endPoint y: 114, distance: 90.3
click at [386, 149] on div "Salesbot Agente de IA Agregar tarea Agregar un lead Enviar correo Enviar un web…" at bounding box center [463, 339] width 432 height 465
click at [681, 59] on span at bounding box center [685, 59] width 9 height 10
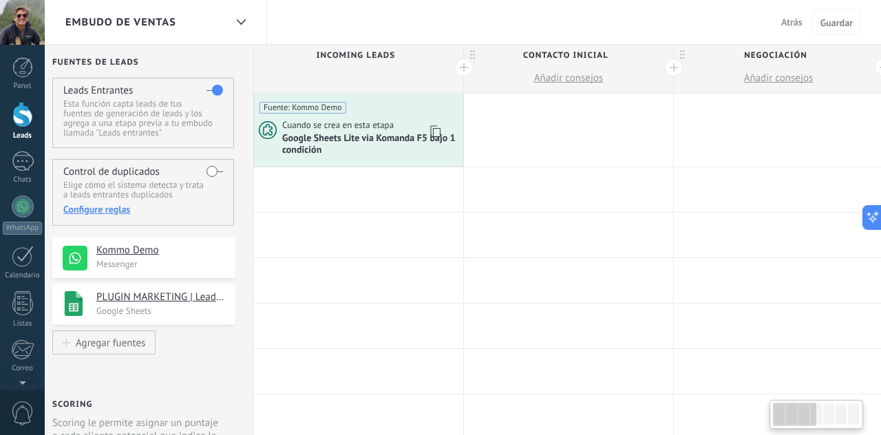
scroll to position [0, 11]
drag, startPoint x: 337, startPoint y: 117, endPoint x: 344, endPoint y: 198, distance: 81.5
click at [289, 156] on div "Fuente: Kommo Demo Cuando se crea en esta etapa Google Sheets Lite via Komanda …" at bounding box center [360, 130] width 209 height 73
click at [279, 147] on div "Cuando se crea en esta etapa Google Sheets Lite via Komanda F5 bajo 1 condición" at bounding box center [360, 137] width 209 height 37
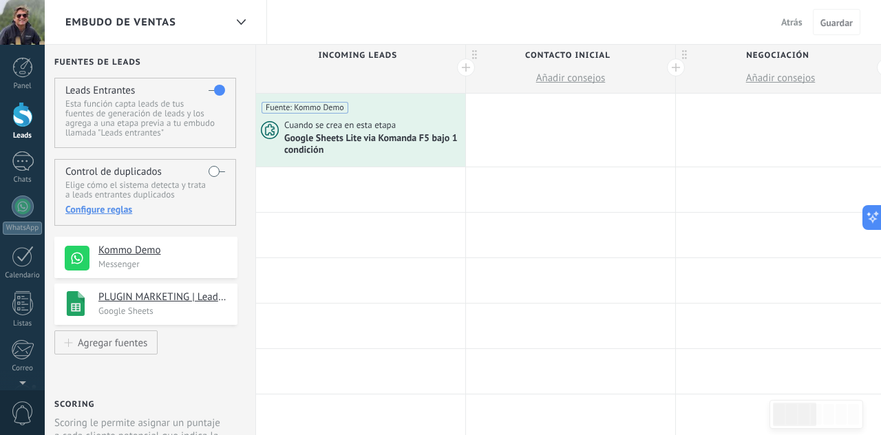
drag, startPoint x: 155, startPoint y: 298, endPoint x: 331, endPoint y: 185, distance: 209.1
click at [333, 184] on div at bounding box center [360, 189] width 209 height 45
click at [338, 236] on div at bounding box center [360, 235] width 209 height 45
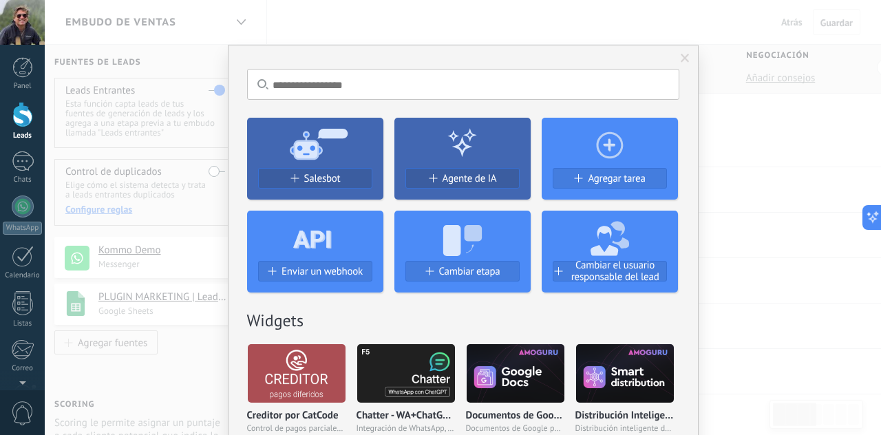
click at [335, 85] on input "text" at bounding box center [463, 84] width 432 height 31
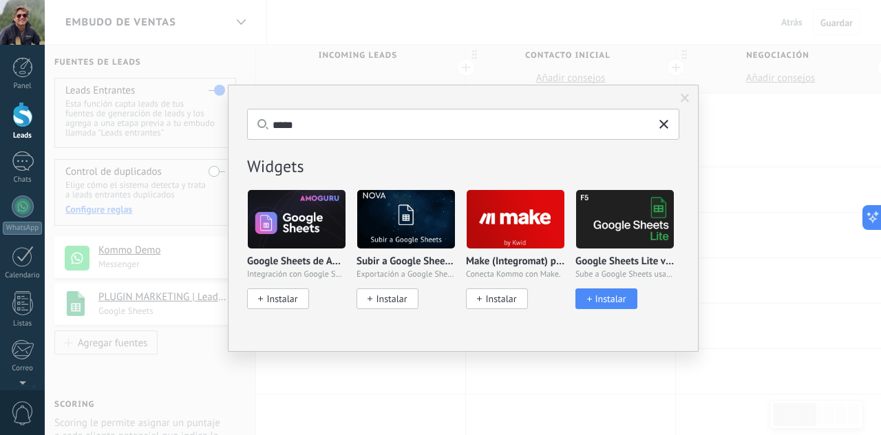
type input "*****"
click at [651, 231] on img at bounding box center [625, 219] width 98 height 67
click at [604, 304] on button "Instalar" at bounding box center [607, 299] width 62 height 21
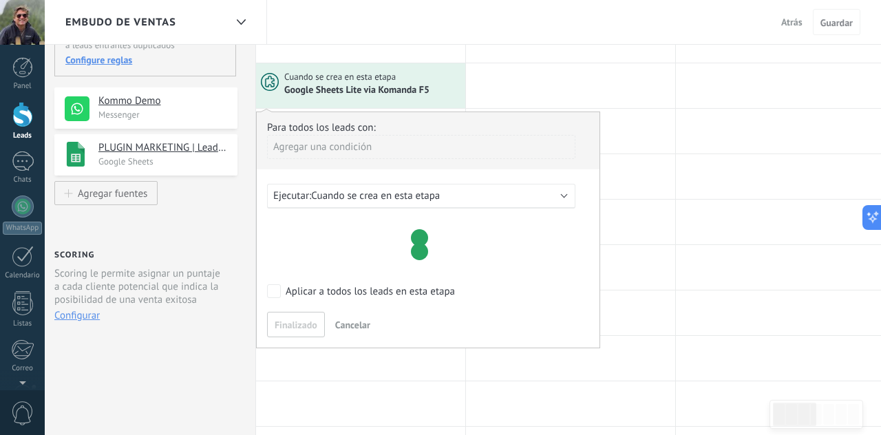
scroll to position [160, 0]
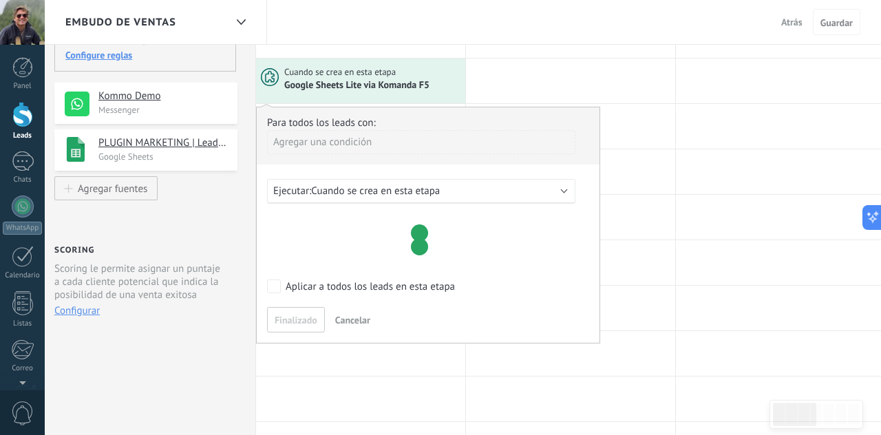
click at [360, 136] on div "Agregar una condición" at bounding box center [421, 142] width 308 height 24
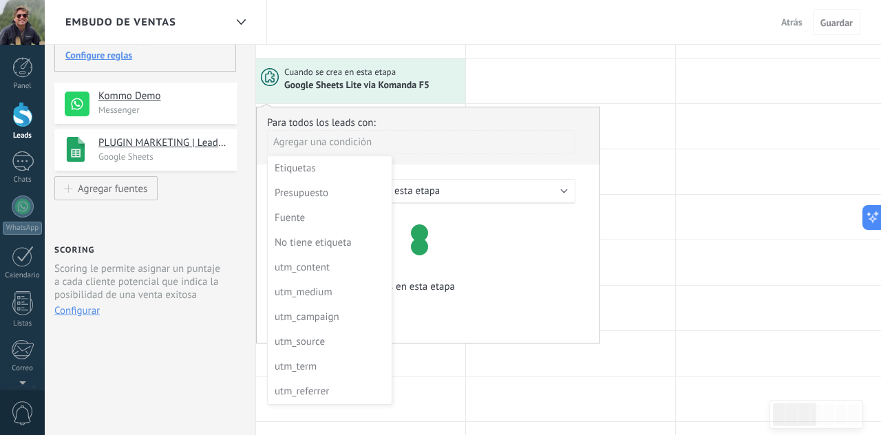
click at [360, 136] on div at bounding box center [428, 225] width 343 height 236
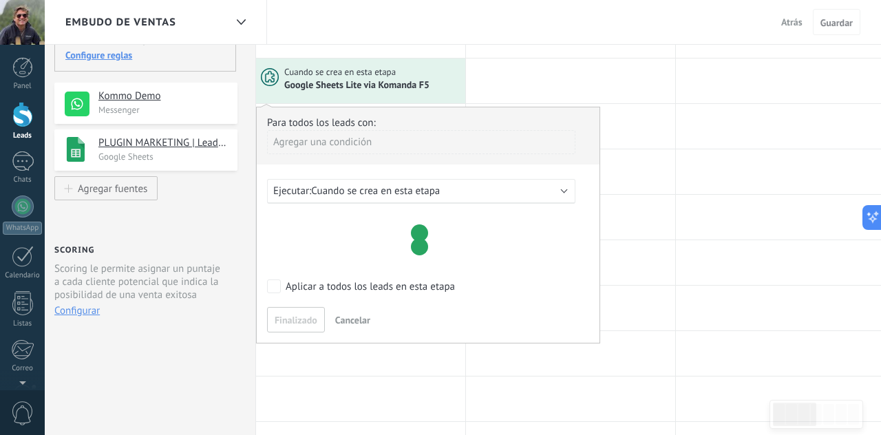
scroll to position [0, 8]
click at [367, 144] on div "Agregar una condición" at bounding box center [425, 142] width 308 height 24
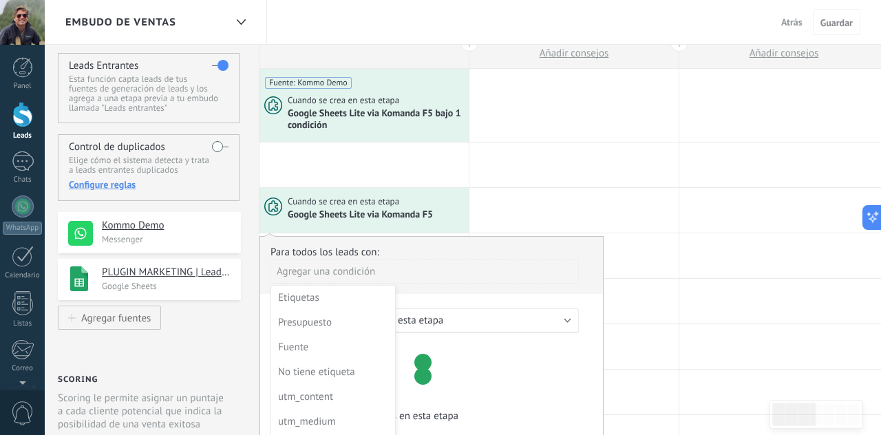
scroll to position [0, 0]
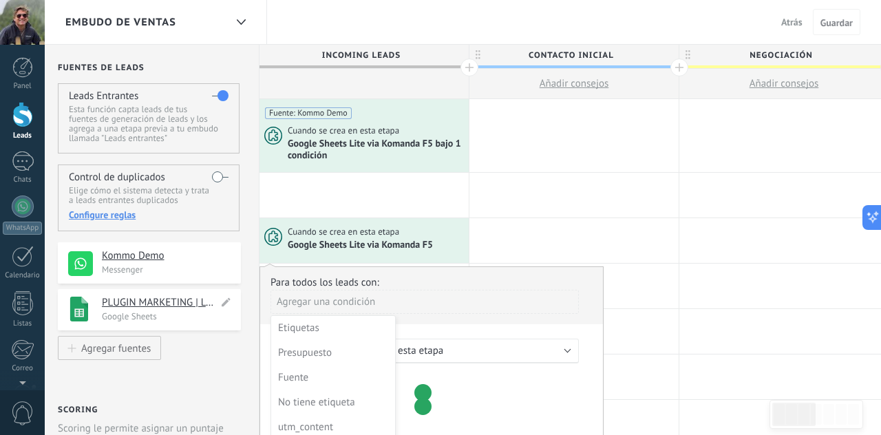
click at [207, 302] on h4 "PLUGIN MARKETING | Leads Campañas V 2.0" at bounding box center [160, 303] width 116 height 14
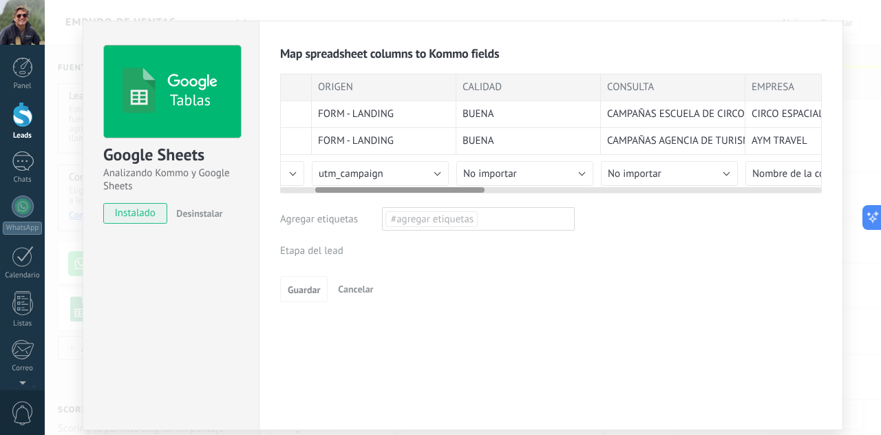
scroll to position [0, 109]
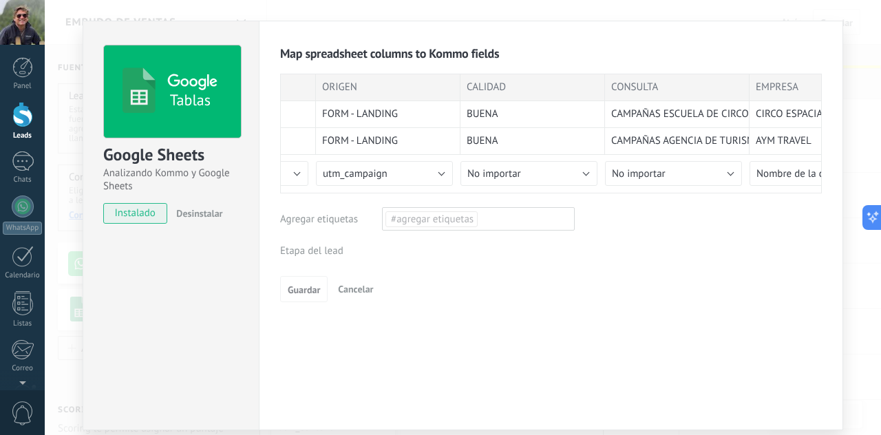
click at [607, 220] on div "Map spreadsheet columns to Kommo fields Importar entradas actuales FECHA ORIGEN…" at bounding box center [551, 173] width 542 height 257
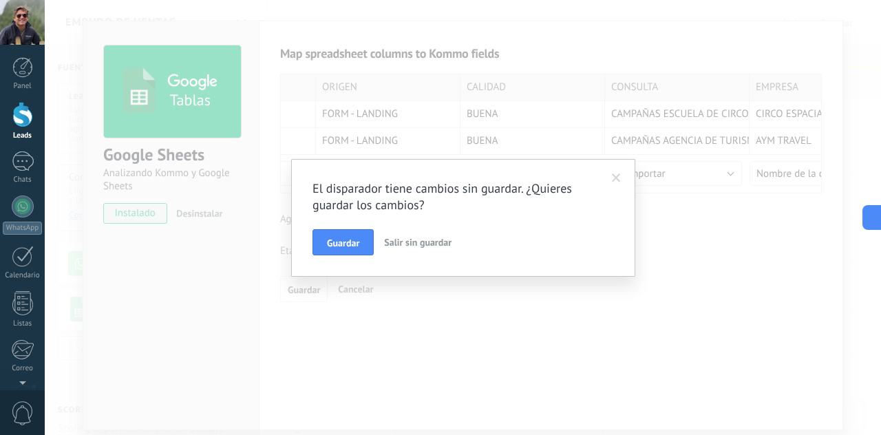
click at [443, 193] on h2 "El disparador tiene cambios sin guardar. ¿Quieres guardar los cambios?" at bounding box center [457, 196] width 288 height 33
drag, startPoint x: 485, startPoint y: 191, endPoint x: 574, endPoint y: 189, distance: 88.9
click at [566, 189] on h2 "El disparador tiene cambios sin guardar. ¿Quieres guardar los cambios?" at bounding box center [457, 196] width 288 height 33
drag, startPoint x: 574, startPoint y: 189, endPoint x: 558, endPoint y: 192, distance: 16.9
click at [574, 189] on h2 "El disparador tiene cambios sin guardar. ¿Quieres guardar los cambios?" at bounding box center [457, 196] width 288 height 33
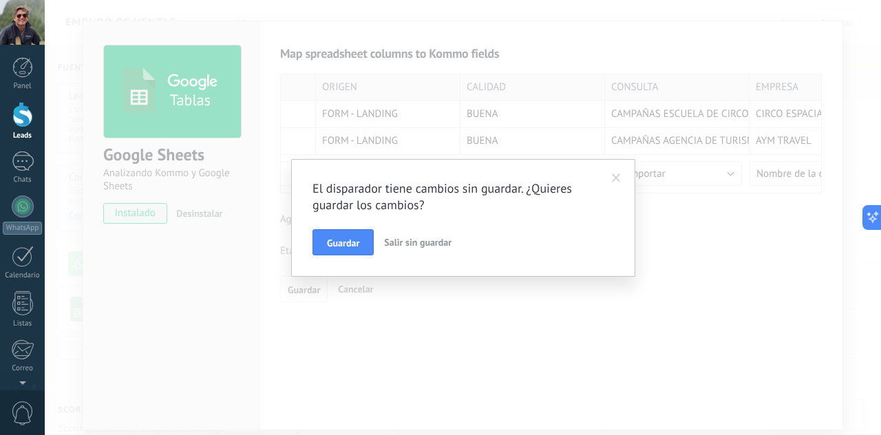
drag, startPoint x: 457, startPoint y: 196, endPoint x: 493, endPoint y: 193, distance: 36.6
click at [490, 193] on h2 "El disparador tiene cambios sin guardar. ¿Quieres guardar los cambios?" at bounding box center [457, 196] width 288 height 33
click at [493, 193] on h2 "El disparador tiene cambios sin guardar. ¿Quieres guardar los cambios?" at bounding box center [457, 196] width 288 height 33
click at [326, 244] on button "Guardar" at bounding box center [343, 242] width 61 height 26
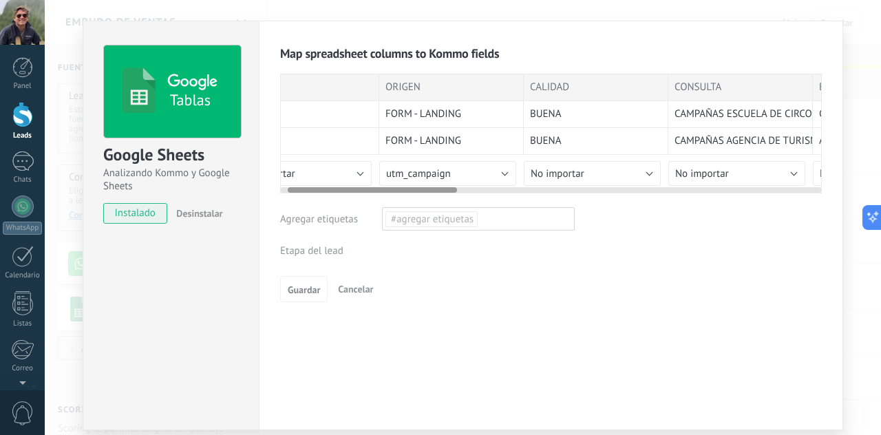
scroll to position [0, 0]
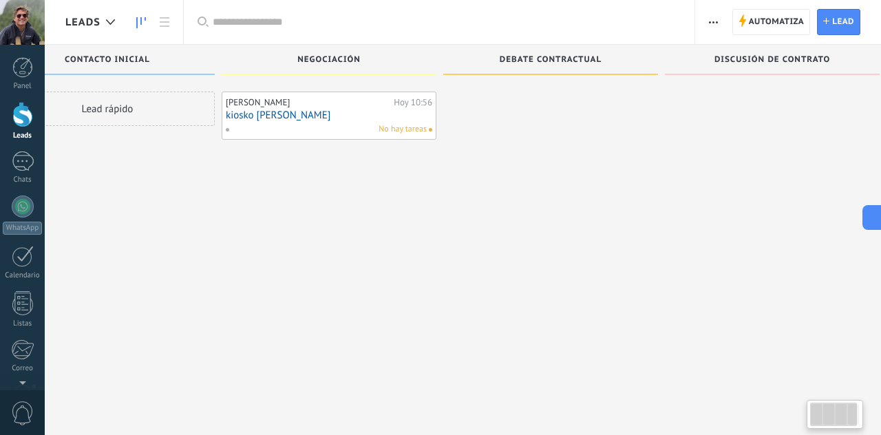
scroll to position [0, 85]
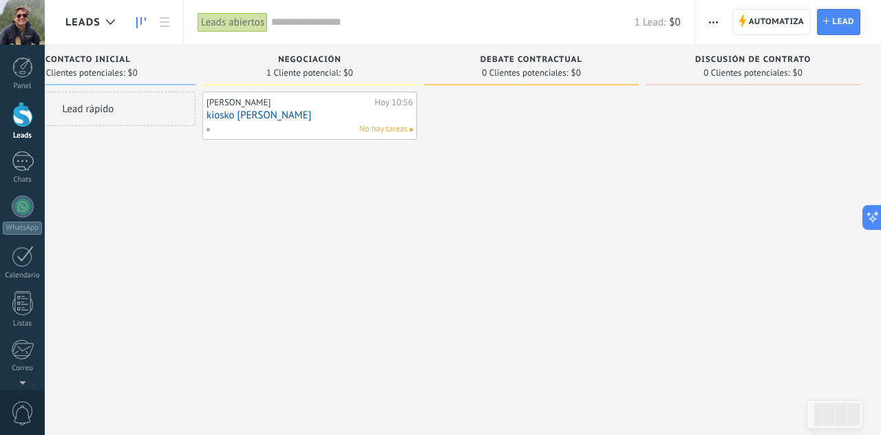
click at [772, 25] on span "Automatiza" at bounding box center [777, 22] width 56 height 25
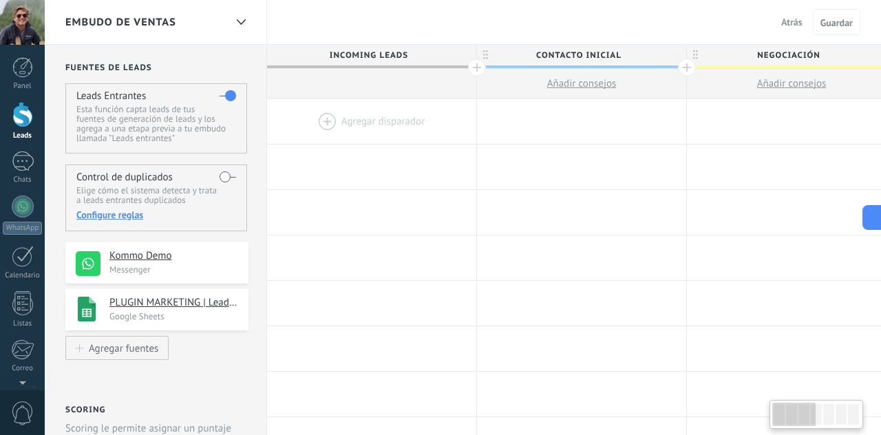
scroll to position [0, 2]
click at [182, 300] on h4 "PLUGIN MARKETING | Leads Campañas V 2.0" at bounding box center [165, 303] width 116 height 14
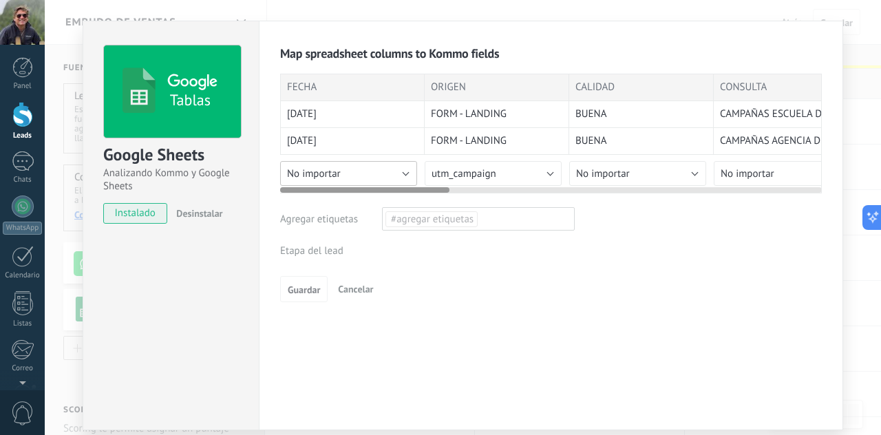
click at [406, 171] on button "No importar" at bounding box center [348, 173] width 137 height 25
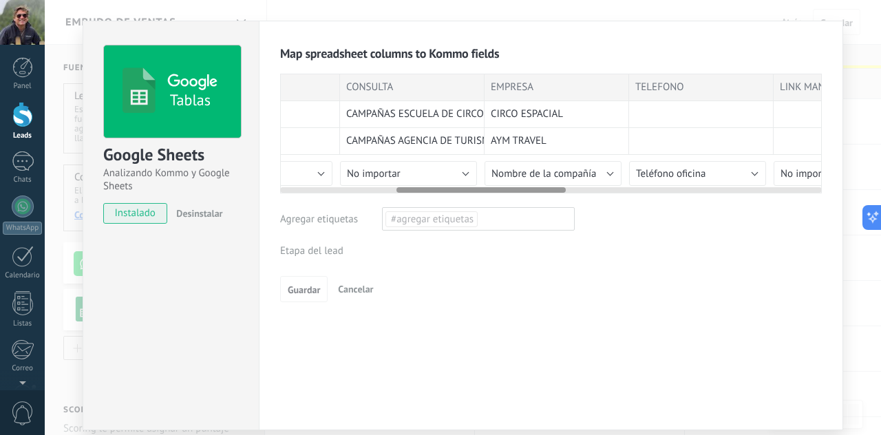
scroll to position [0, 384]
click at [558, 171] on span "Nombre de la compañía" at bounding box center [533, 173] width 105 height 13
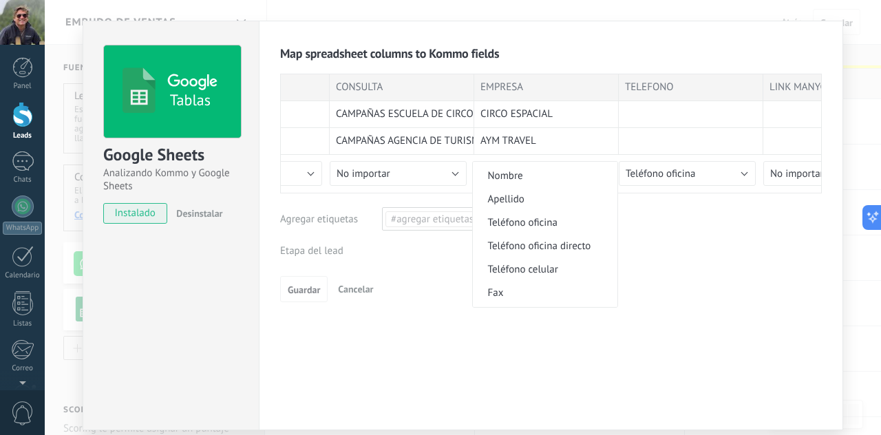
scroll to position [0, 0]
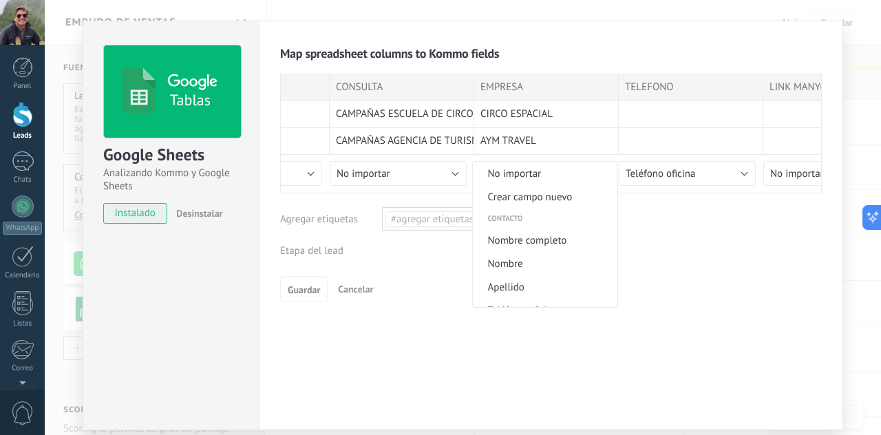
click at [554, 240] on span "Nombre completo" at bounding box center [543, 240] width 140 height 13
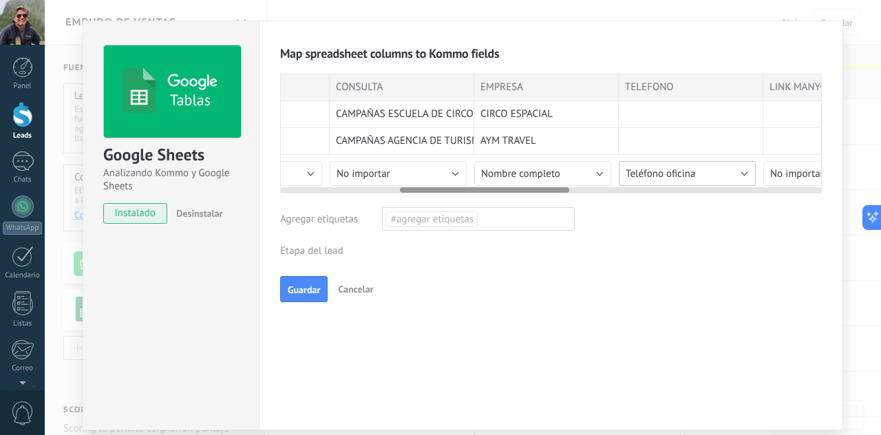
click at [704, 174] on button "Teléfono oficina" at bounding box center [687, 173] width 137 height 25
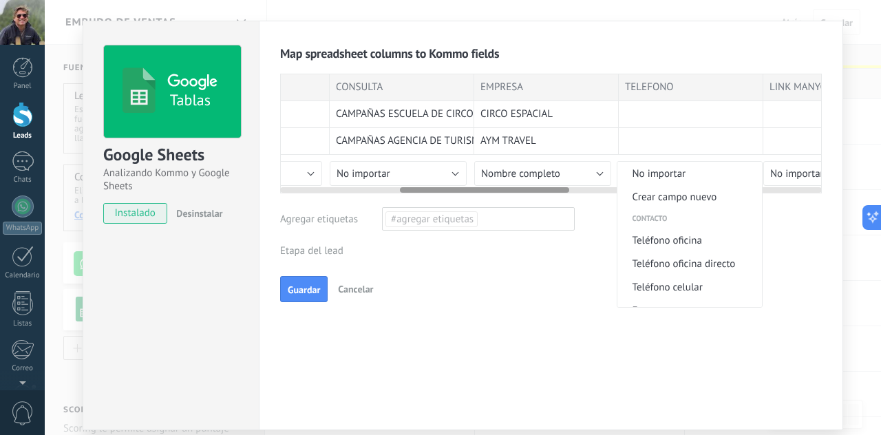
scroll to position [609, 0]
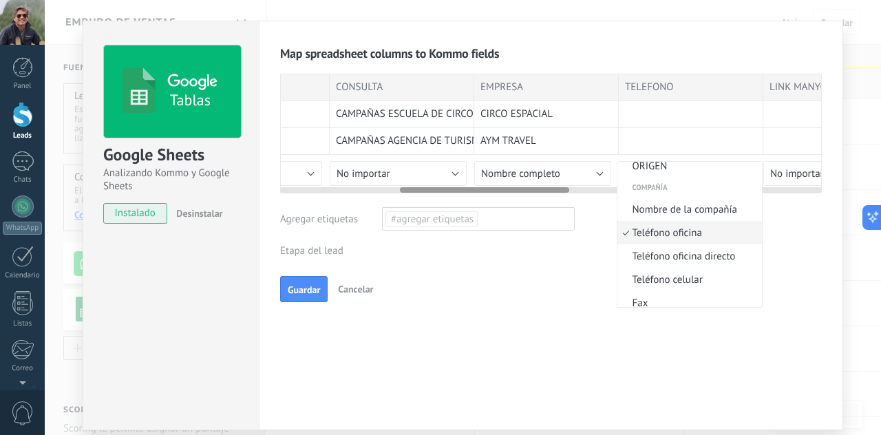
drag, startPoint x: 689, startPoint y: 234, endPoint x: 678, endPoint y: 233, distance: 11.0
click at [689, 234] on span "Teléfono oficina" at bounding box center [688, 233] width 140 height 13
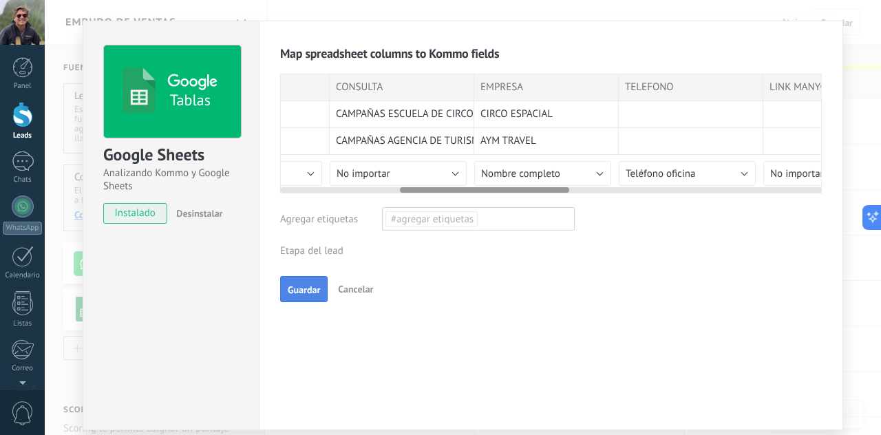
click at [307, 291] on span "Guardar" at bounding box center [304, 290] width 32 height 10
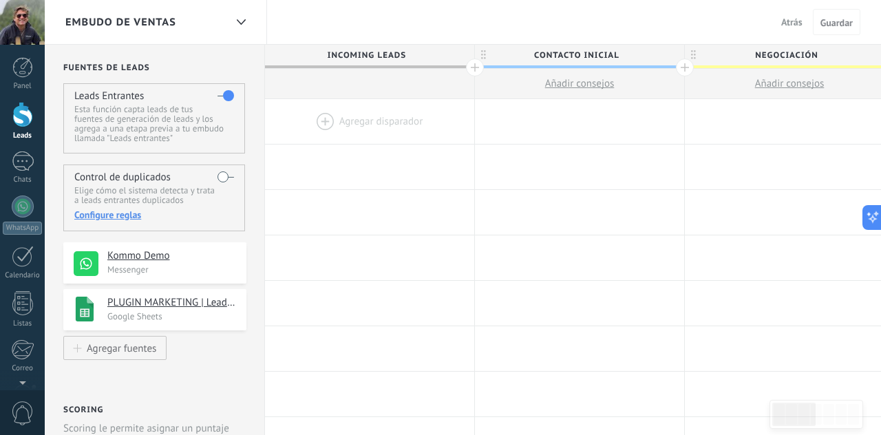
click at [353, 120] on div at bounding box center [369, 121] width 209 height 45
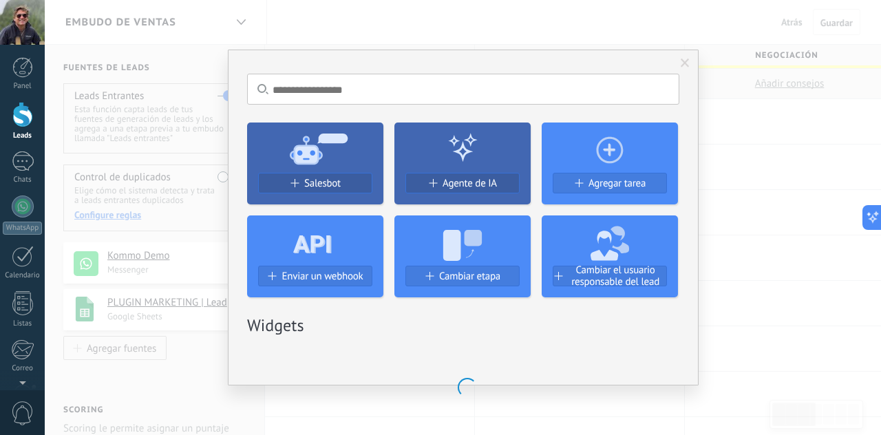
click at [414, 96] on input "text" at bounding box center [463, 89] width 432 height 31
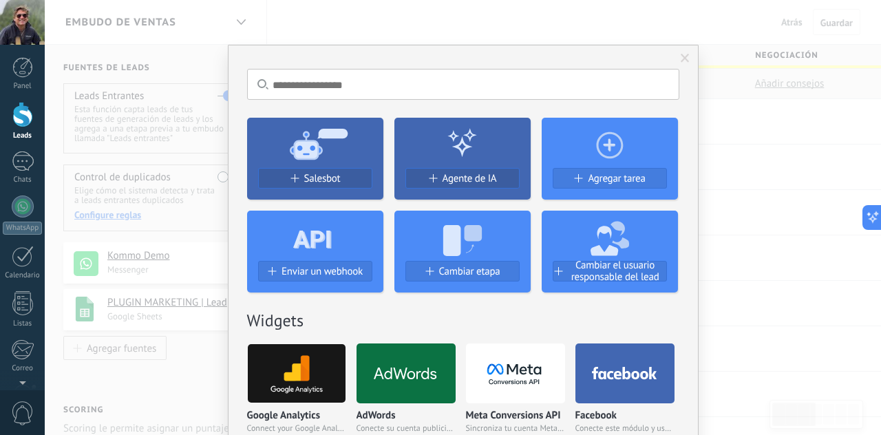
click at [751, 339] on div "No hay resultados Salesbot Agente de IA Agregar tarea Enviar un webhook Cambiar…" at bounding box center [463, 217] width 837 height 435
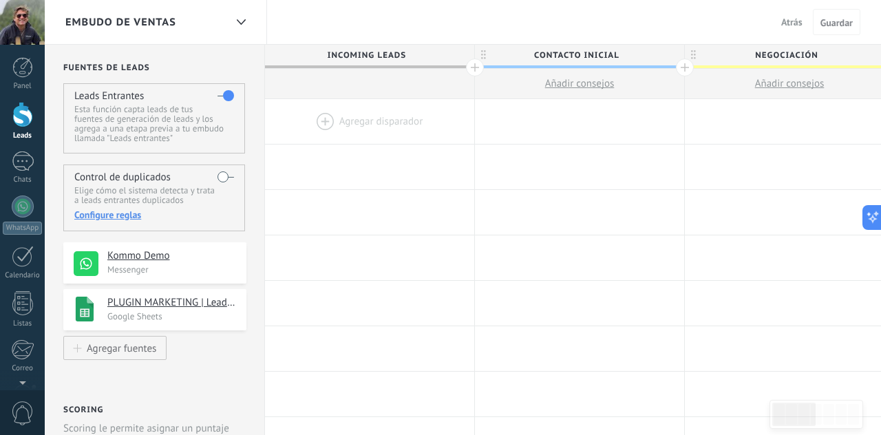
click at [326, 118] on div at bounding box center [369, 121] width 209 height 45
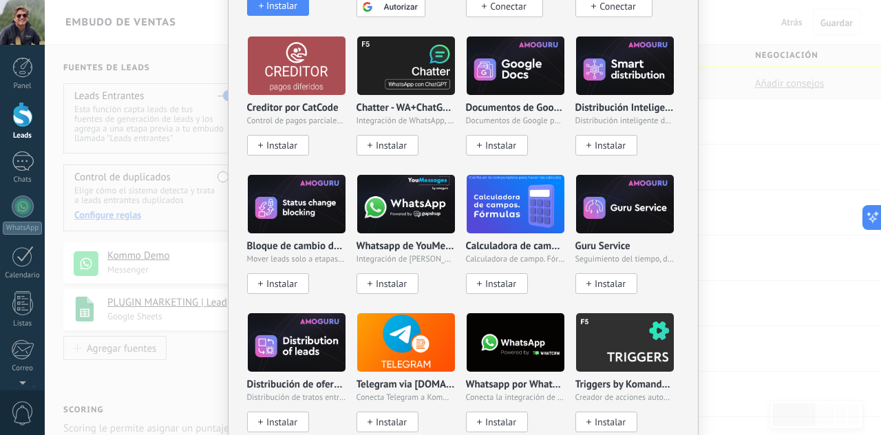
scroll to position [0, 0]
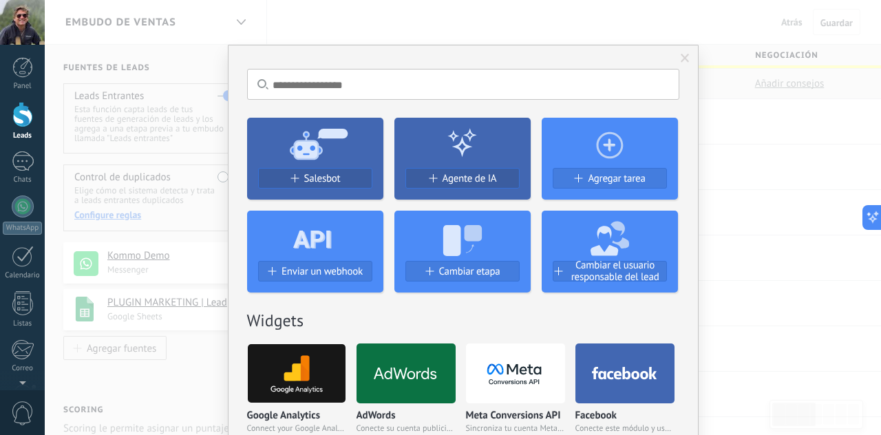
click at [453, 78] on input "text" at bounding box center [463, 84] width 432 height 31
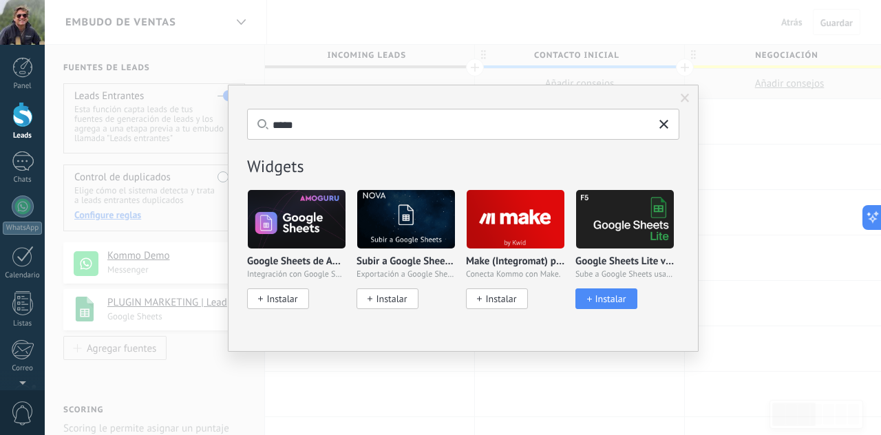
type input "*****"
click at [607, 222] on img at bounding box center [625, 219] width 98 height 67
click at [613, 298] on span "Instalar" at bounding box center [610, 299] width 31 height 12
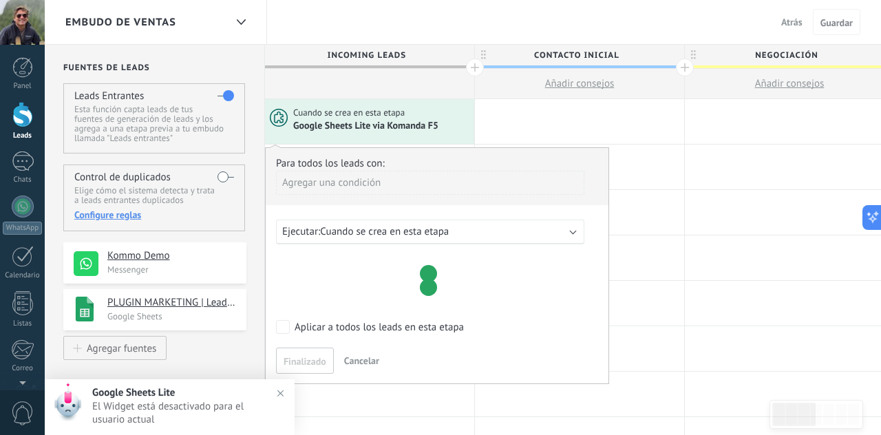
click at [485, 231] on div "Ejecutar: Cuando se crea en esta etapa" at bounding box center [424, 231] width 285 height 13
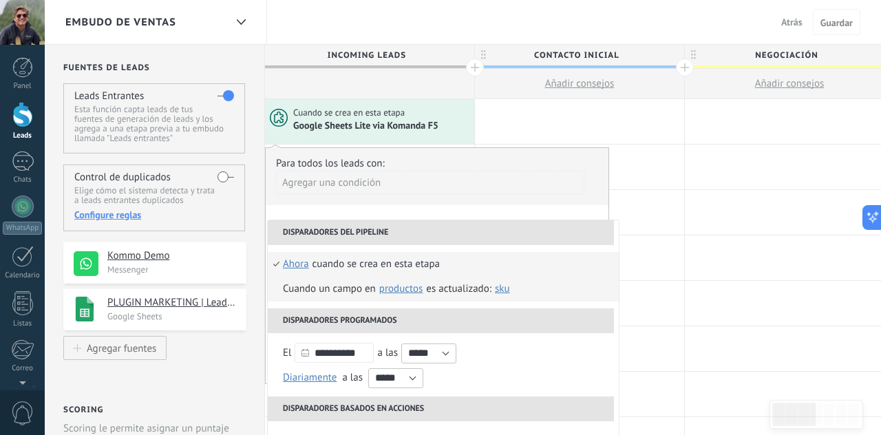
click at [410, 290] on span "Productos" at bounding box center [400, 288] width 43 height 13
click at [415, 309] on span "contacto" at bounding box center [406, 312] width 59 height 13
click at [519, 289] on span "Teléfono" at bounding box center [507, 288] width 36 height 13
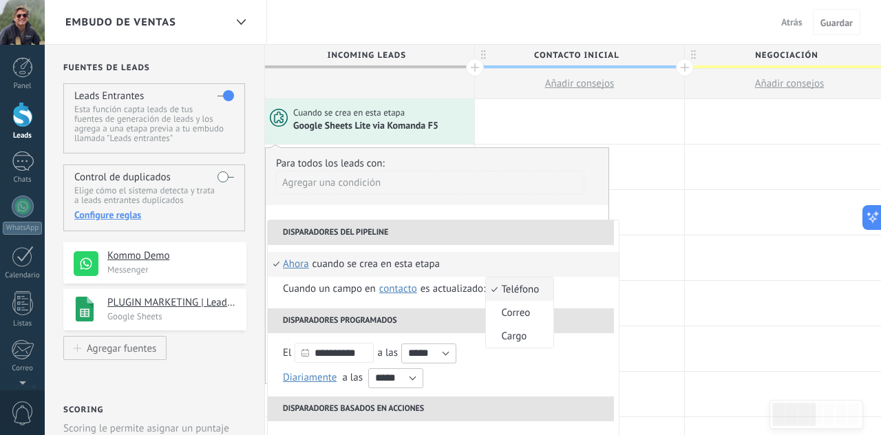
click at [524, 286] on span "Teléfono" at bounding box center [512, 289] width 53 height 13
click at [276, 264] on li "Cuando se crea en esta etapa ahora después de 5 minutos después de 10 minutos u…" at bounding box center [443, 264] width 351 height 25
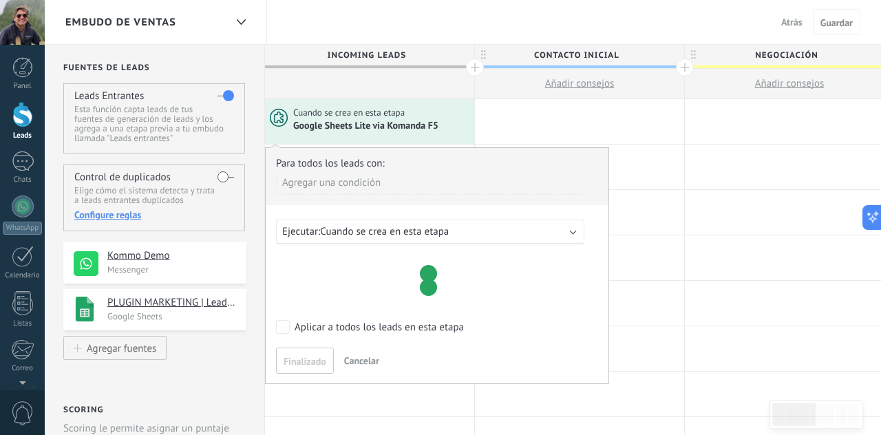
click at [346, 239] on div "Ejecutar: Cuando se crea en esta etapa" at bounding box center [430, 232] width 308 height 25
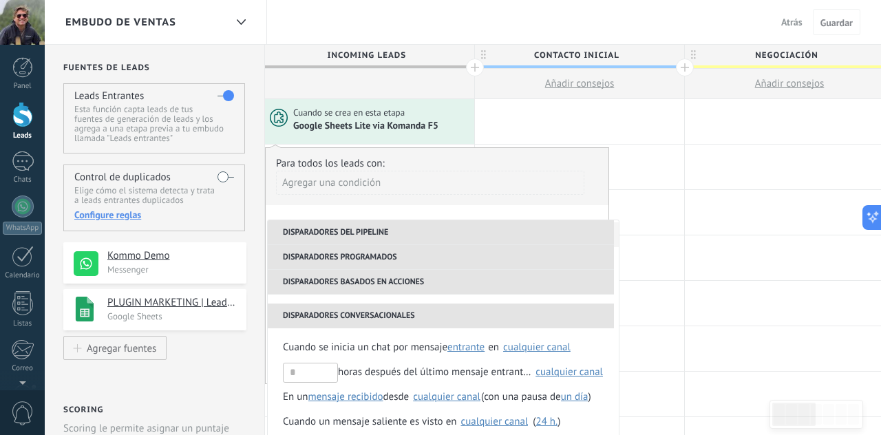
scroll to position [207, 0]
click at [350, 348] on span "Cuando se inicia un chat por mensaje" at bounding box center [365, 347] width 165 height 25
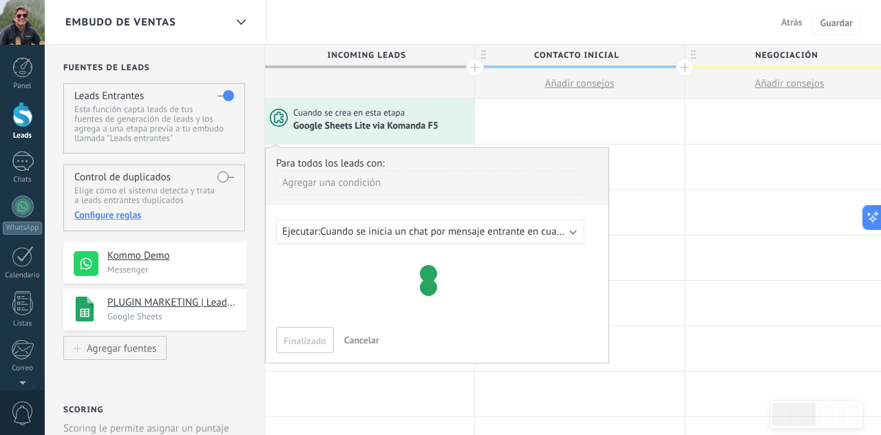
click at [484, 233] on span "Cuando se inicia un chat por mensaje entrante en cualquier canal" at bounding box center [464, 231] width 289 height 13
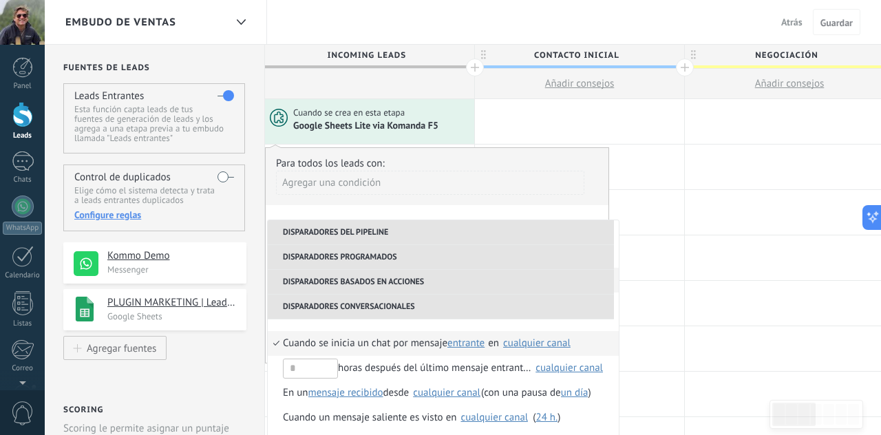
scroll to position [226, 0]
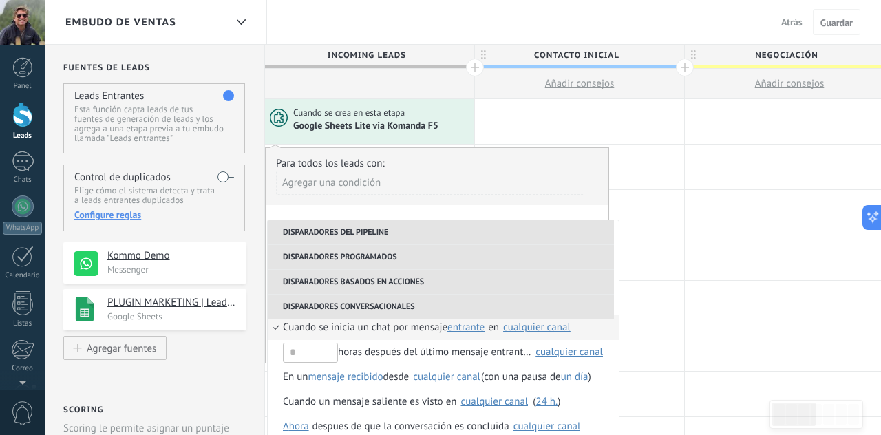
click at [365, 230] on li "Disparadores del pipeline" at bounding box center [441, 232] width 346 height 25
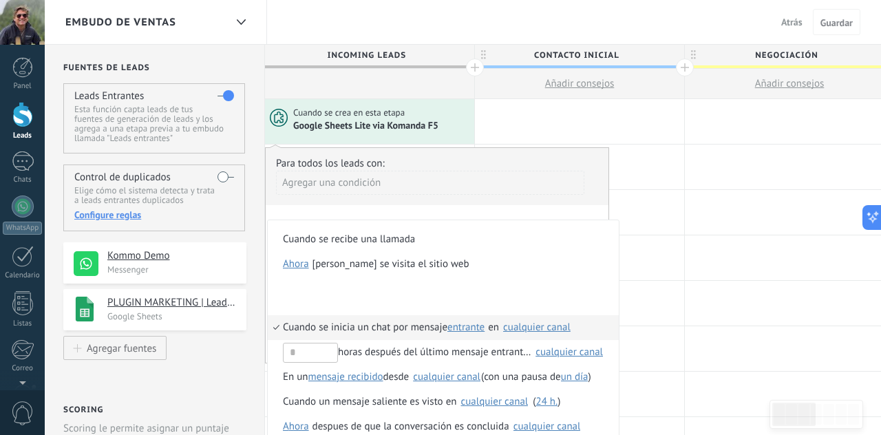
scroll to position [0, 0]
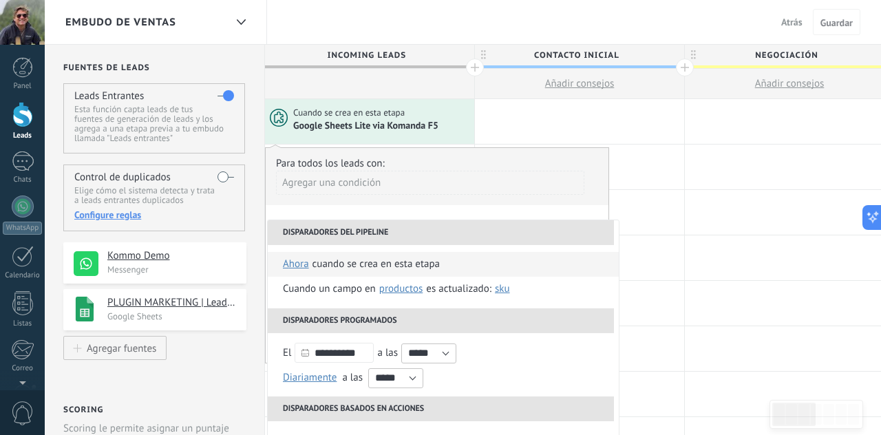
click at [300, 264] on span "ahora" at bounding box center [296, 264] width 26 height 25
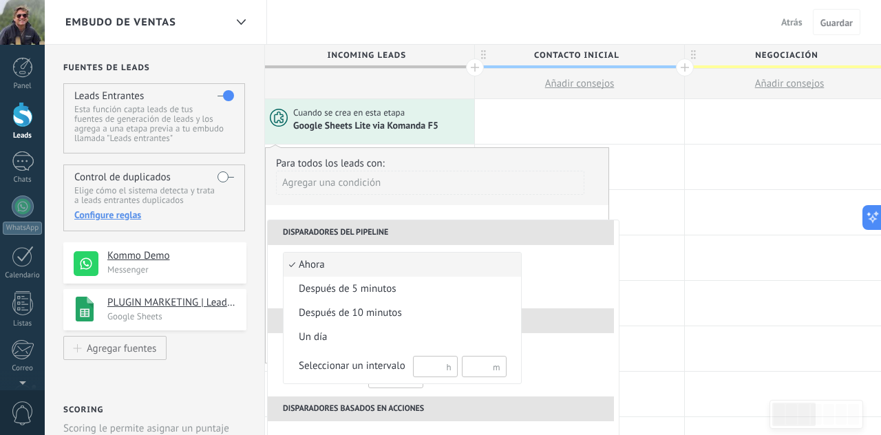
click at [301, 262] on span "ahora" at bounding box center [395, 265] width 223 height 14
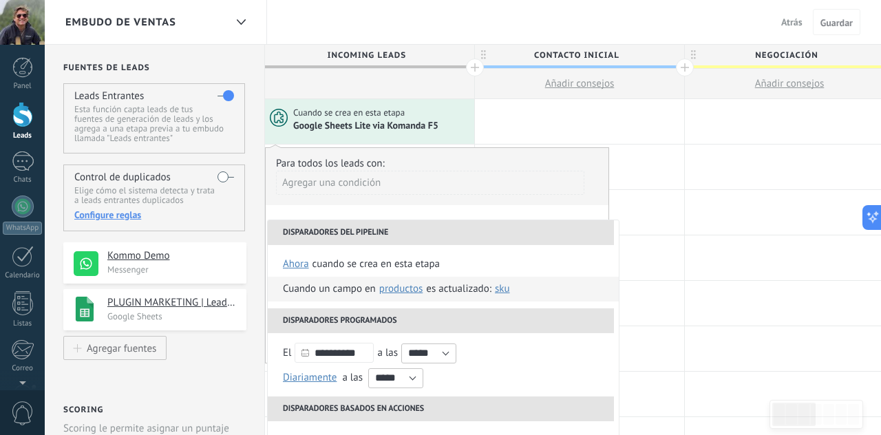
click at [410, 291] on span "Productos" at bounding box center [400, 288] width 43 height 13
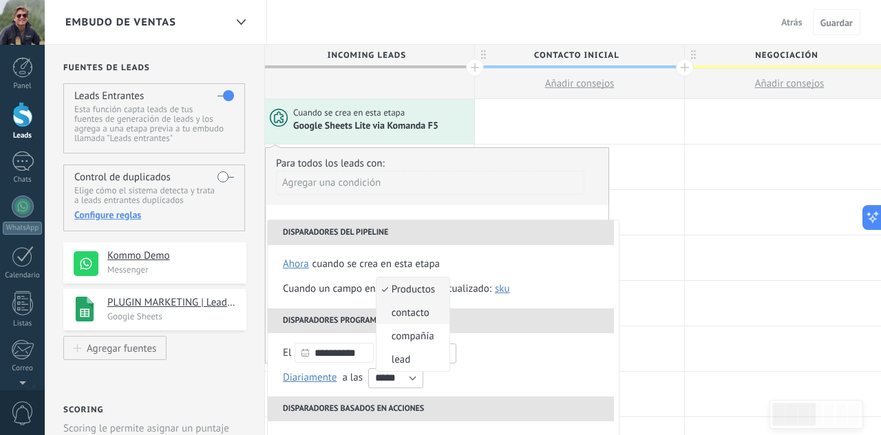
click at [412, 312] on span "contacto" at bounding box center [406, 312] width 59 height 13
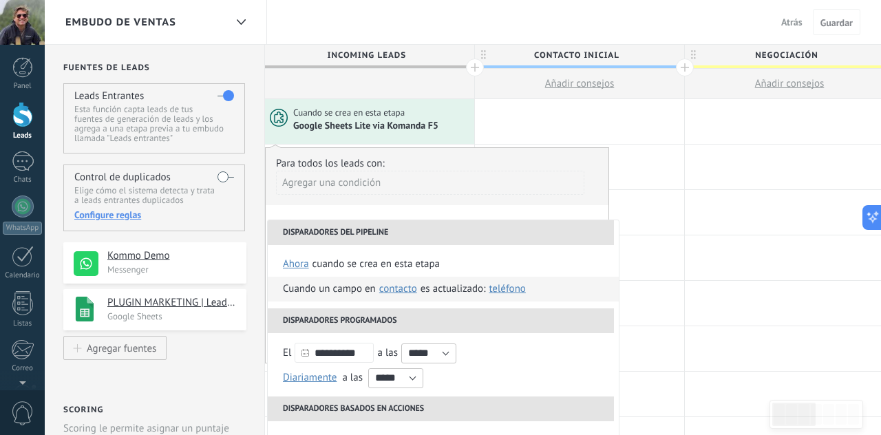
click at [470, 287] on div "Cuando un campo en Productos contacto compañía lead contacto es actualizado: Te…" at bounding box center [406, 289] width 247 height 25
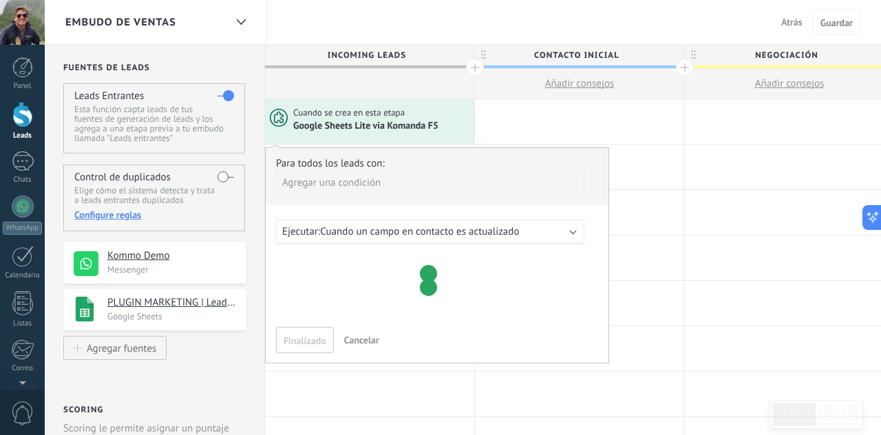
click at [543, 231] on div "Ejecutar: Cuando un campo en contacto es actualizado" at bounding box center [424, 231] width 285 height 13
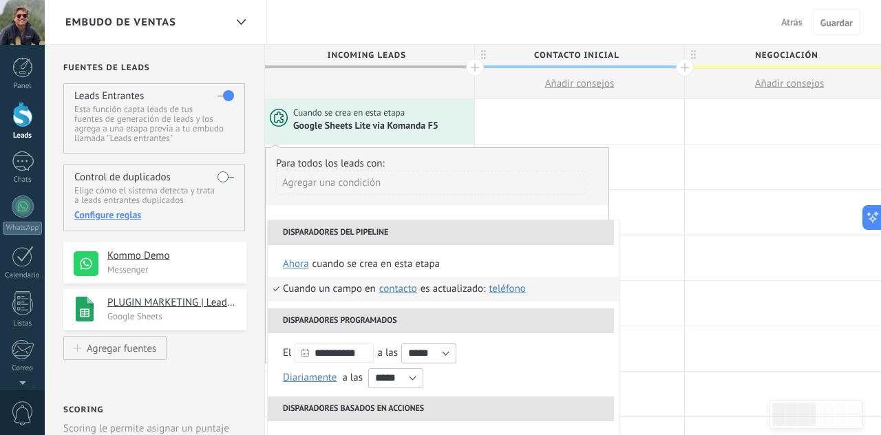
click at [516, 287] on span "Teléfono" at bounding box center [507, 288] width 36 height 13
click at [400, 289] on span "contacto" at bounding box center [398, 288] width 38 height 13
click at [412, 317] on span "contacto" at bounding box center [406, 312] width 59 height 13
click at [366, 229] on li "Disparadores del pipeline" at bounding box center [441, 232] width 346 height 25
click at [372, 187] on div "Agregar una condición" at bounding box center [430, 183] width 308 height 24
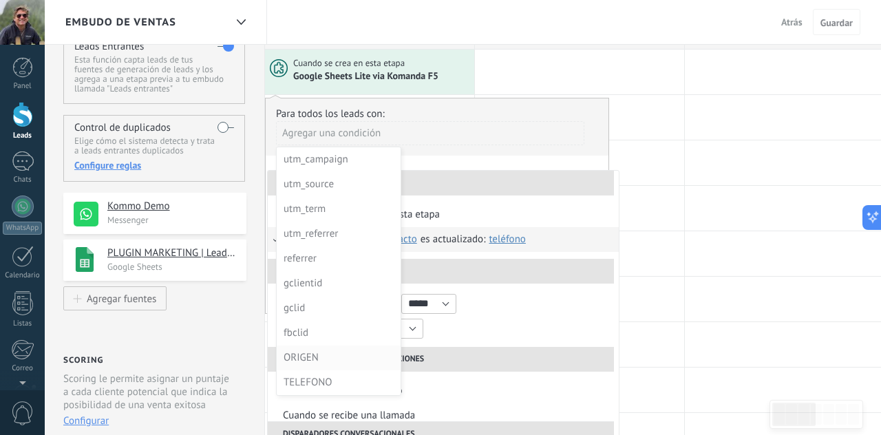
scroll to position [65, 0]
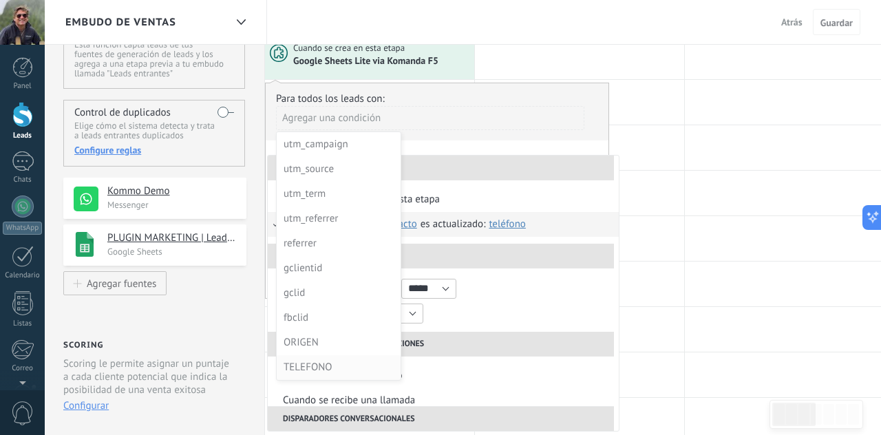
click at [314, 364] on div "TELEFONO" at bounding box center [337, 367] width 107 height 19
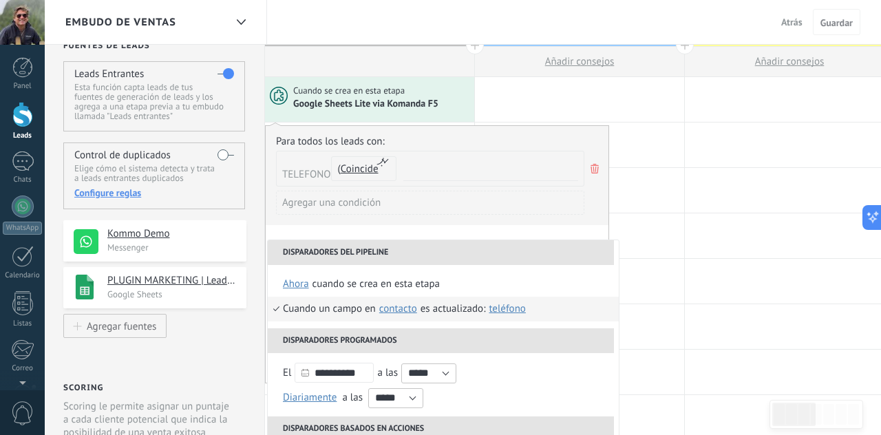
scroll to position [0, 0]
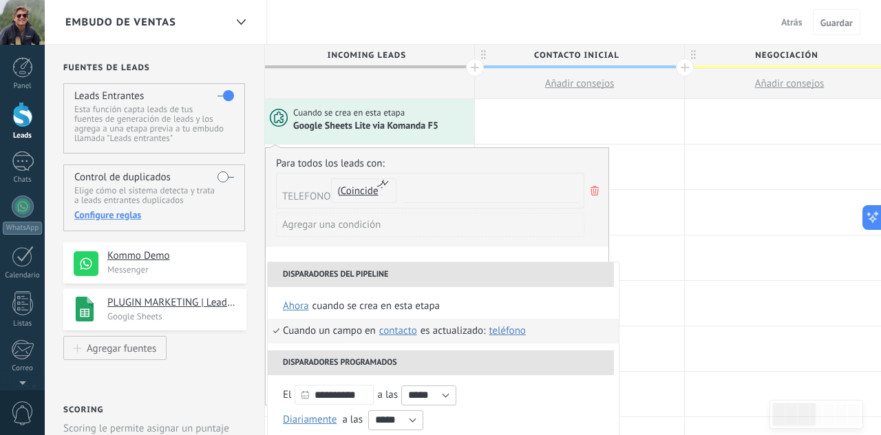
click at [421, 198] on input "text" at bounding box center [491, 197] width 175 height 12
click at [364, 191] on span "Coincide" at bounding box center [360, 191] width 38 height 13
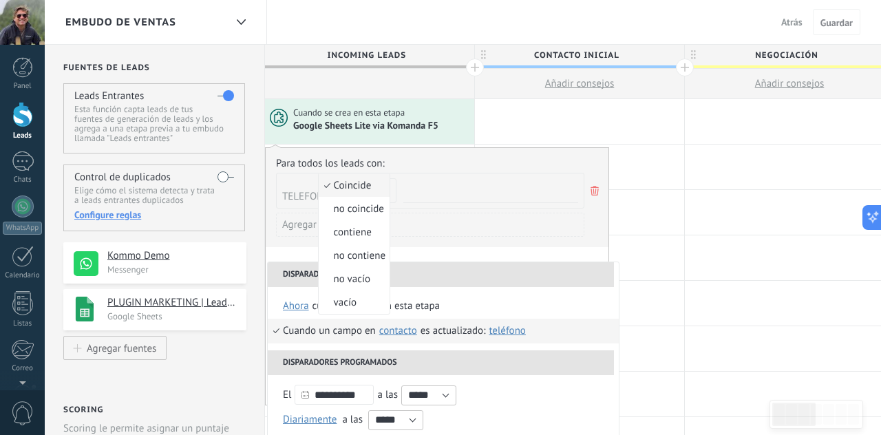
click at [368, 185] on span "Coincide" at bounding box center [352, 185] width 67 height 13
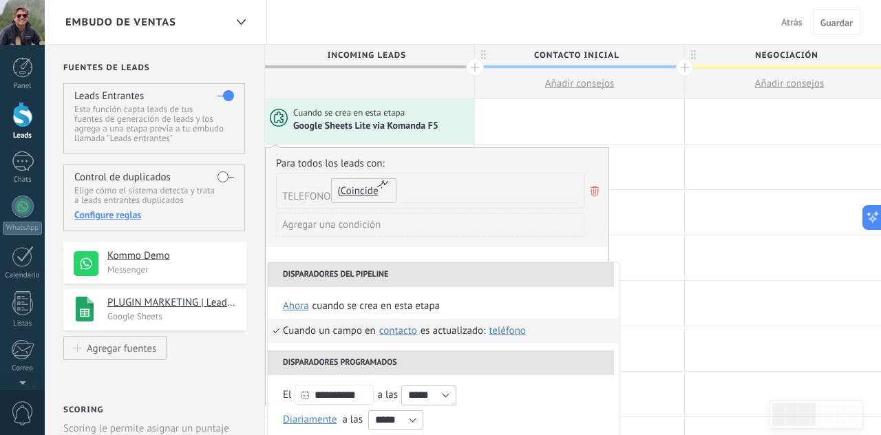
click at [366, 193] on span "Coincide" at bounding box center [360, 191] width 38 height 13
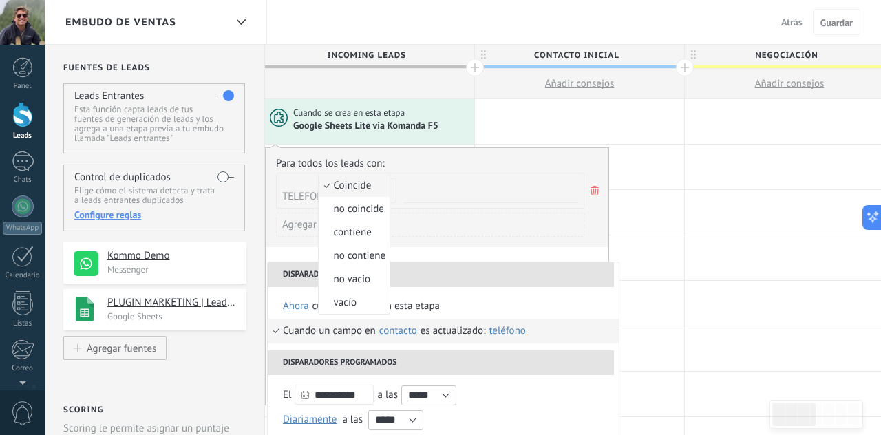
click at [467, 235] on div "Agregar una condición" at bounding box center [430, 225] width 308 height 24
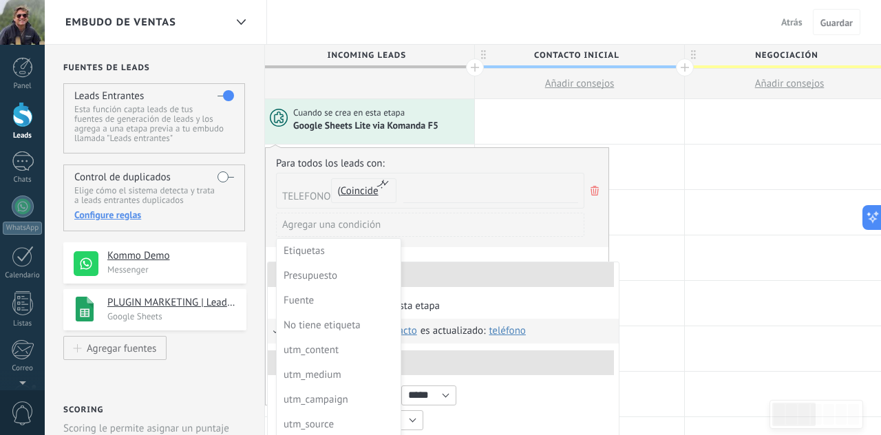
click at [306, 197] on div at bounding box center [437, 276] width 343 height 257
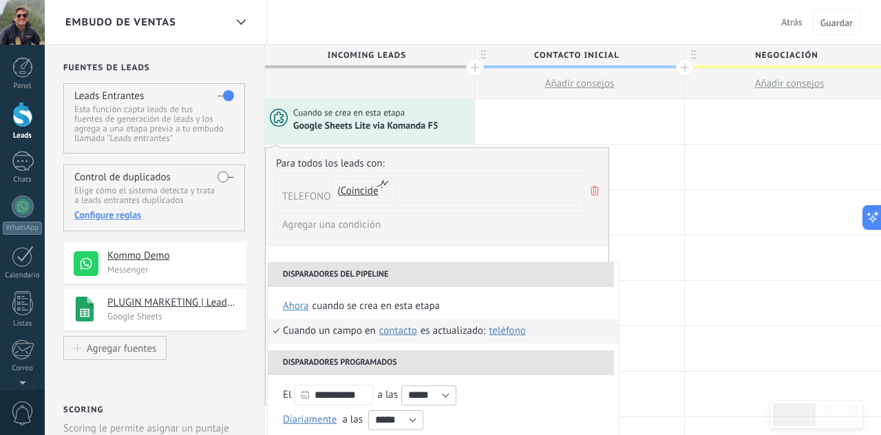
click at [311, 193] on span "TELEFONO" at bounding box center [306, 196] width 49 height 13
click at [592, 193] on icon at bounding box center [594, 190] width 15 height 17
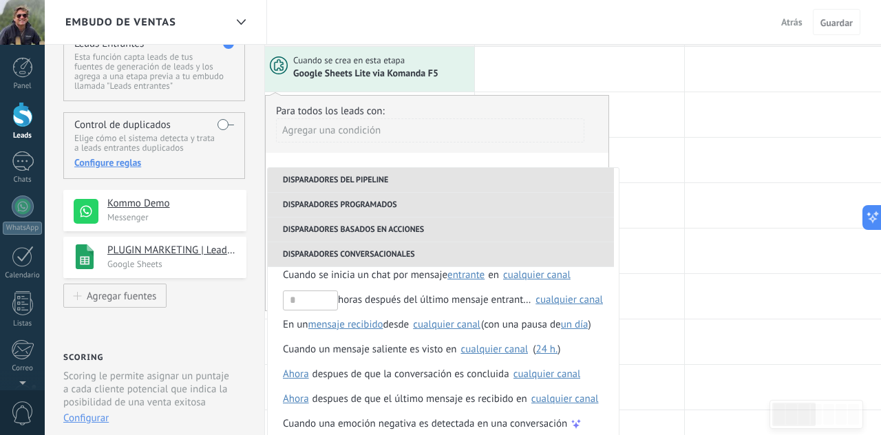
scroll to position [66, 0]
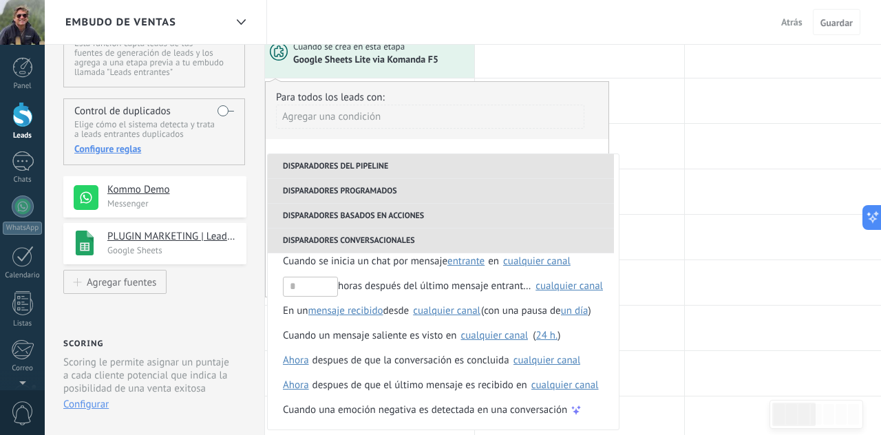
click at [335, 168] on li "Disparadores del pipeline" at bounding box center [441, 166] width 346 height 25
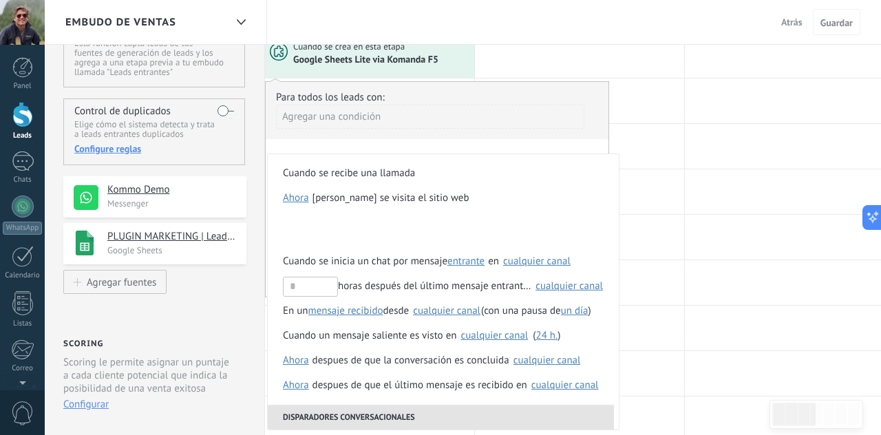
scroll to position [0, 0]
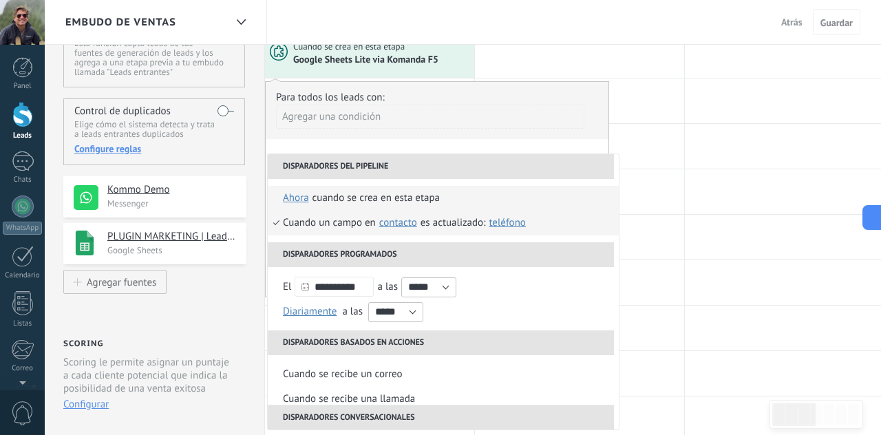
click at [340, 197] on div "Cuando se crea en esta etapa" at bounding box center [376, 198] width 127 height 25
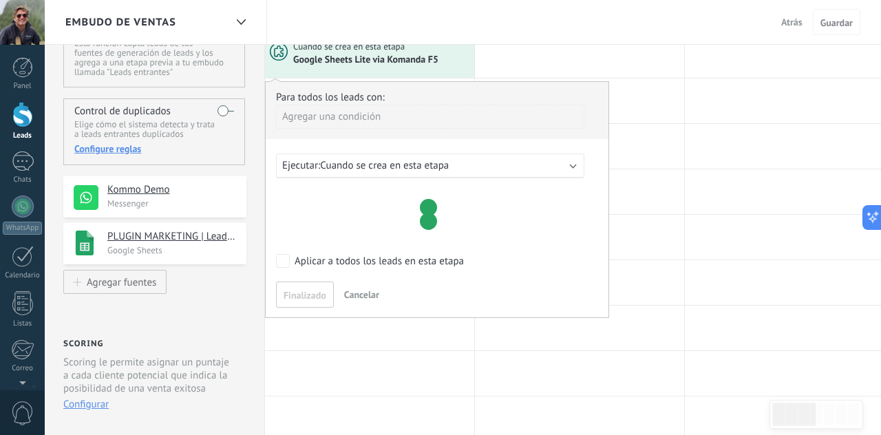
click at [307, 264] on div "Aplicar a todos los leads en esta etapa" at bounding box center [379, 262] width 169 height 14
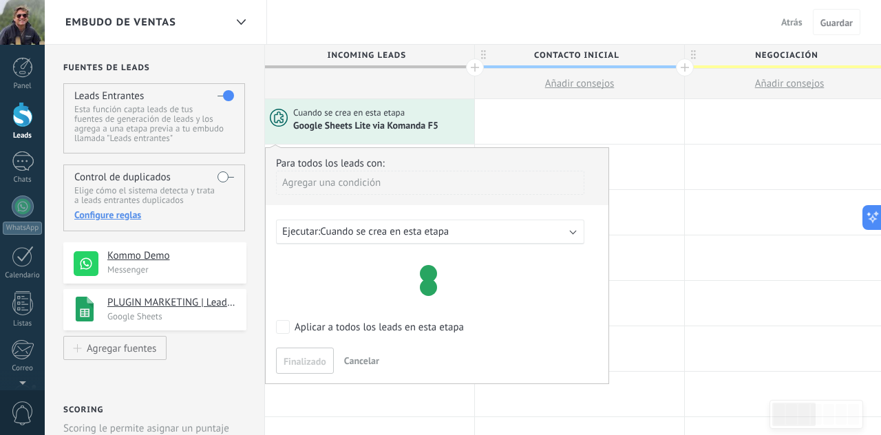
click at [488, 232] on div "Ejecutar: Cuando se crea en esta etapa" at bounding box center [424, 231] width 285 height 13
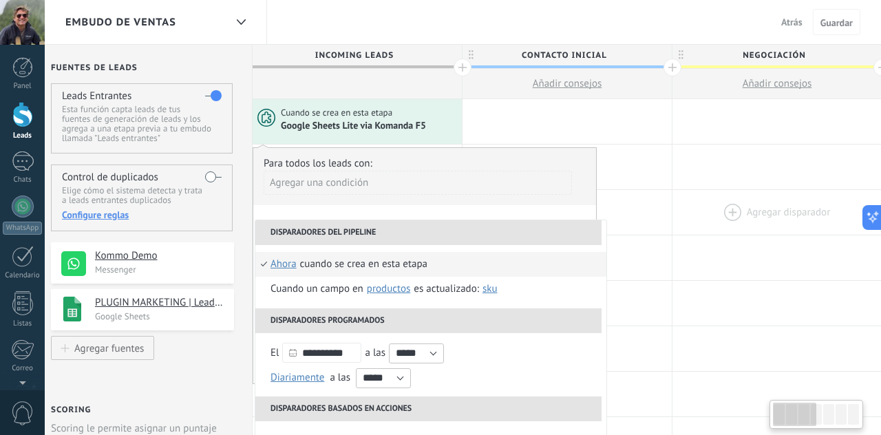
scroll to position [0, 19]
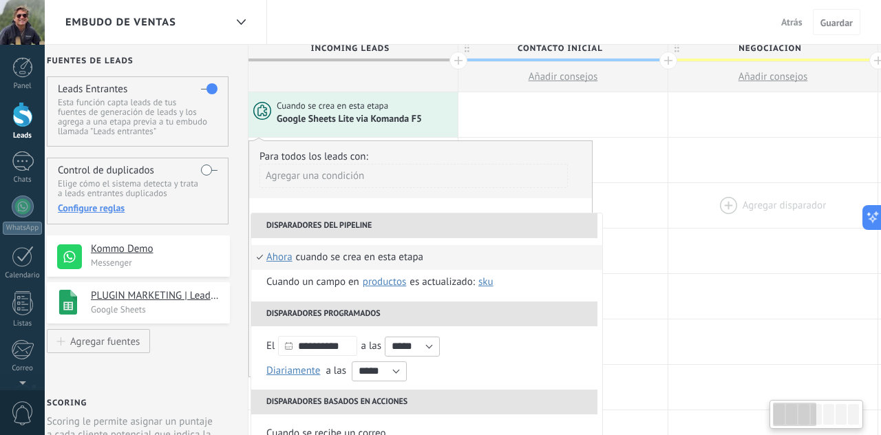
click at [684, 207] on div at bounding box center [773, 205] width 209 height 45
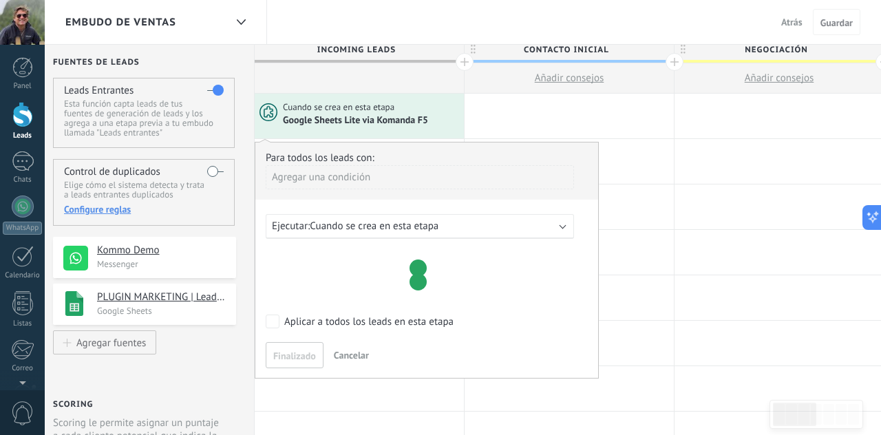
scroll to position [0, 3]
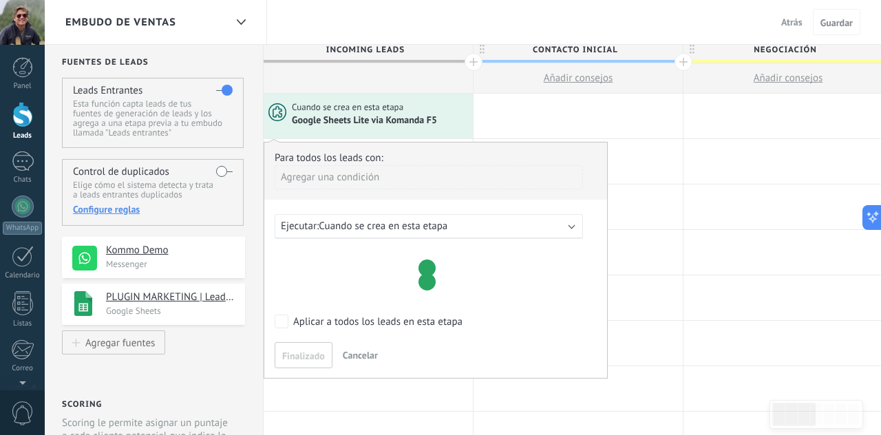
click at [351, 355] on span "Cancelar" at bounding box center [360, 355] width 35 height 12
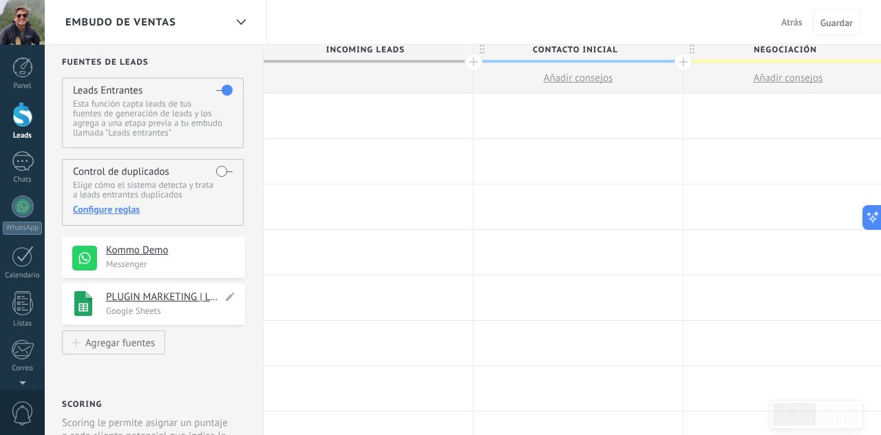
click at [186, 293] on h4 "PLUGIN MARKETING | Leads Campañas V 2.0" at bounding box center [164, 298] width 116 height 14
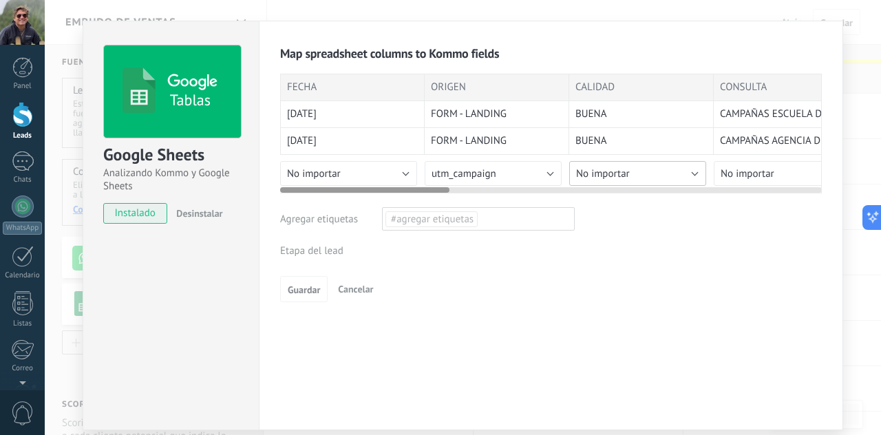
click at [631, 167] on button "No importar" at bounding box center [637, 173] width 137 height 25
click at [856, 145] on div "Tablas Google Sheets Analizando Kommo y Google Sheets instalado Desinstalar Map…" at bounding box center [463, 217] width 837 height 435
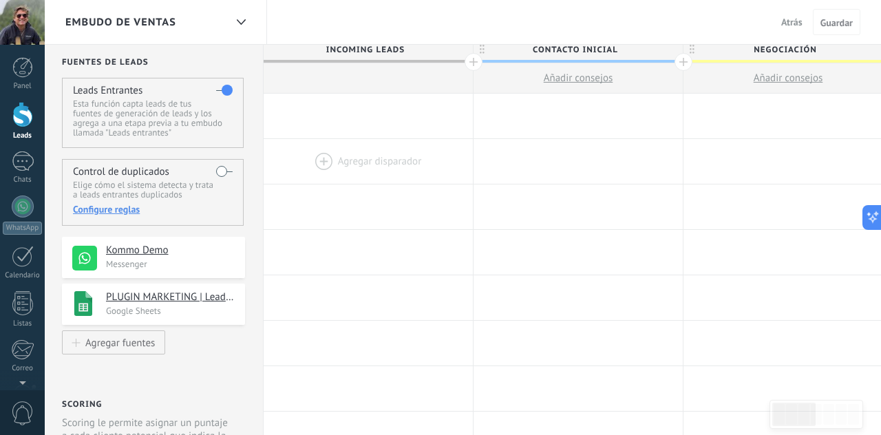
scroll to position [0, 0]
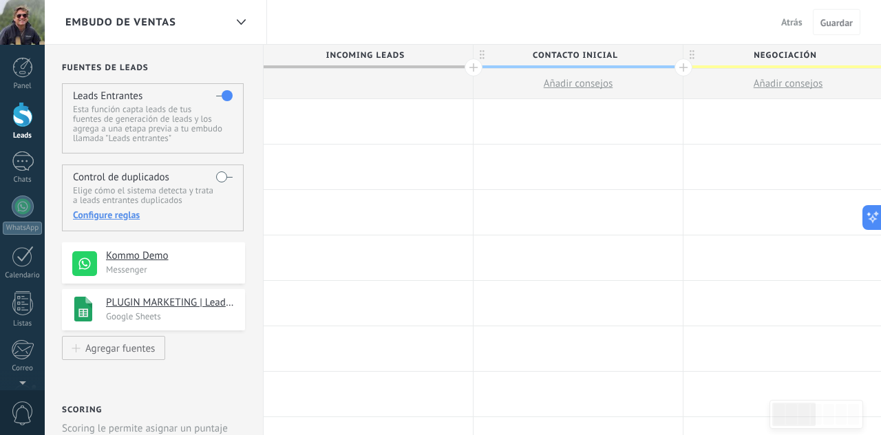
click at [445, 115] on div at bounding box center [368, 121] width 209 height 45
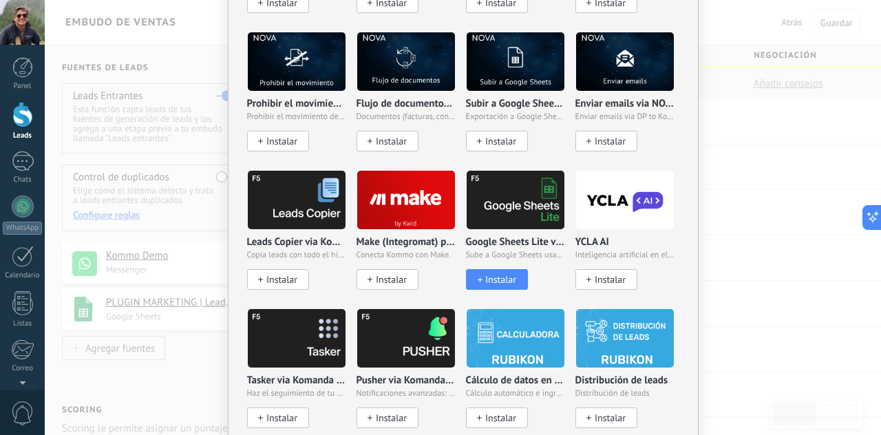
scroll to position [1700, 0]
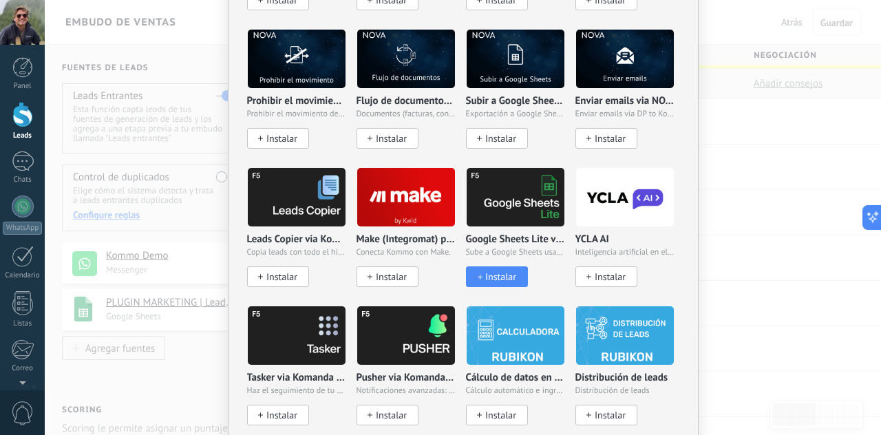
click at [512, 202] on img at bounding box center [516, 197] width 98 height 67
click at [499, 271] on span "Instalar" at bounding box center [500, 277] width 31 height 12
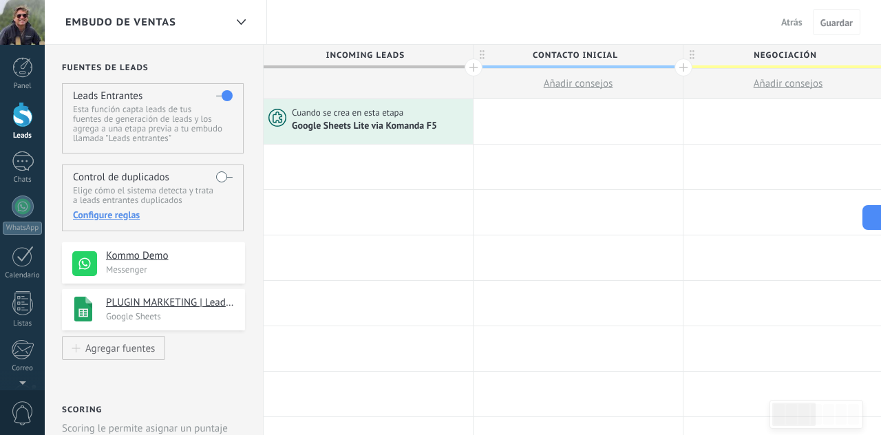
scroll to position [0, 0]
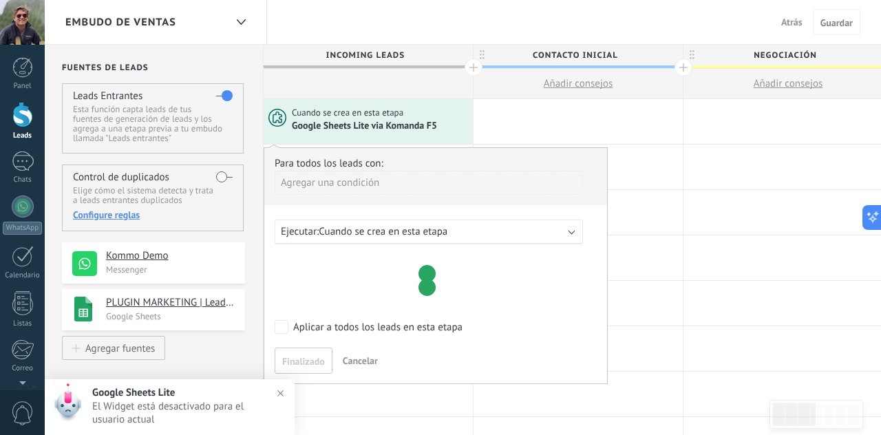
click at [388, 237] on span "Cuando se crea en esta etapa" at bounding box center [383, 231] width 129 height 13
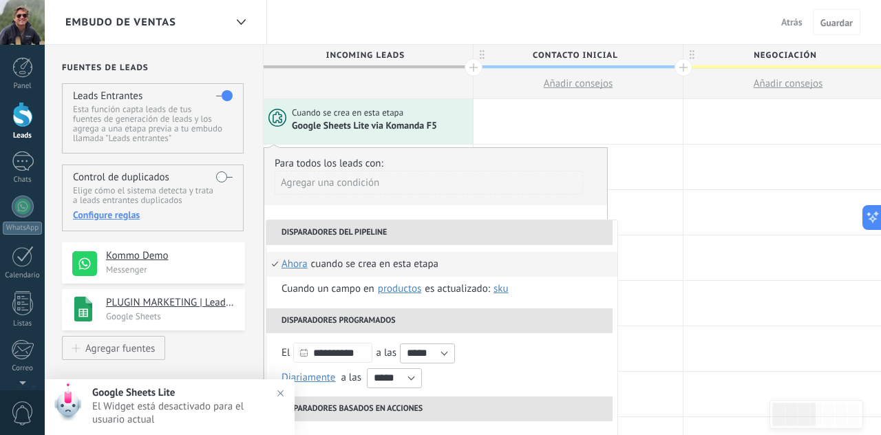
click at [450, 260] on li "Cuando se crea en esta etapa ahora después de 5 minutos después de 10 minutos u…" at bounding box center [441, 264] width 351 height 25
